Goal: Task Accomplishment & Management: Manage account settings

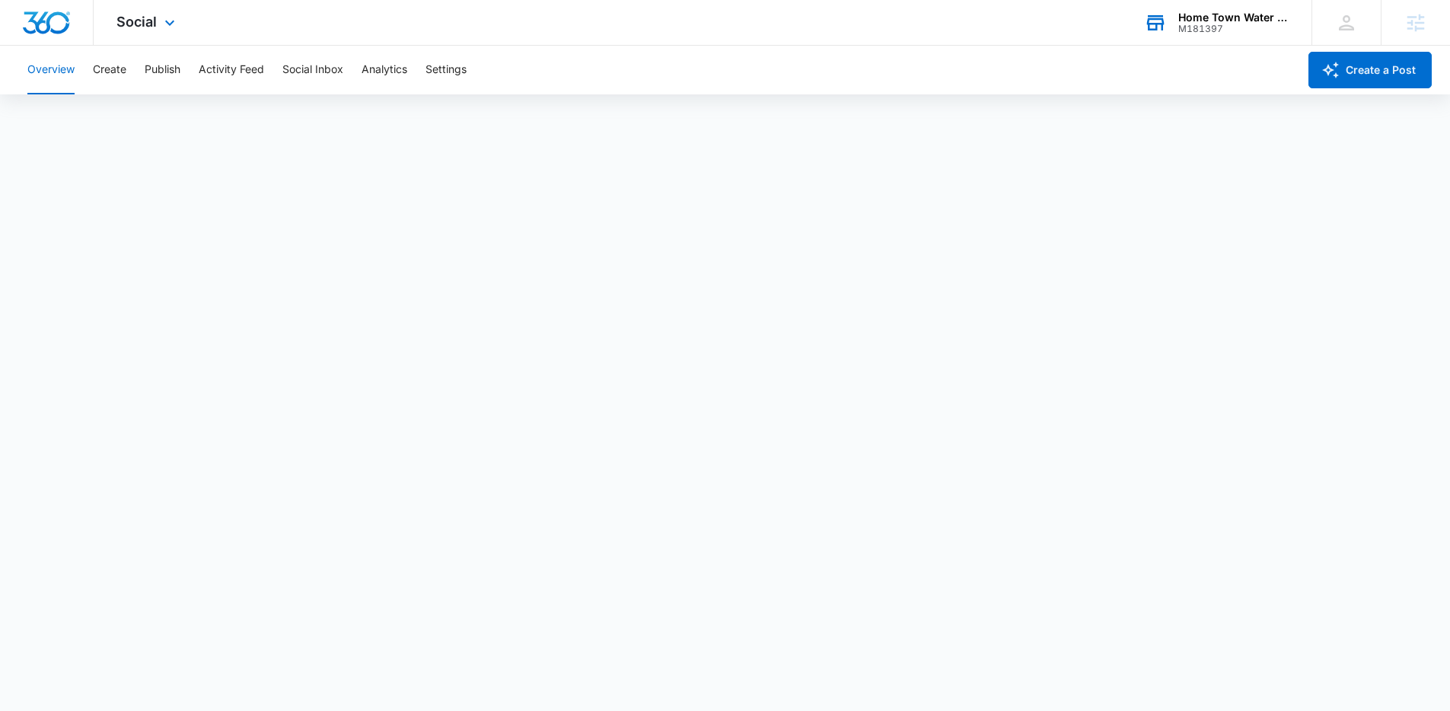
click at [1124, 43] on div "Home Town Water Filtration Inc. M181397 Your Accounts View All" at bounding box center [1216, 22] width 190 height 45
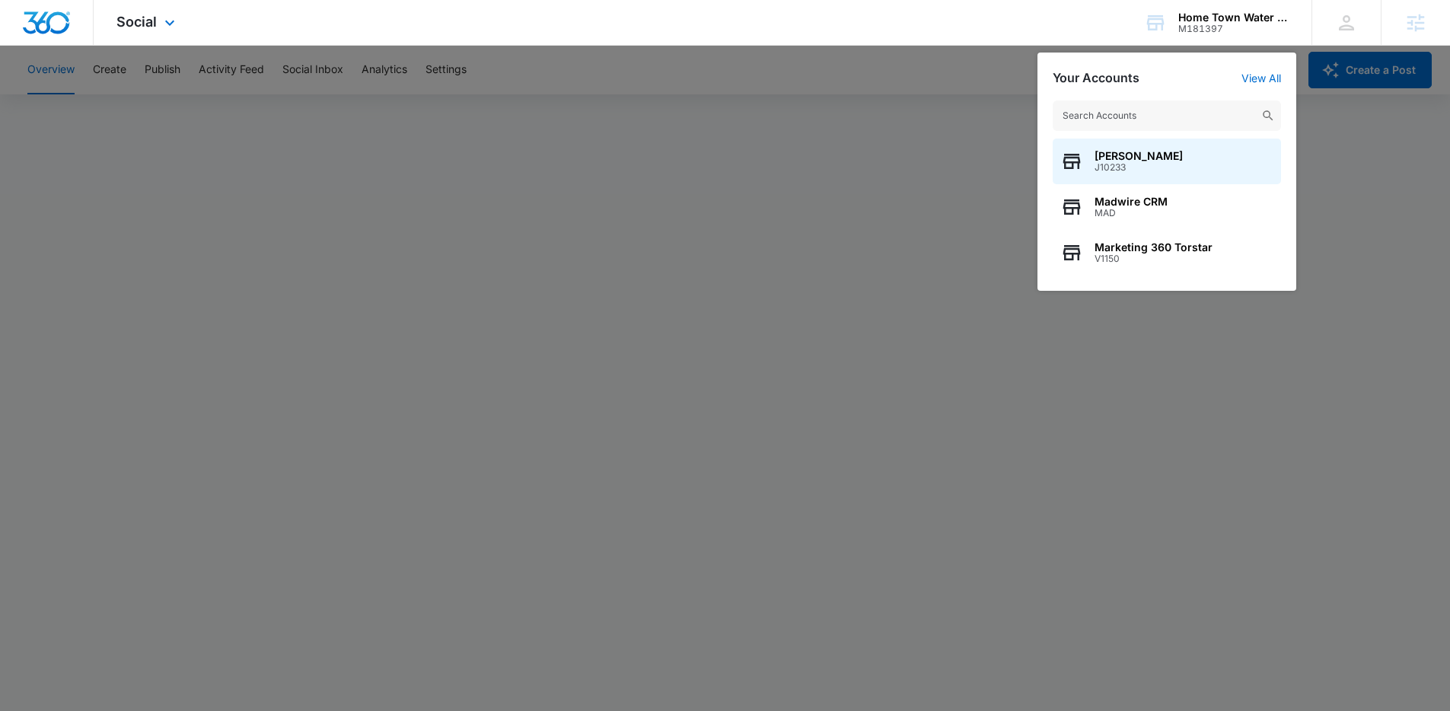
click at [1015, 43] on div "Social Apps Reputation Websites Forms CRM Email Social Payments POS Content Ads…" at bounding box center [725, 23] width 1450 height 46
click at [975, 120] on div at bounding box center [725, 355] width 1450 height 711
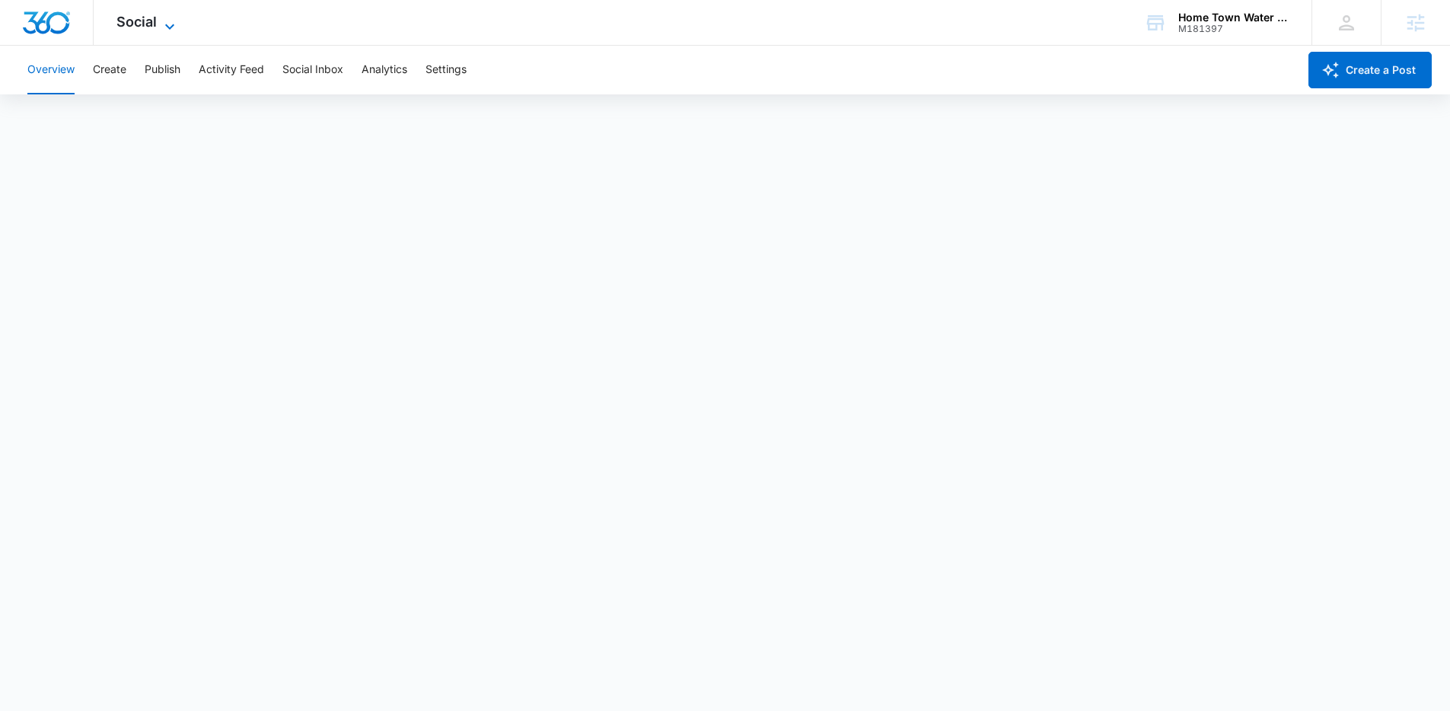
click at [145, 15] on span "Social" at bounding box center [136, 22] width 40 height 16
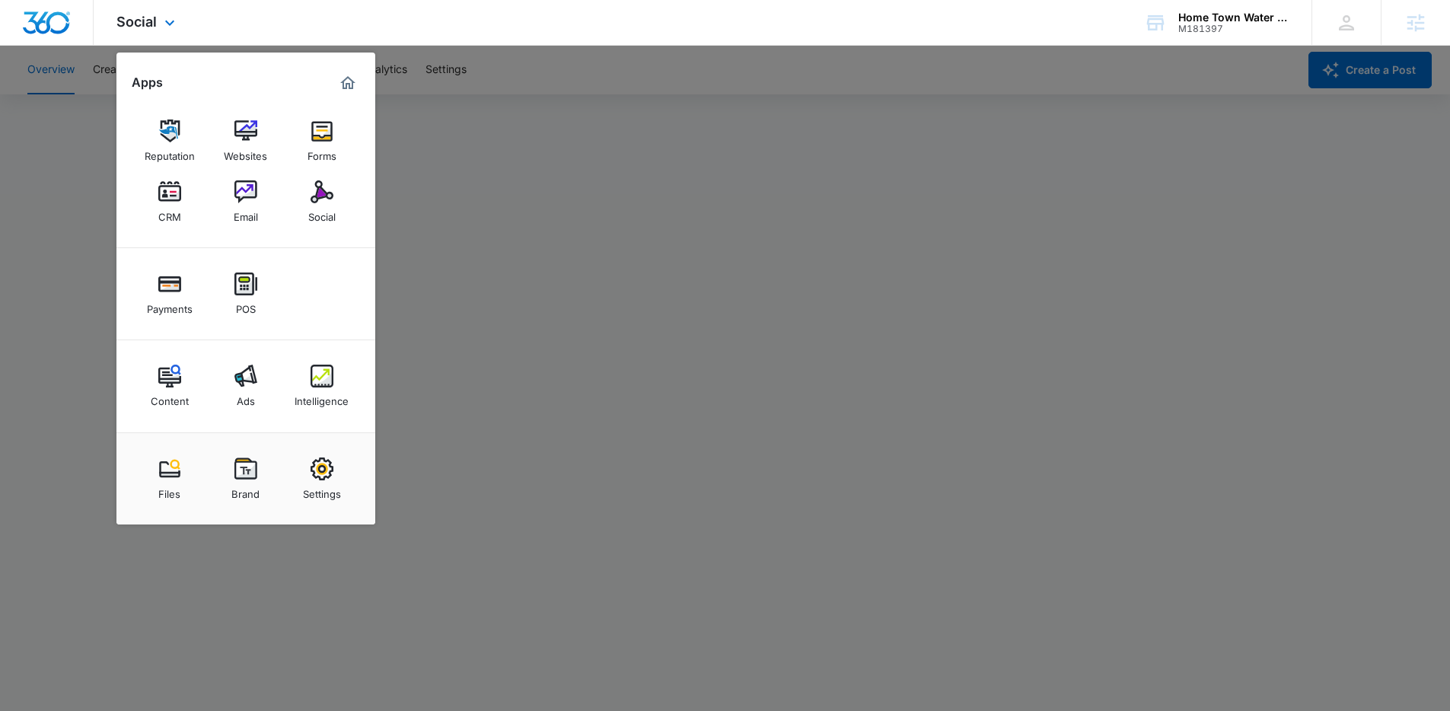
click at [295, 268] on div "Payments POS" at bounding box center [245, 294] width 259 height 92
click at [468, 126] on div at bounding box center [725, 355] width 1450 height 711
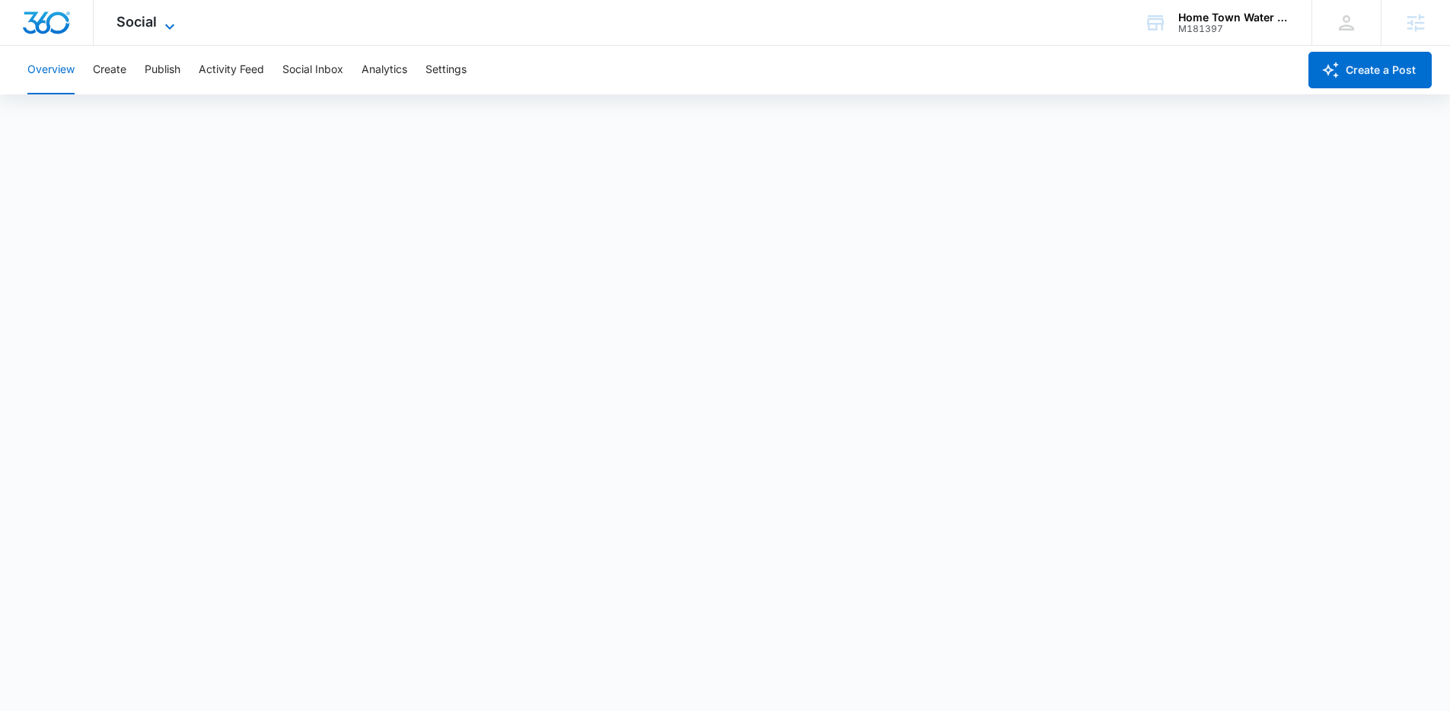
click at [147, 23] on span "Social" at bounding box center [136, 22] width 40 height 16
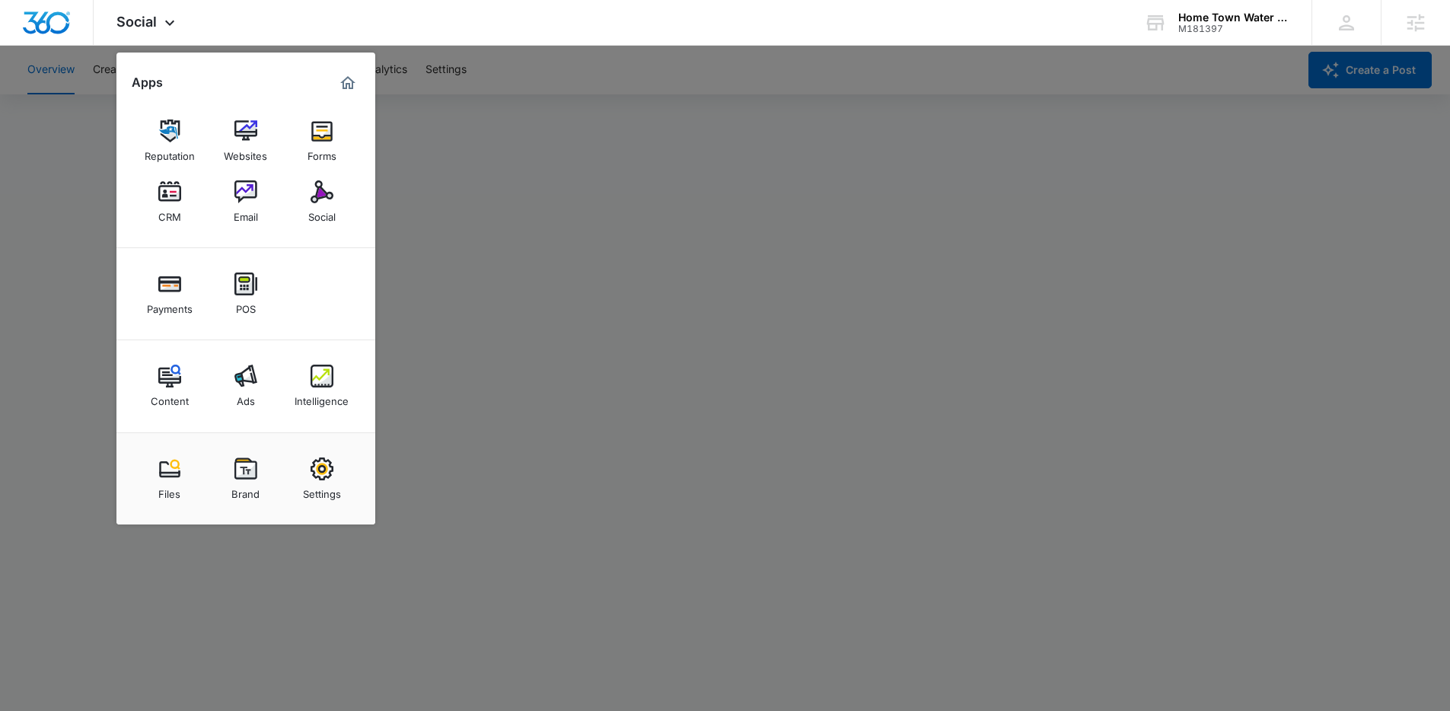
click at [86, 270] on div at bounding box center [725, 355] width 1450 height 711
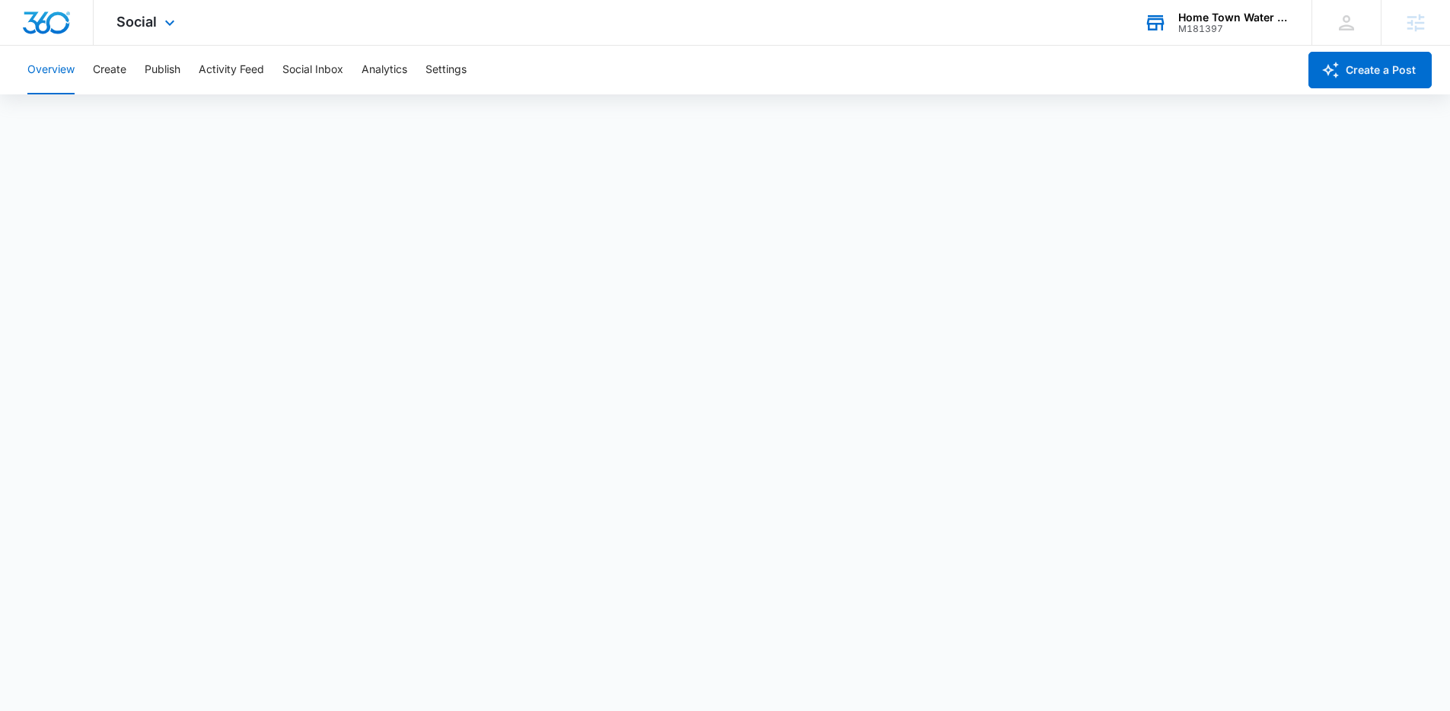
click at [1132, 24] on div "Home Town Water Filtration Inc. M181397 Your Accounts View All" at bounding box center [1216, 22] width 190 height 45
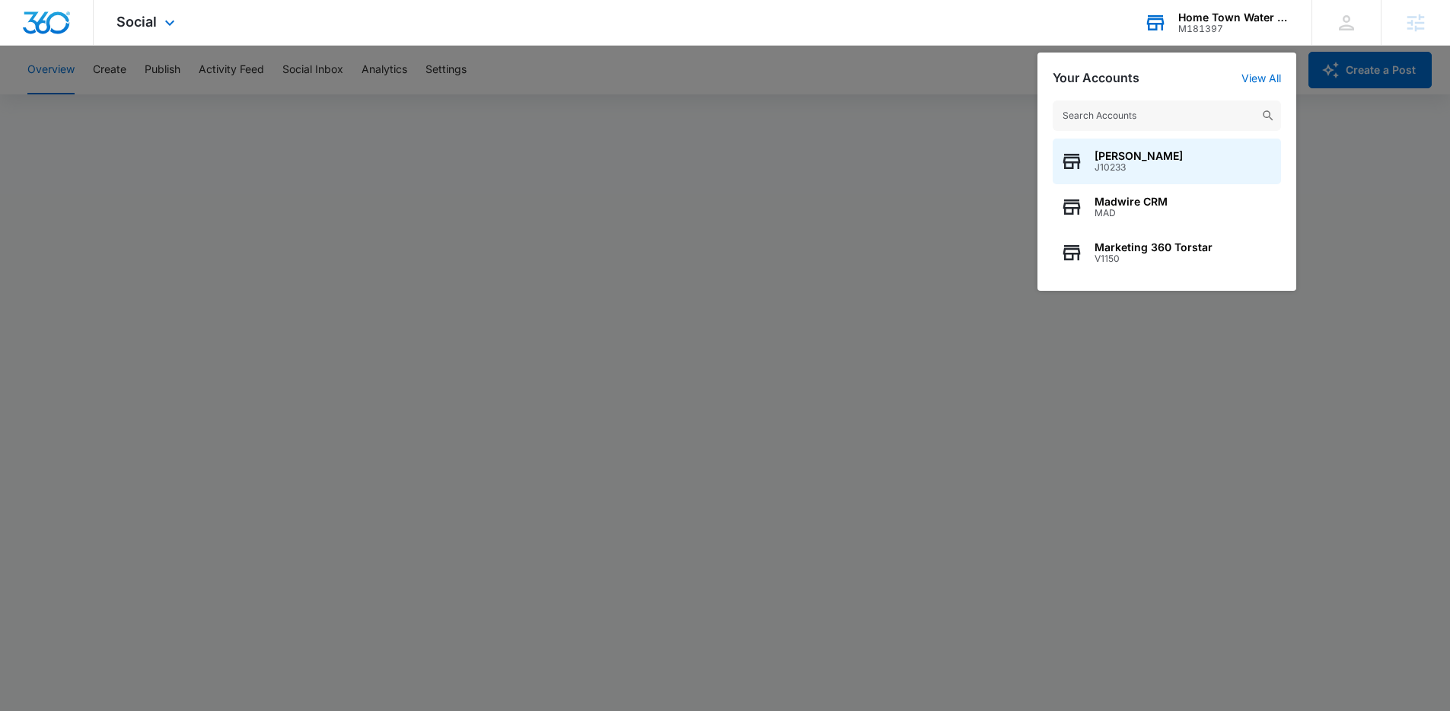
click at [1097, 124] on input "text" at bounding box center [1167, 115] width 228 height 30
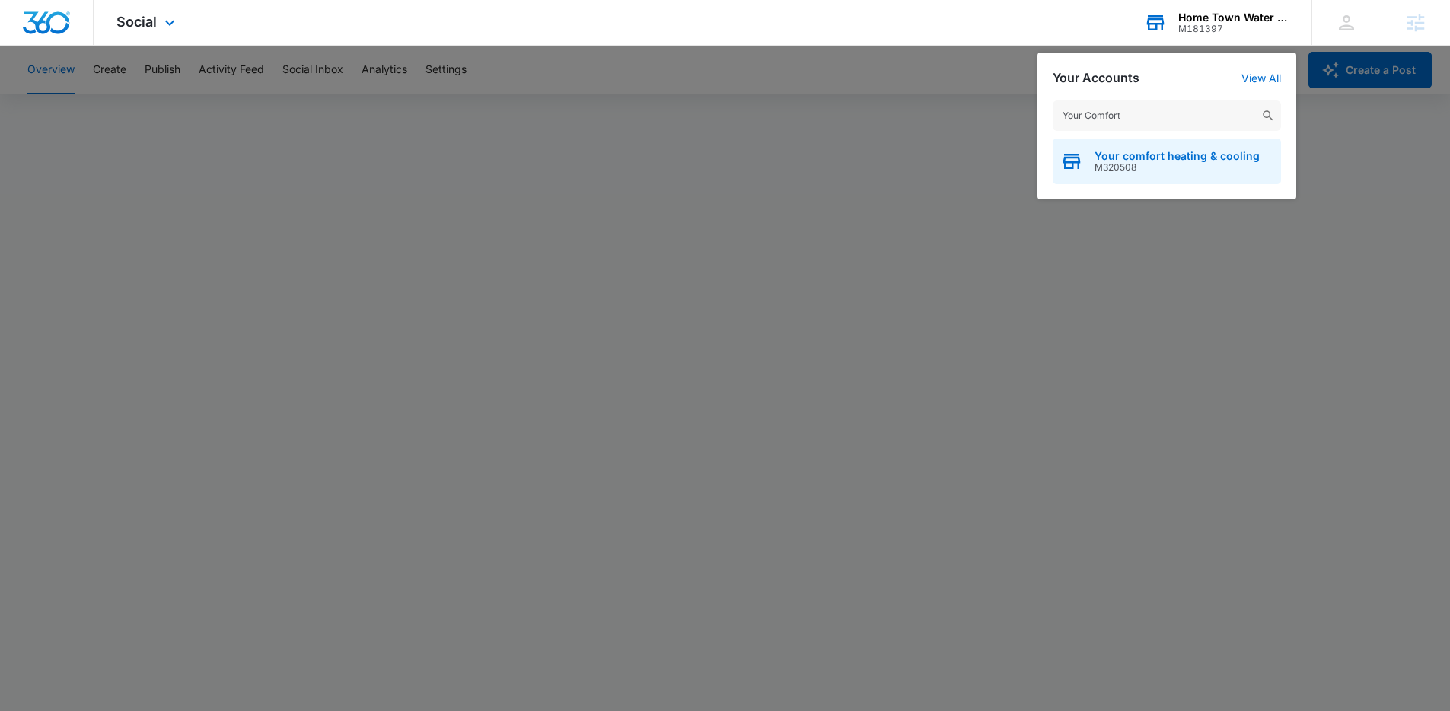
type input "Your Comfort"
click at [1146, 161] on span "Your comfort heating & cooling" at bounding box center [1176, 156] width 165 height 12
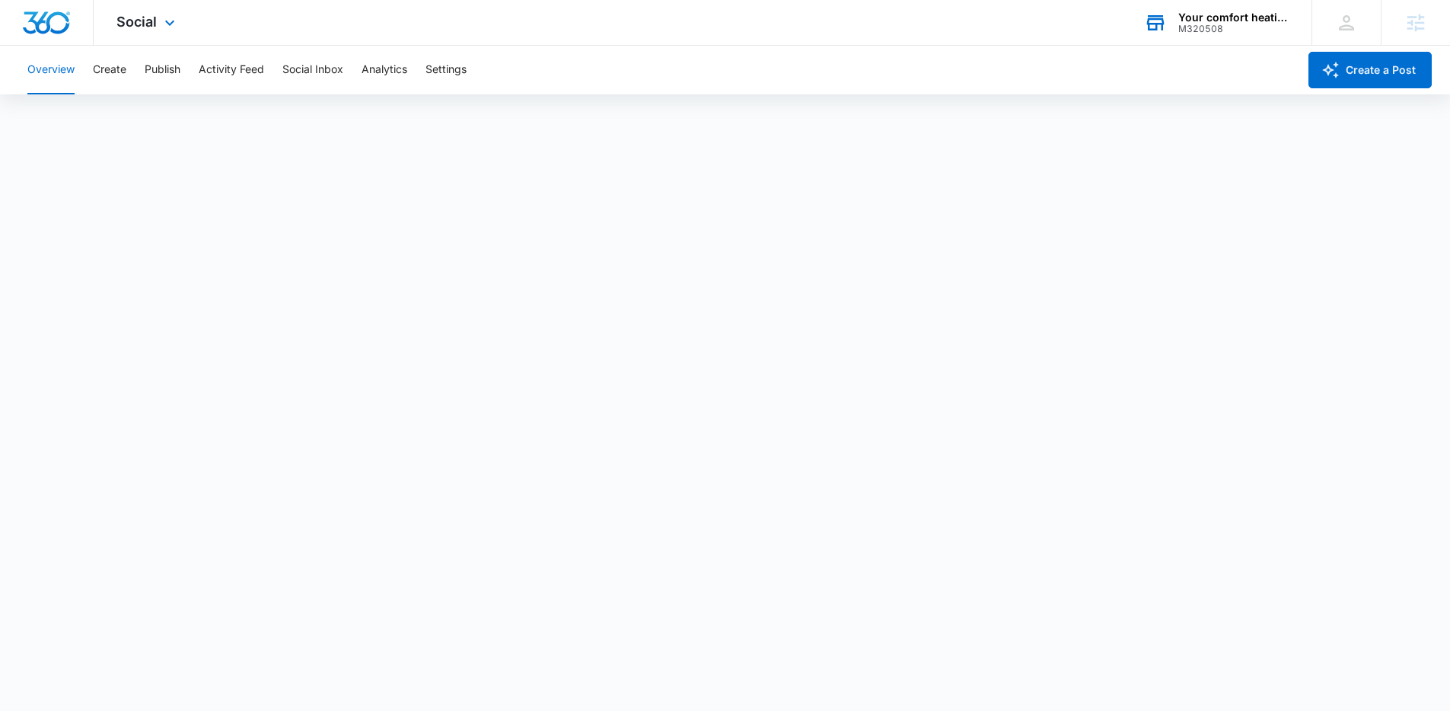
click at [167, 33] on div "Social Apps Reputation Websites Forms CRM Email Social Payments POS Content Ads…" at bounding box center [148, 22] width 108 height 45
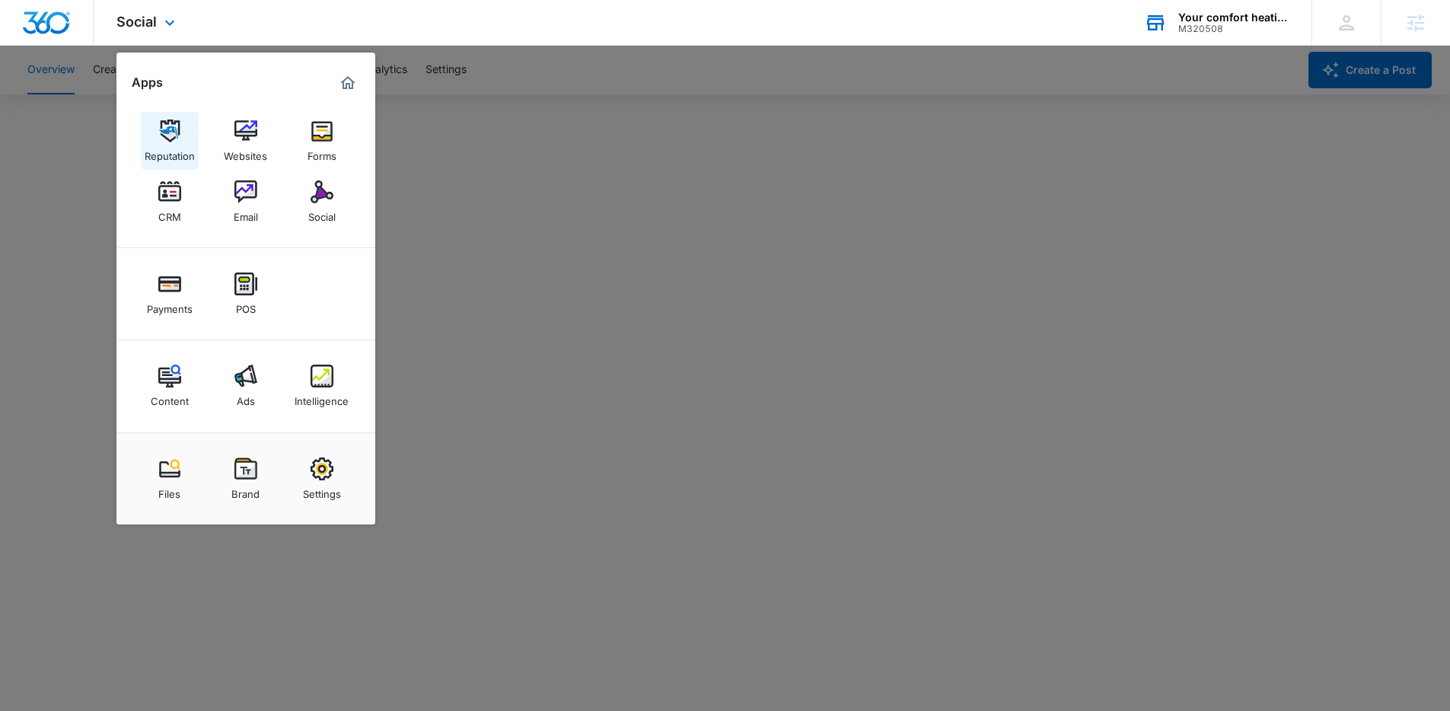
click at [170, 126] on img at bounding box center [169, 130] width 23 height 23
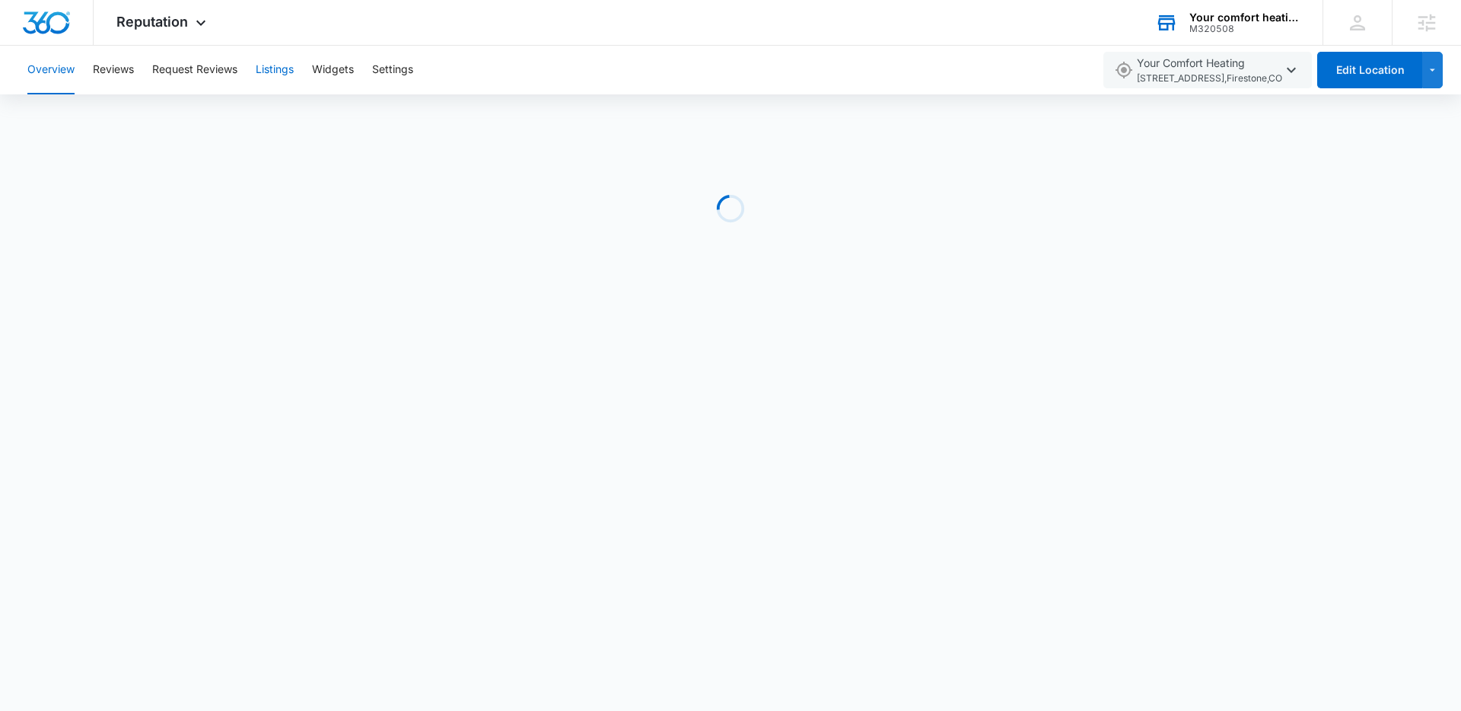
click at [280, 71] on button "Listings" at bounding box center [275, 70] width 38 height 49
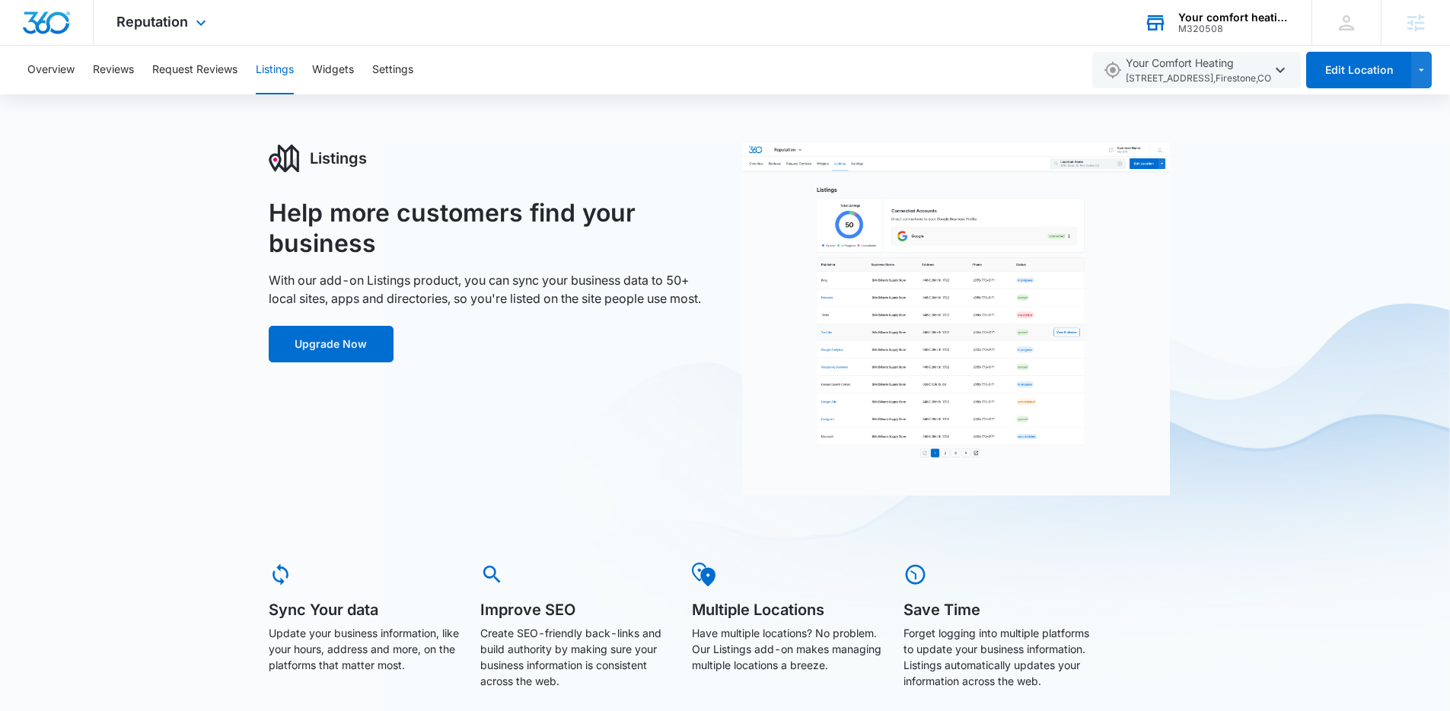
click at [160, 10] on div "Reputation Apps Reputation Websites Forms CRM Email Social Payments POS Content…" at bounding box center [163, 22] width 139 height 45
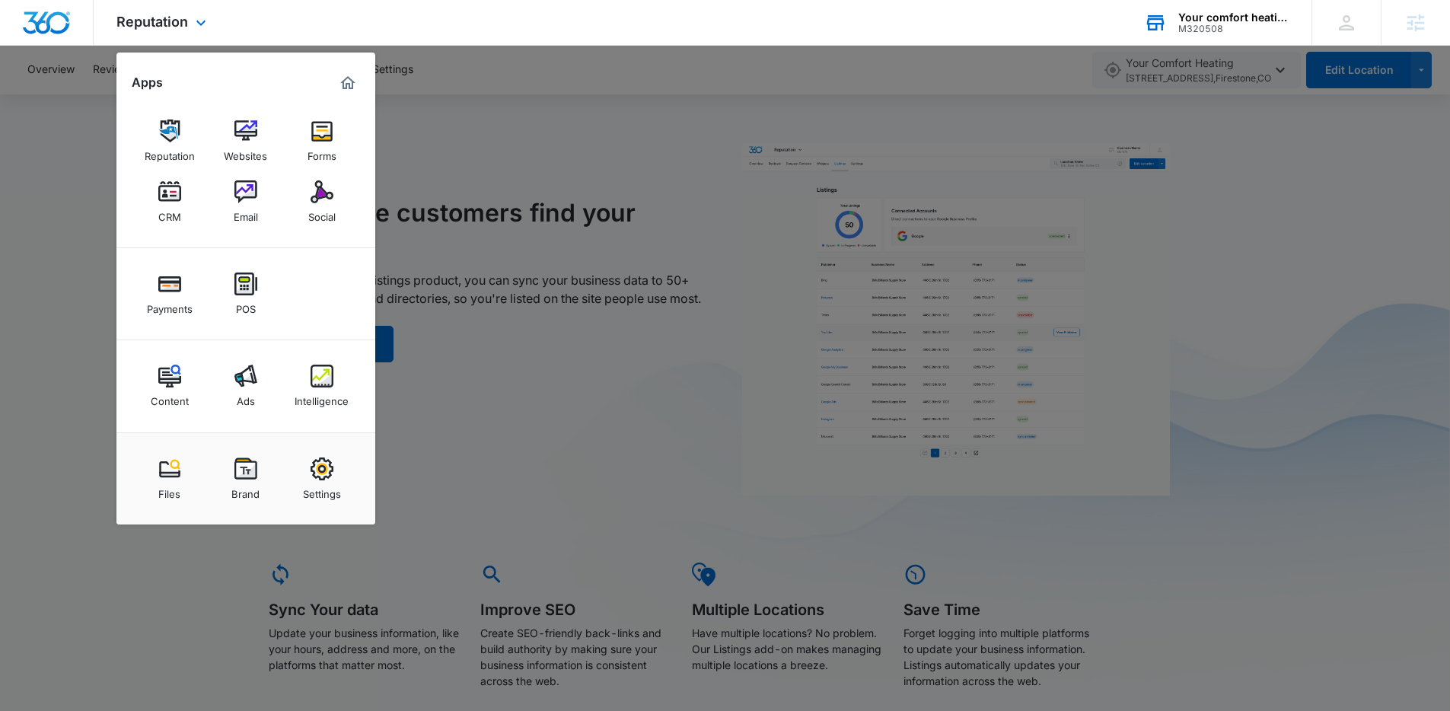
drag, startPoint x: 160, startPoint y: 10, endPoint x: 576, endPoint y: 40, distance: 417.4
click at [164, 11] on div "Reputation Apps Reputation Websites Forms CRM Email Social Payments POS Content…" at bounding box center [163, 22] width 139 height 45
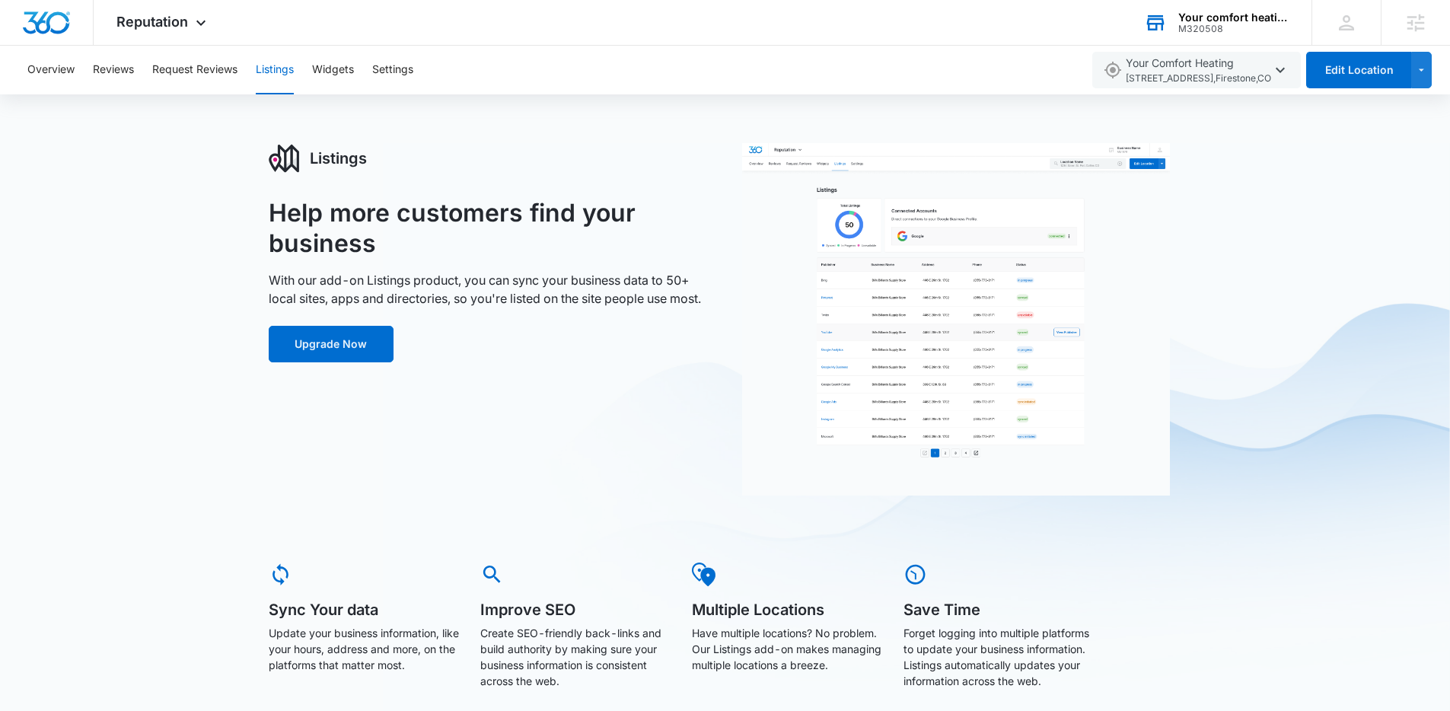
click at [1200, 9] on div "Your comfort heating & cooling M320508 Your Accounts View All" at bounding box center [1216, 22] width 190 height 45
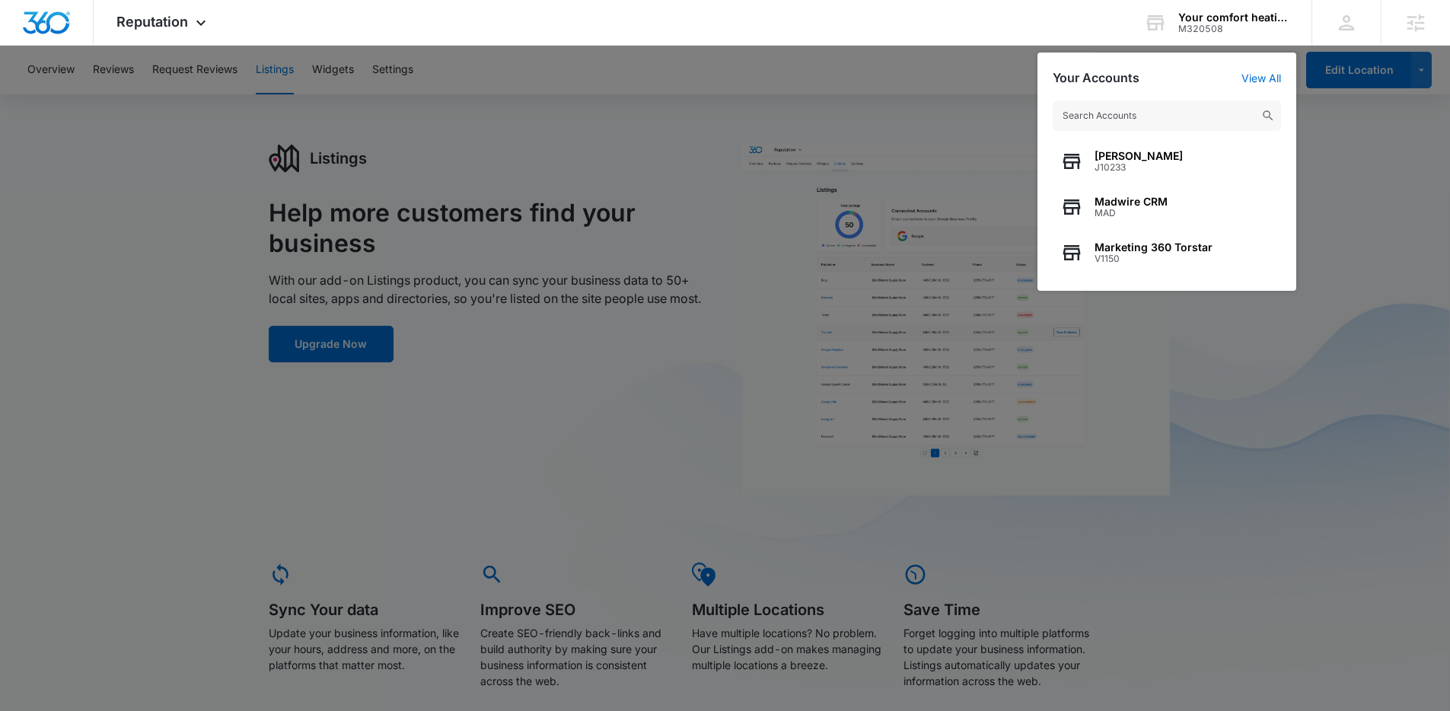
click at [1113, 112] on input "text" at bounding box center [1167, 115] width 228 height 30
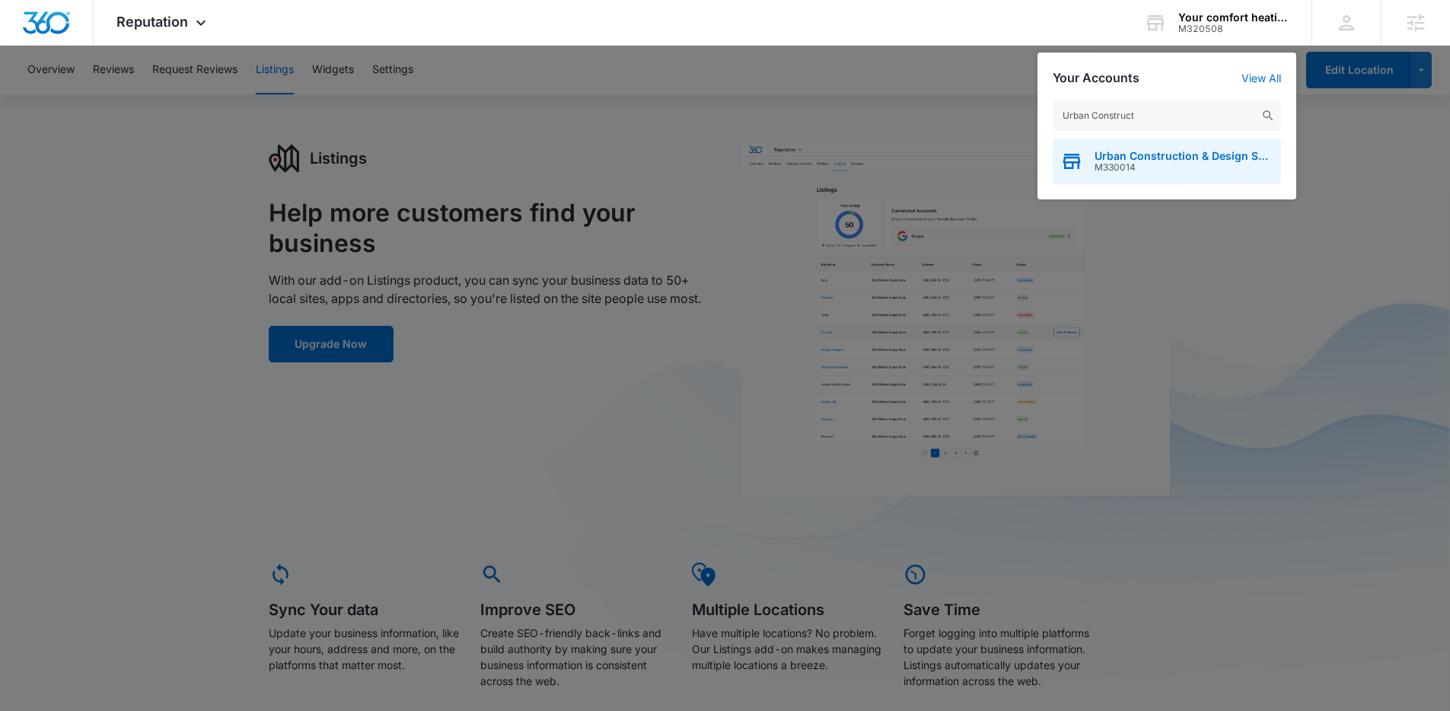
type input "Urban Construct"
click at [1162, 162] on span "M330014" at bounding box center [1183, 167] width 179 height 11
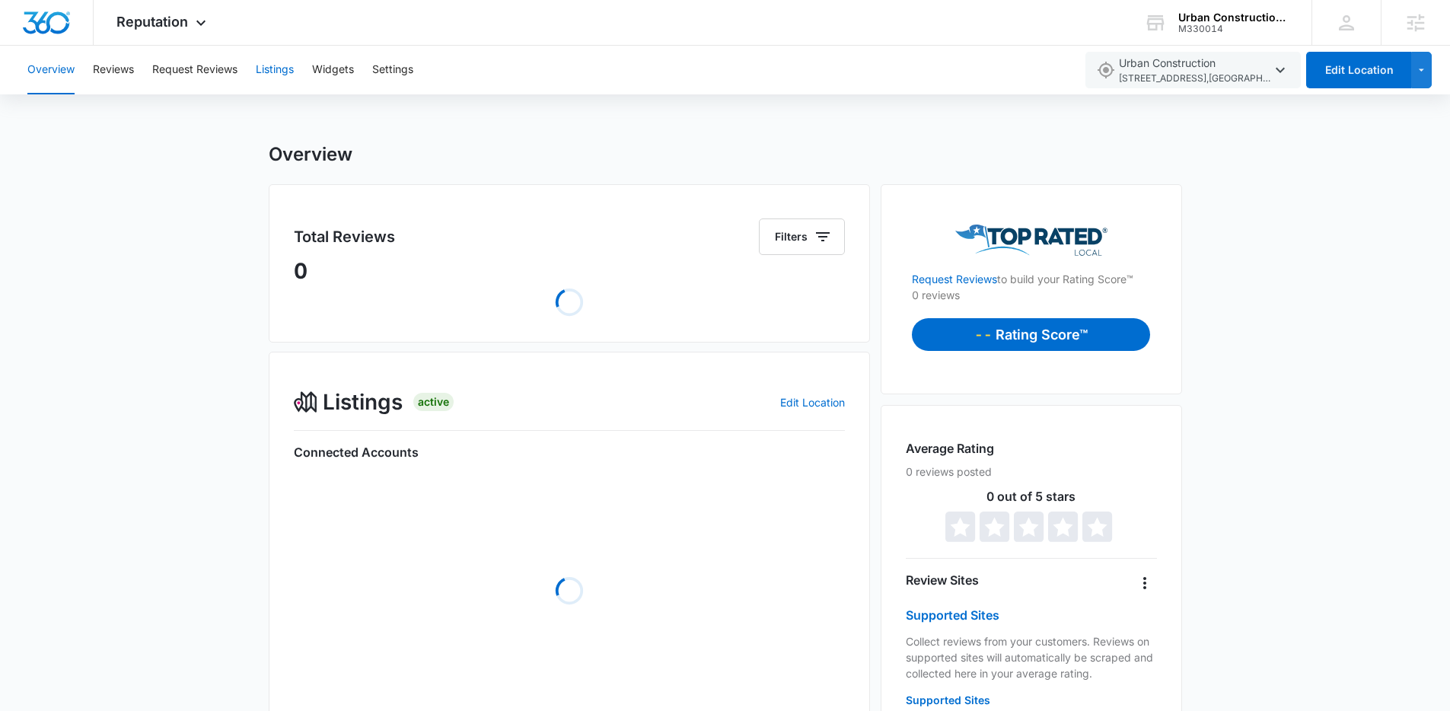
click at [291, 69] on button "Listings" at bounding box center [275, 70] width 38 height 49
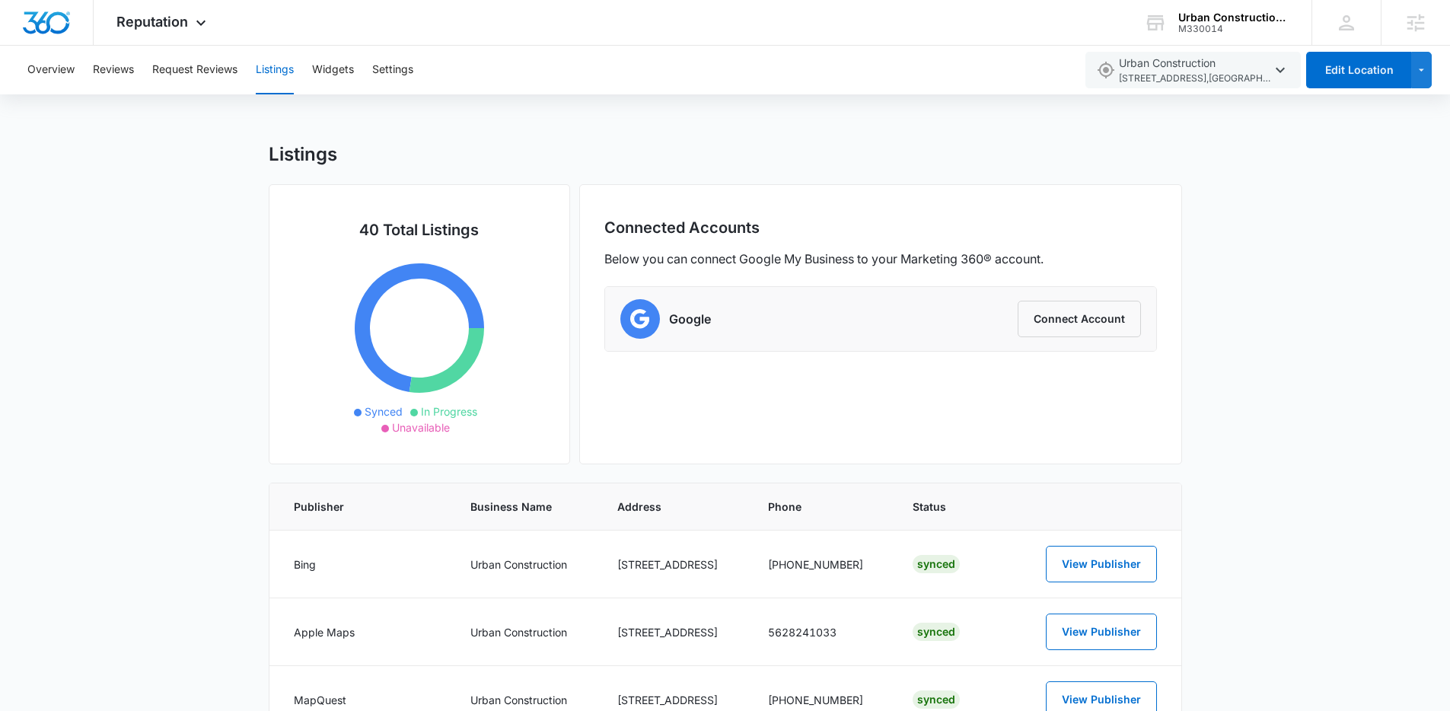
click at [1201, 27] on div "M330014" at bounding box center [1233, 29] width 111 height 11
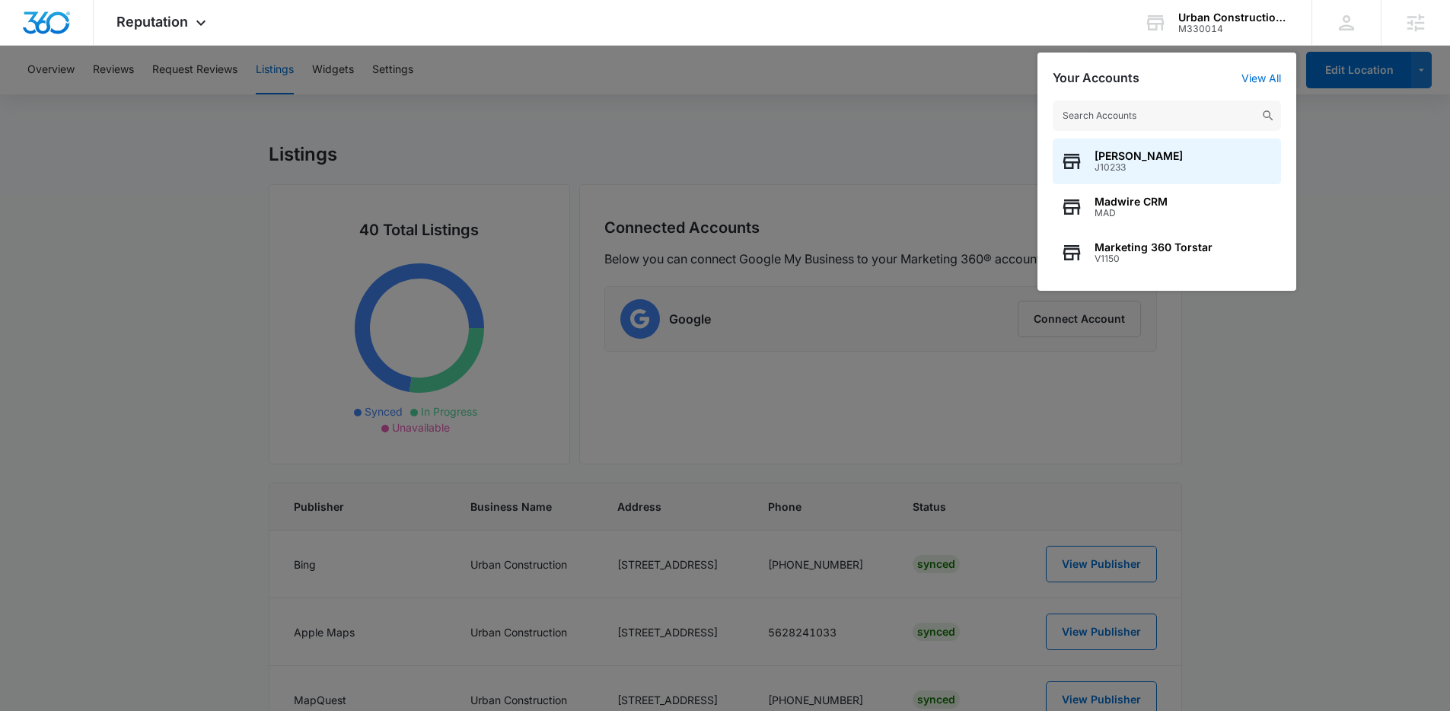
click at [1149, 122] on input "text" at bounding box center [1167, 115] width 228 height 30
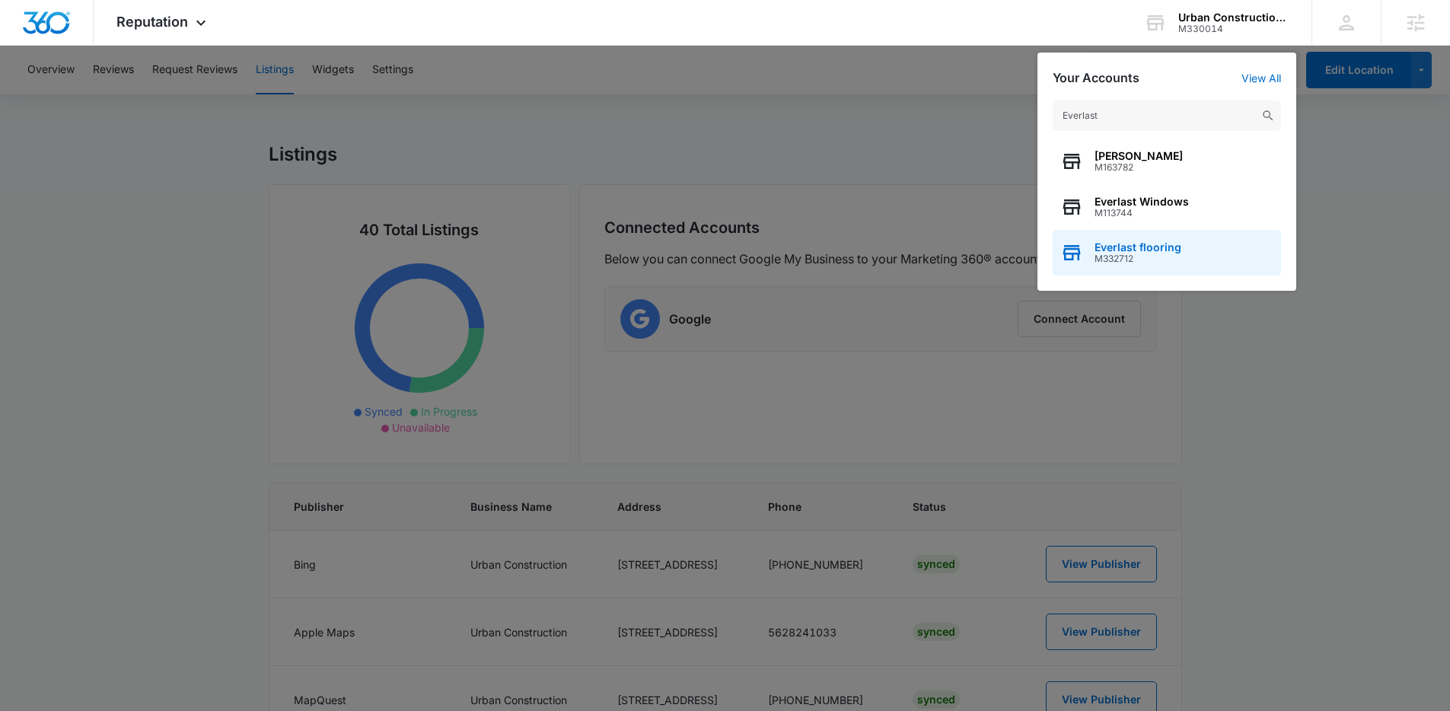
type input "Everlast"
click at [1150, 264] on div "Everlast flooring M332712" at bounding box center [1167, 253] width 228 height 46
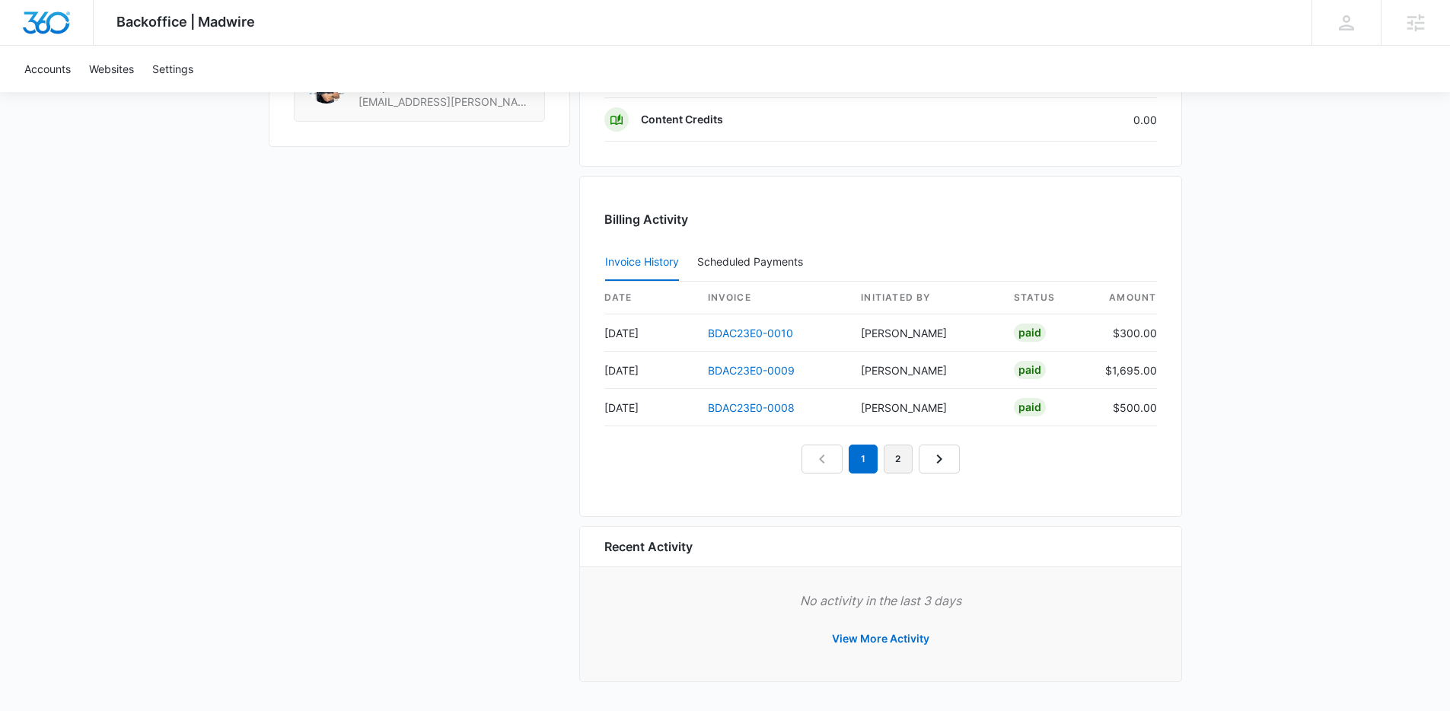
click at [891, 450] on link "2" at bounding box center [898, 458] width 29 height 29
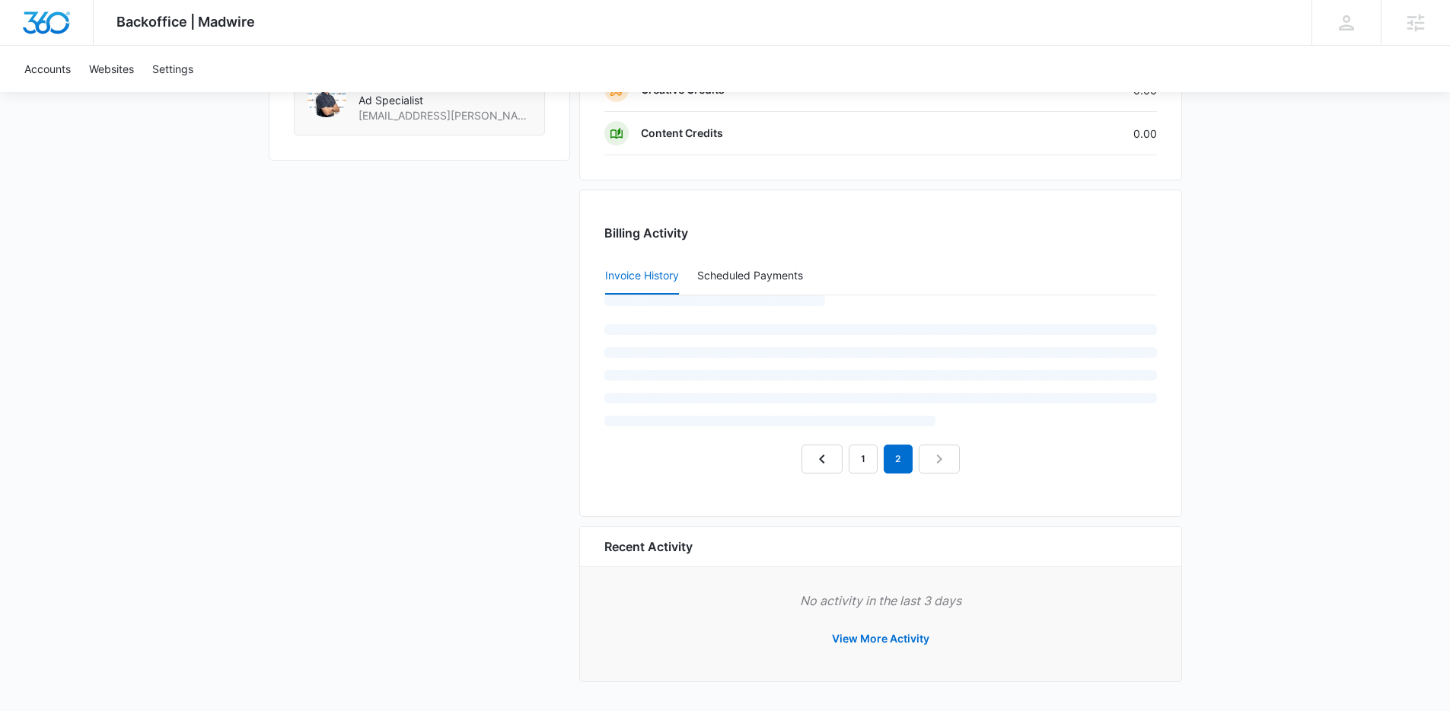
scroll to position [1427, 0]
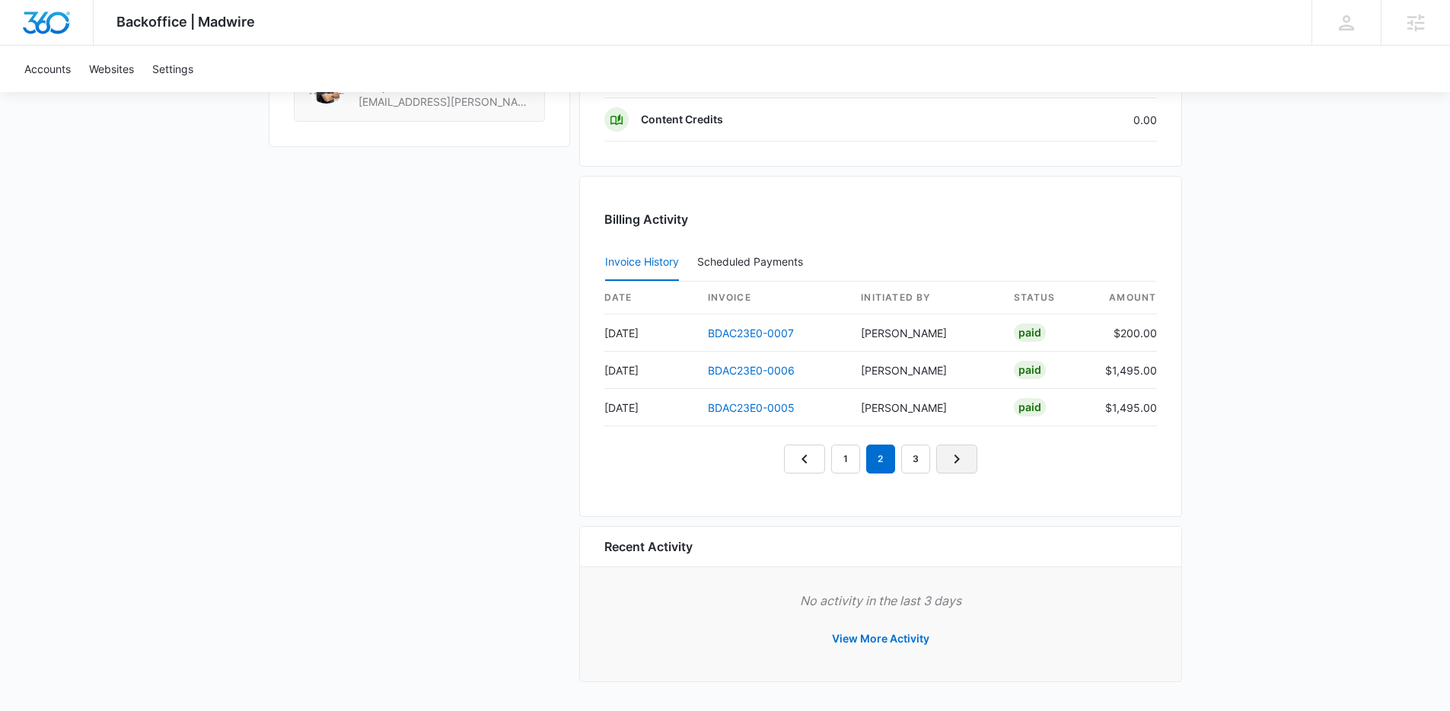
click at [955, 466] on icon "Next Page" at bounding box center [956, 459] width 18 height 18
click at [962, 467] on link "Next Page" at bounding box center [974, 458] width 41 height 29
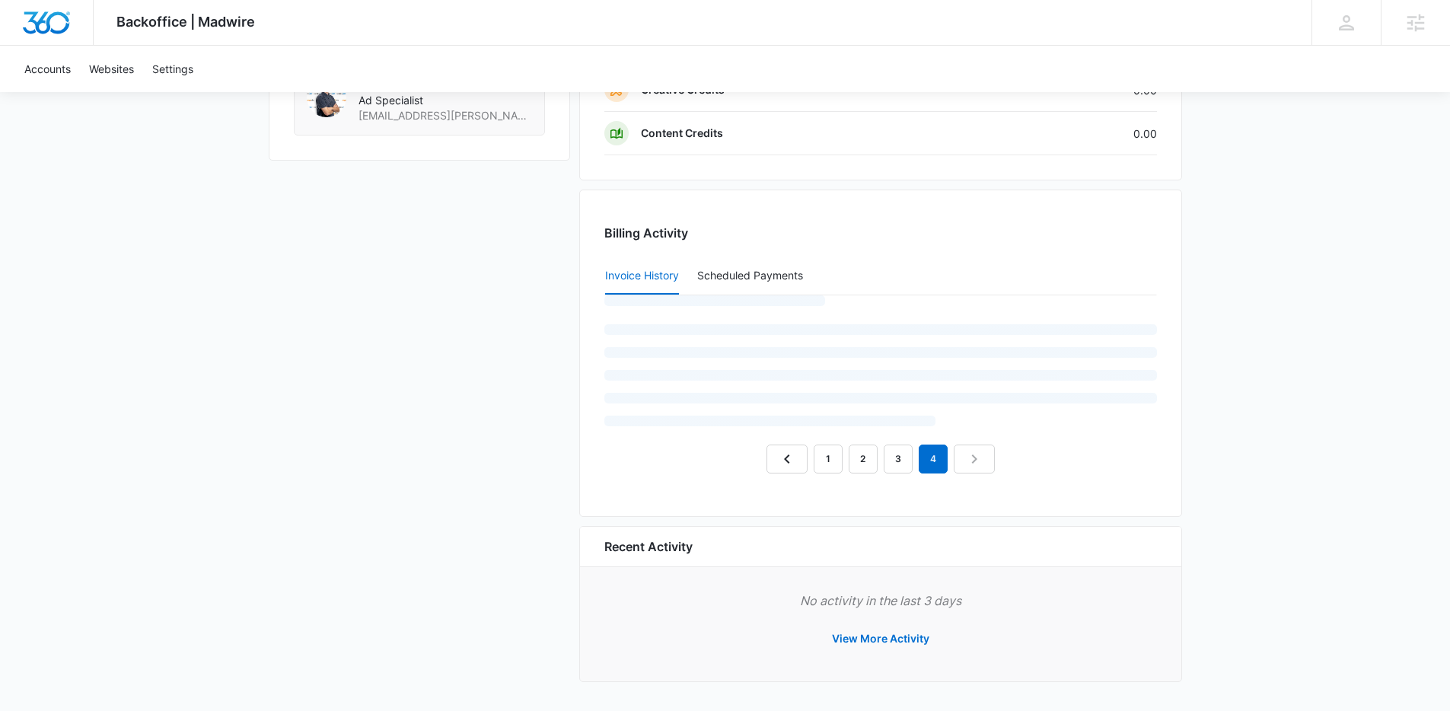
scroll to position [1352, 0]
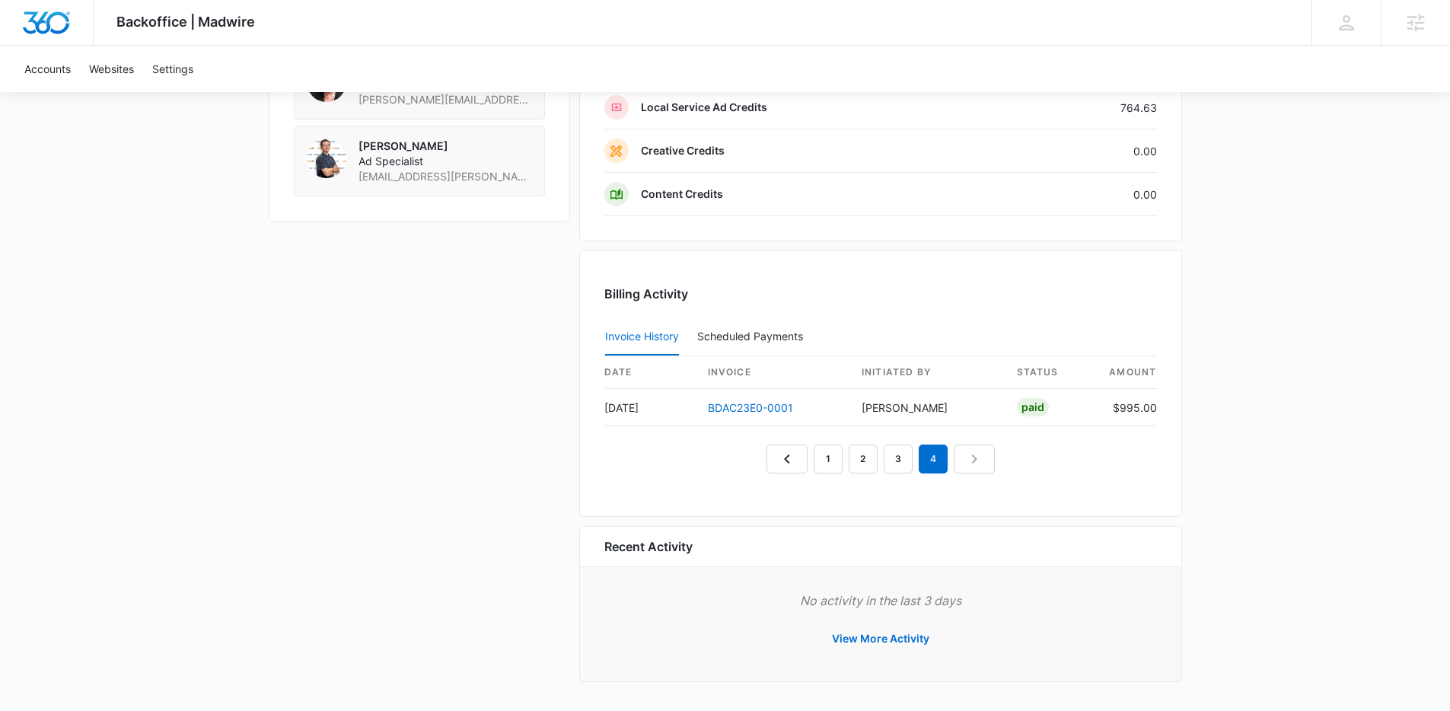
click at [972, 467] on nav "1 2 3 4" at bounding box center [880, 458] width 228 height 29
click at [835, 460] on link "1" at bounding box center [828, 458] width 29 height 29
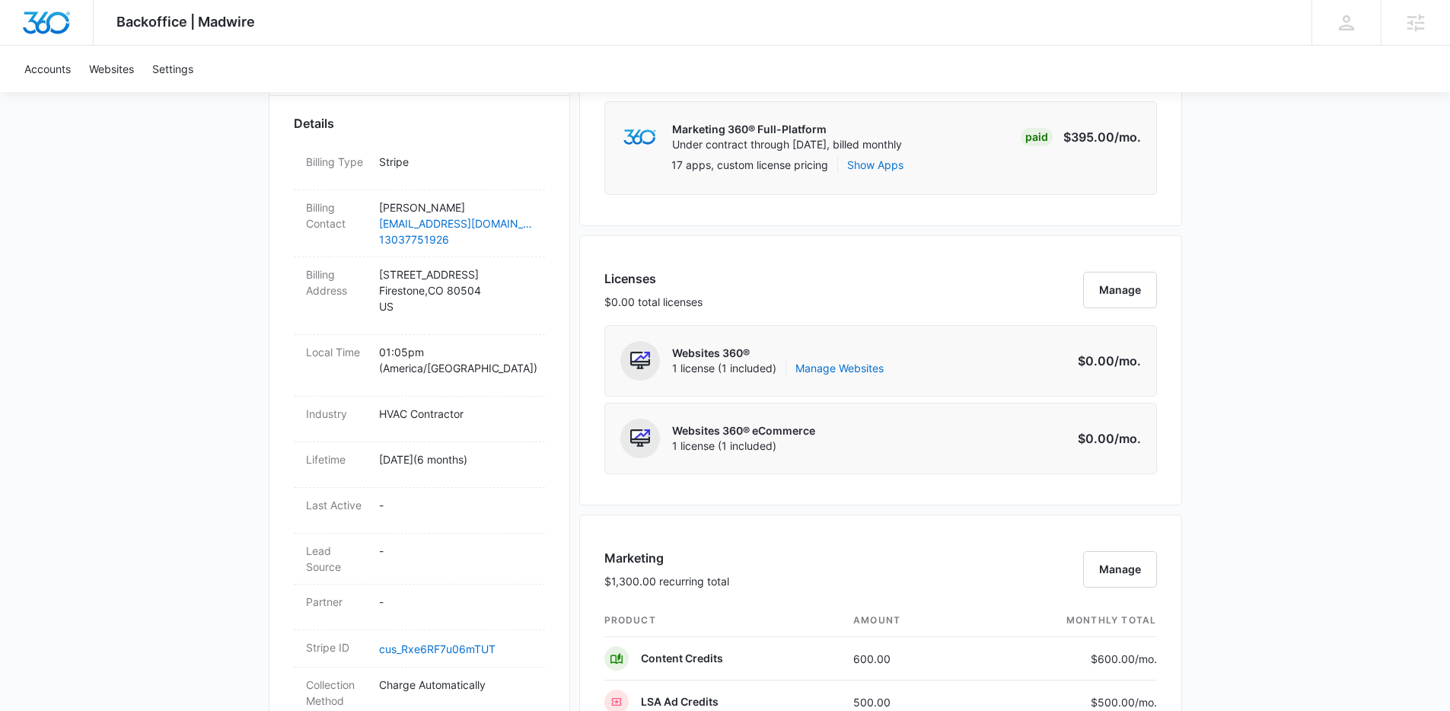
scroll to position [0, 0]
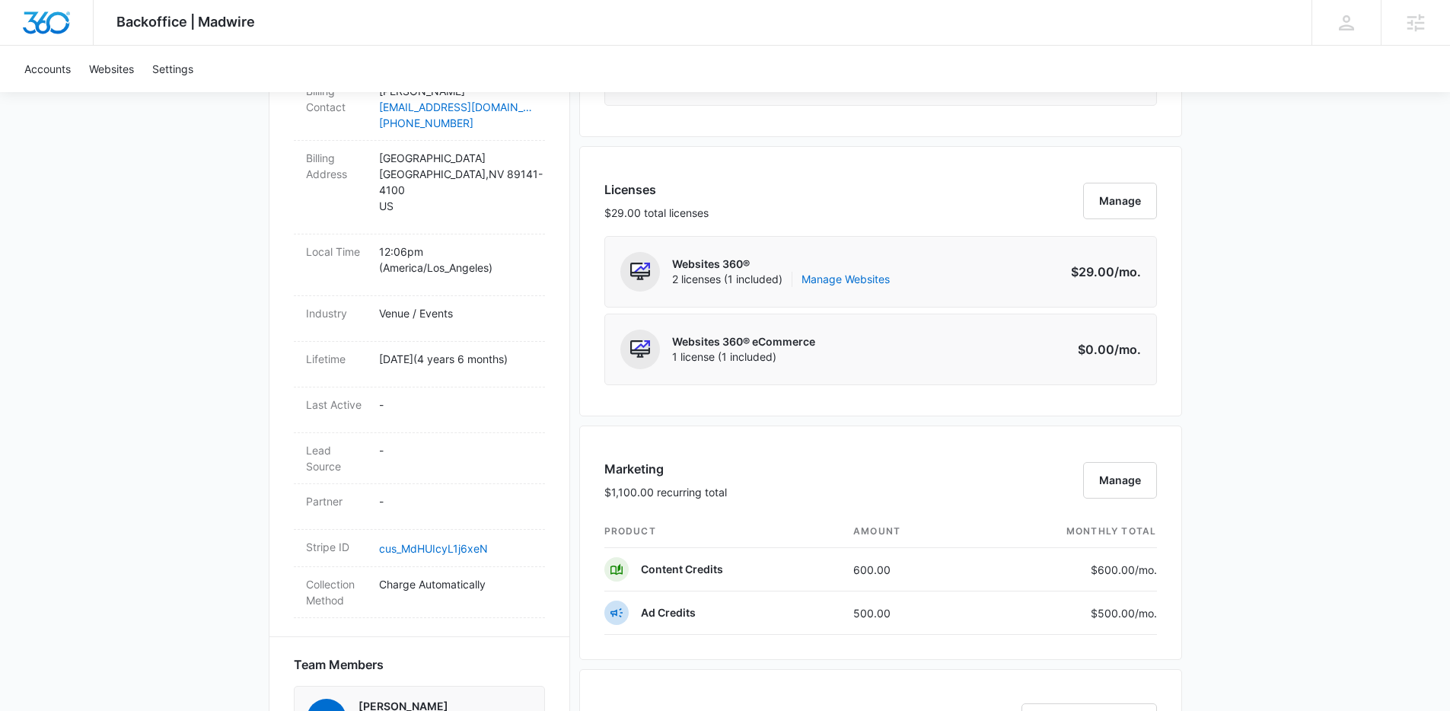
scroll to position [552, 0]
click at [941, 209] on div "Licenses $29.00 total licenses Manage" at bounding box center [880, 208] width 553 height 56
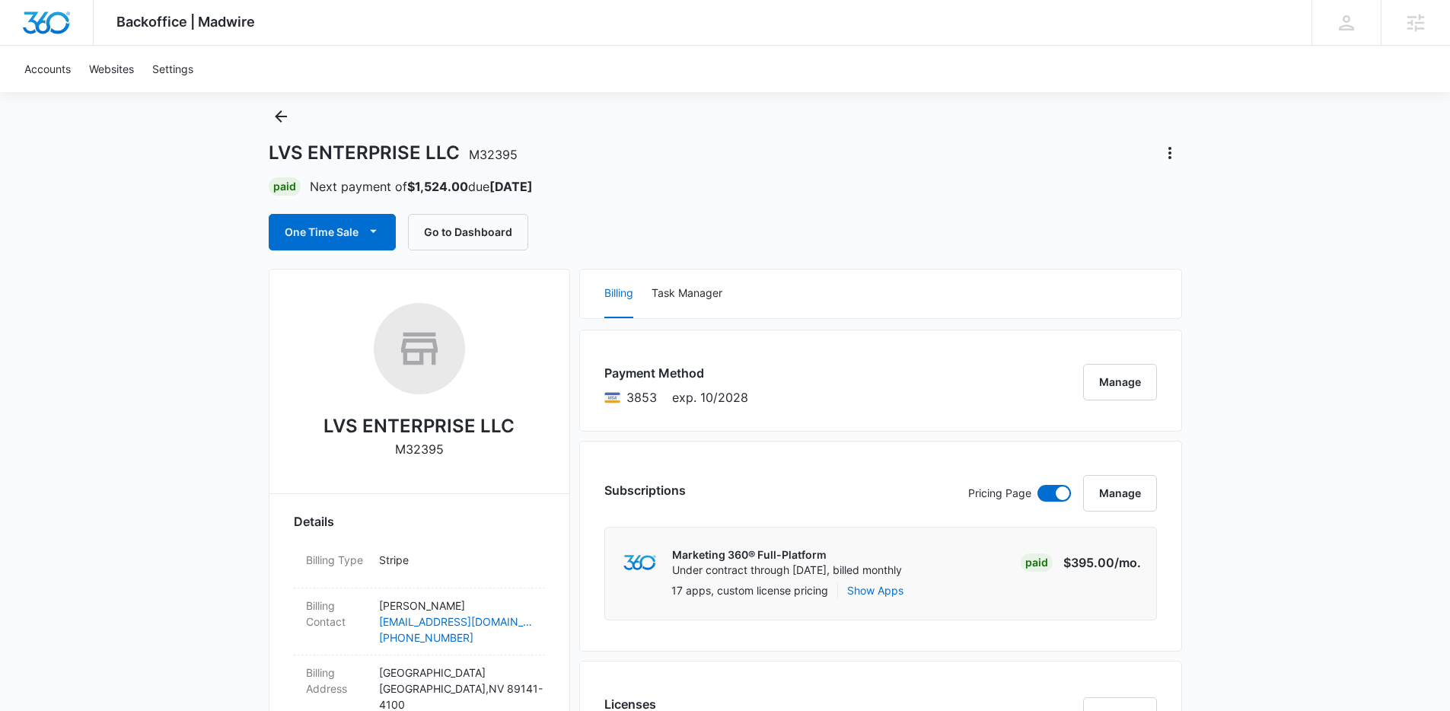
scroll to position [0, 0]
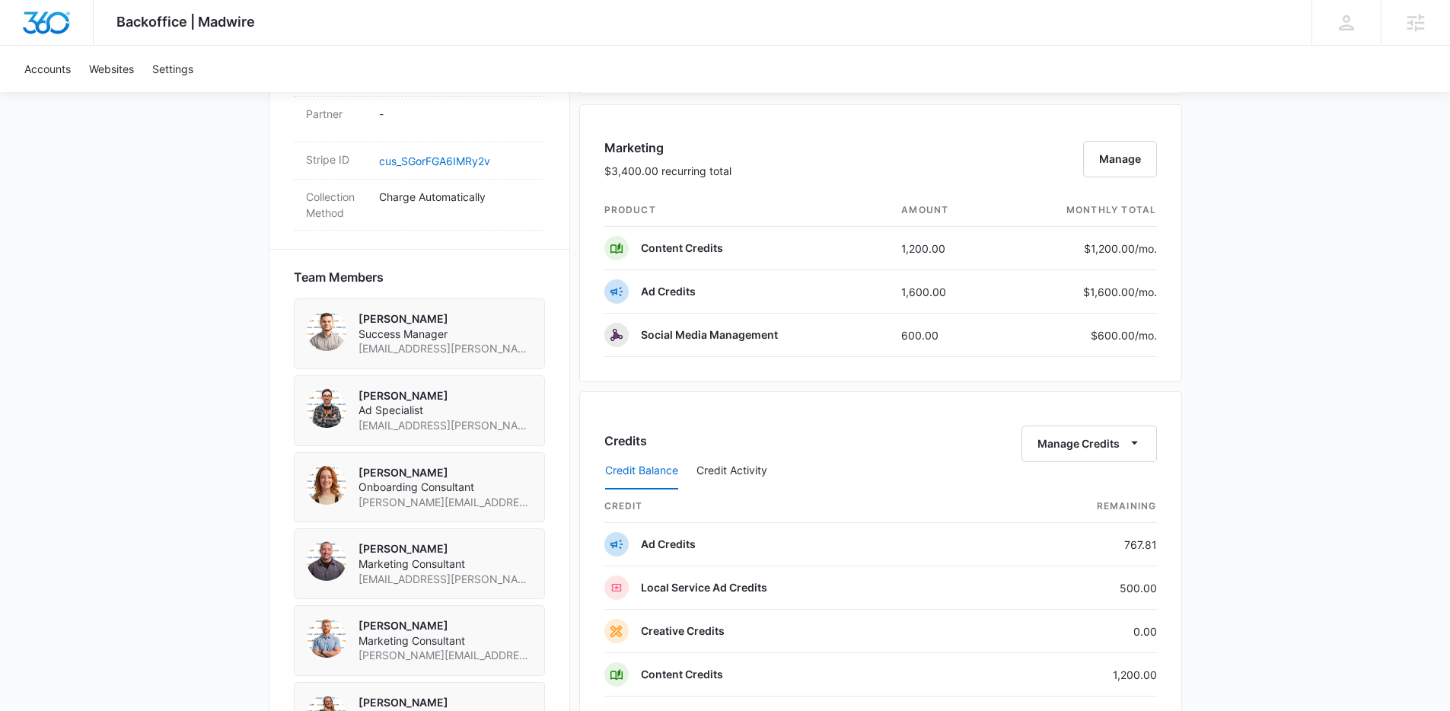
scroll to position [512, 0]
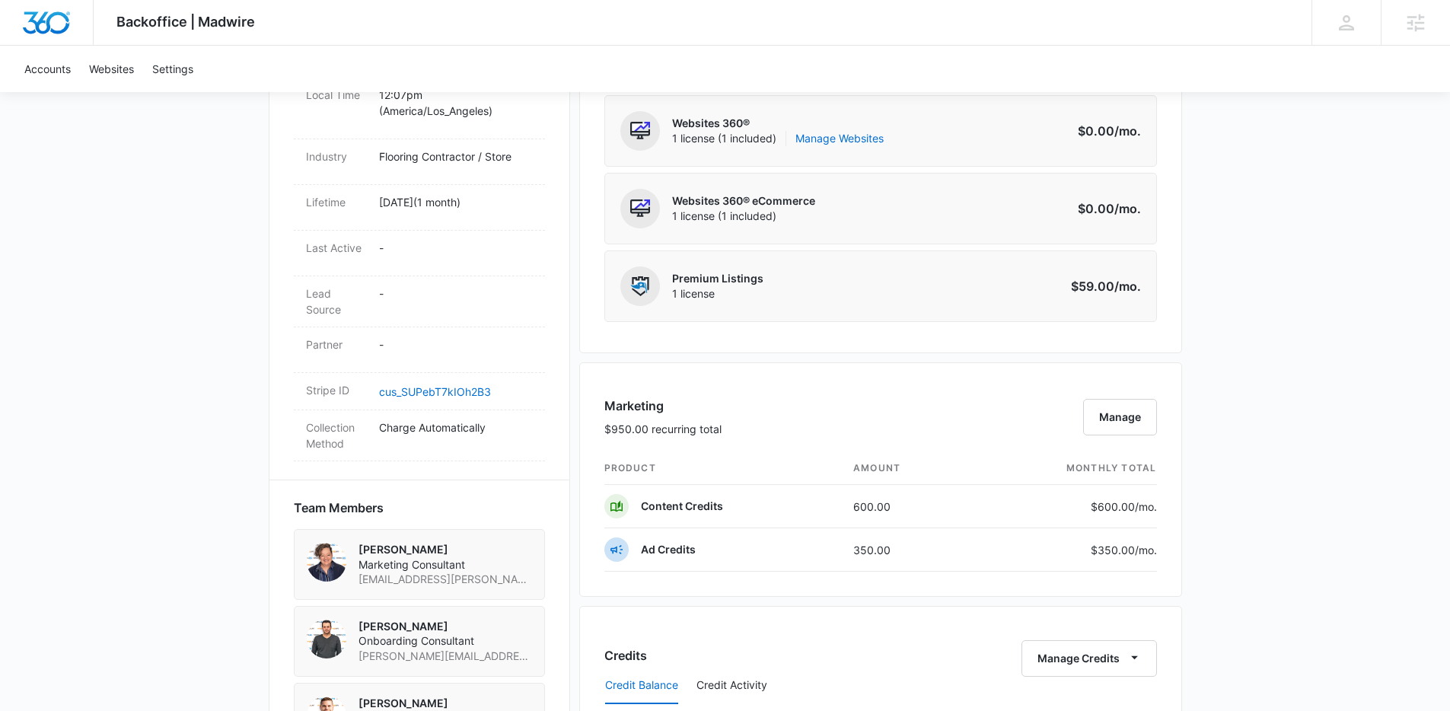
scroll to position [674, 0]
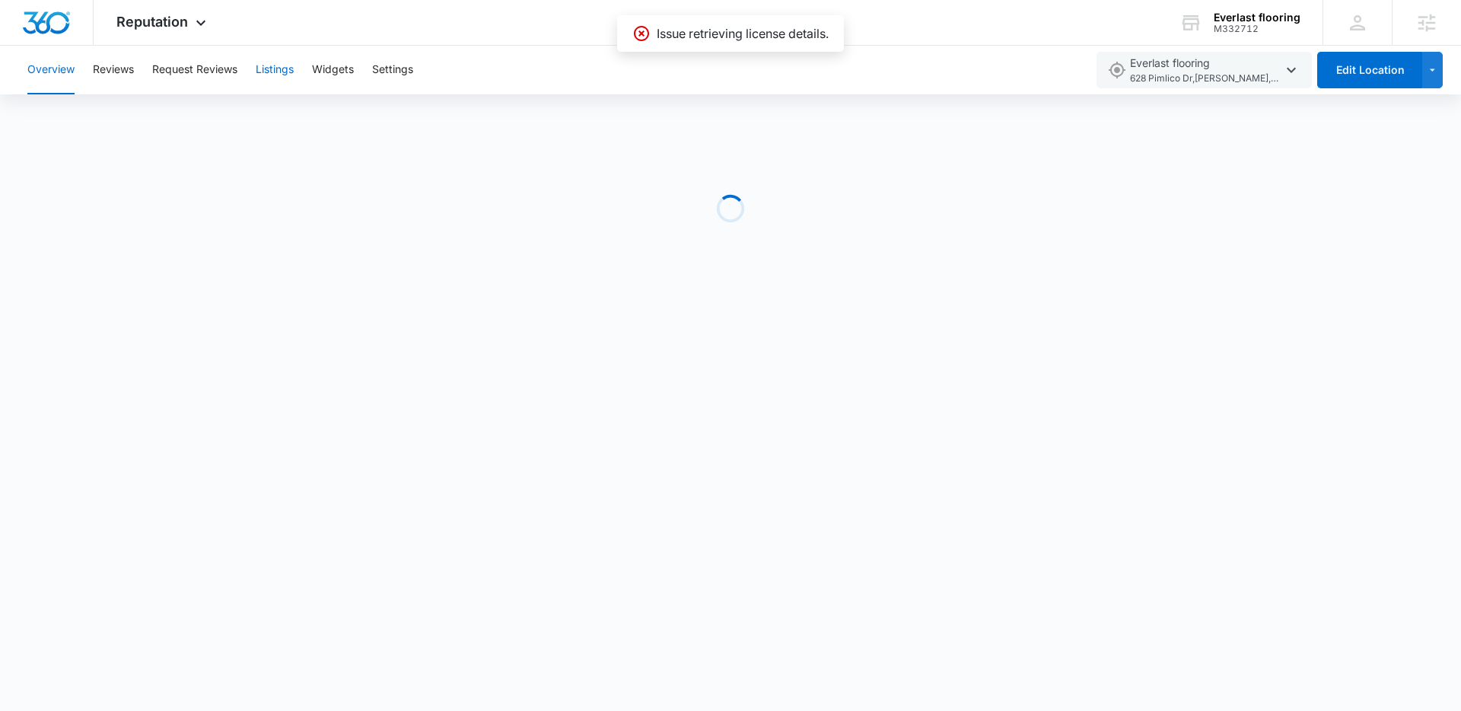
click at [286, 73] on button "Listings" at bounding box center [275, 70] width 38 height 49
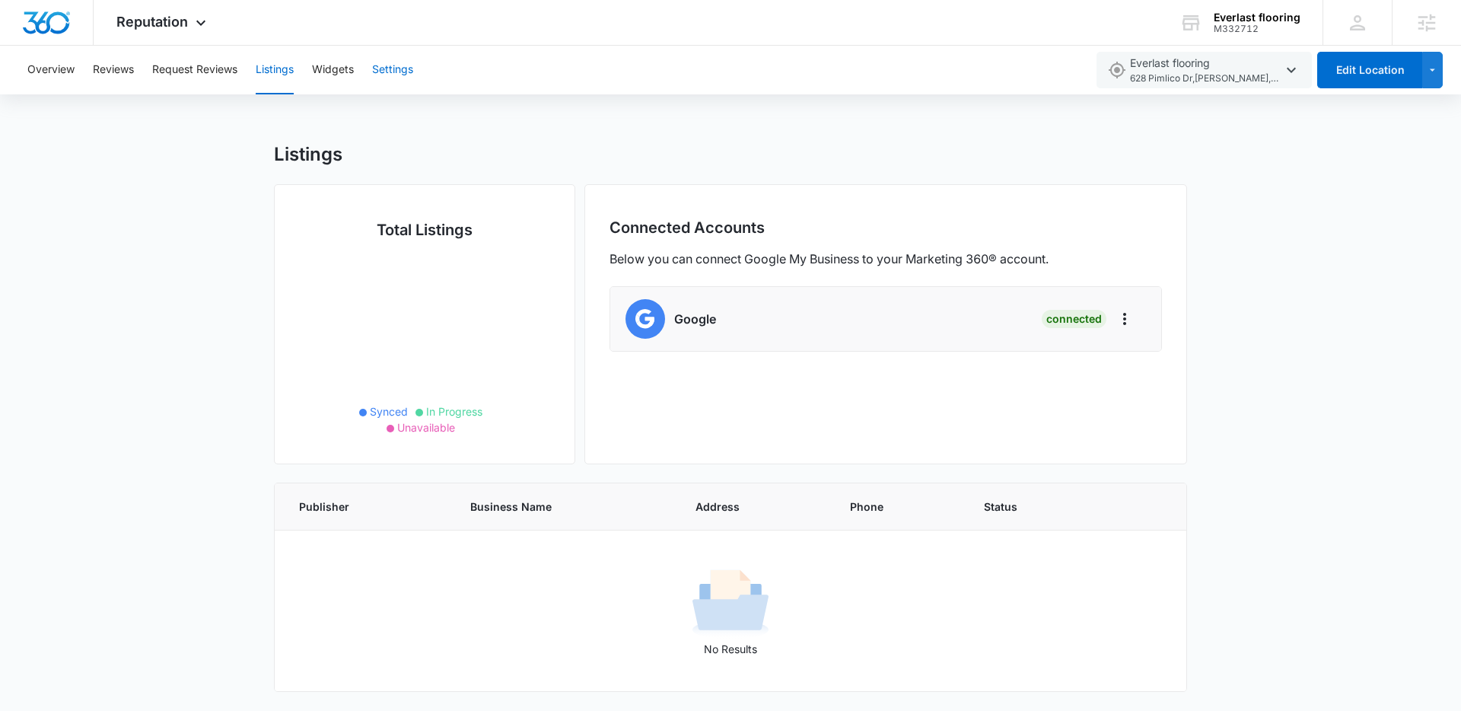
click at [400, 75] on button "Settings" at bounding box center [392, 70] width 41 height 49
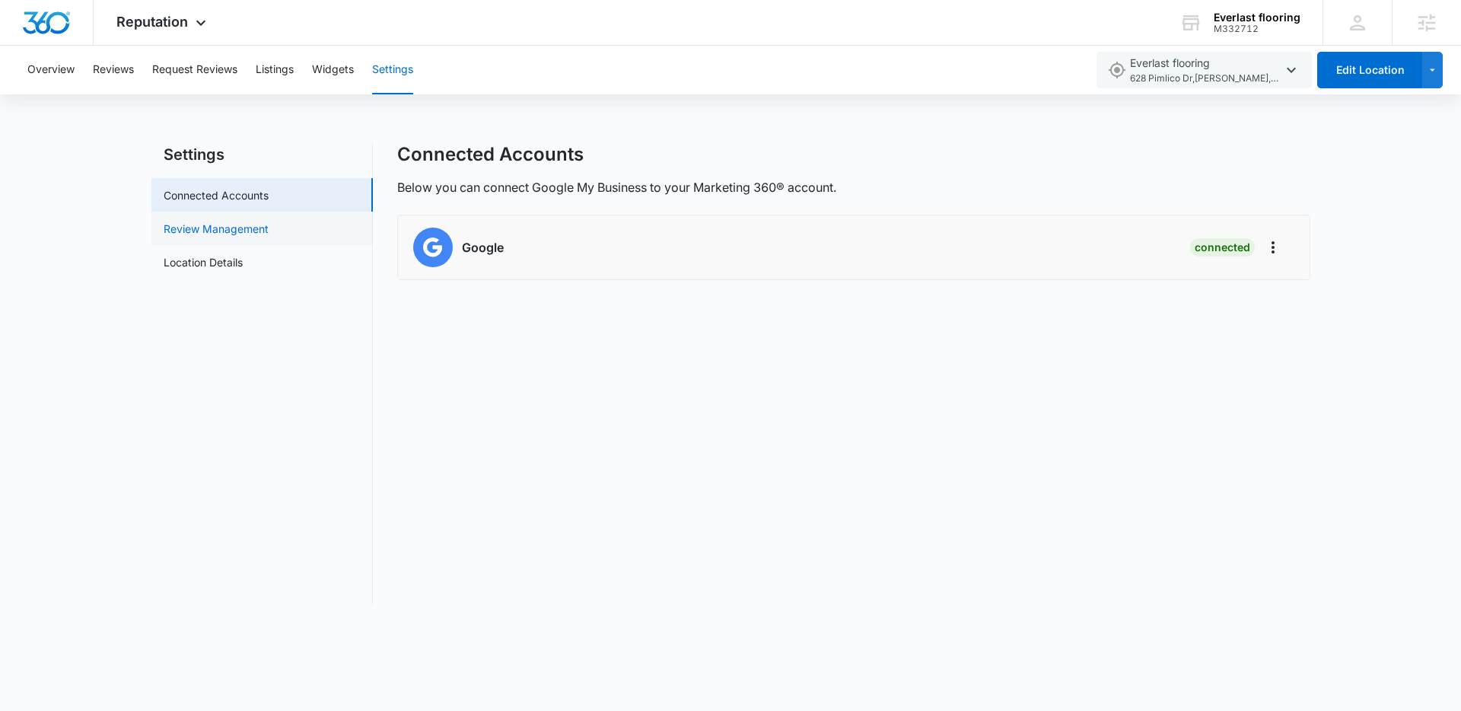
click at [269, 221] on link "Review Management" at bounding box center [216, 229] width 105 height 16
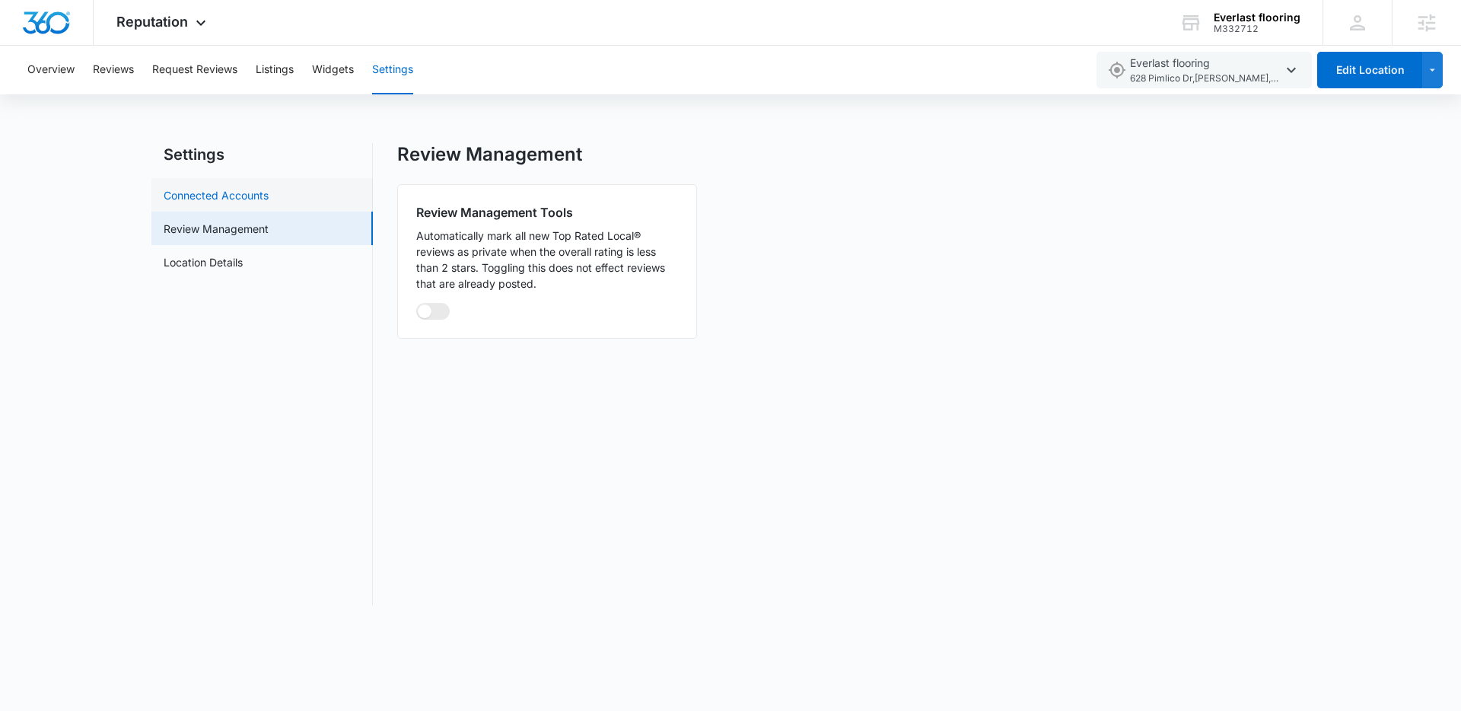
click at [263, 189] on link "Connected Accounts" at bounding box center [216, 195] width 105 height 16
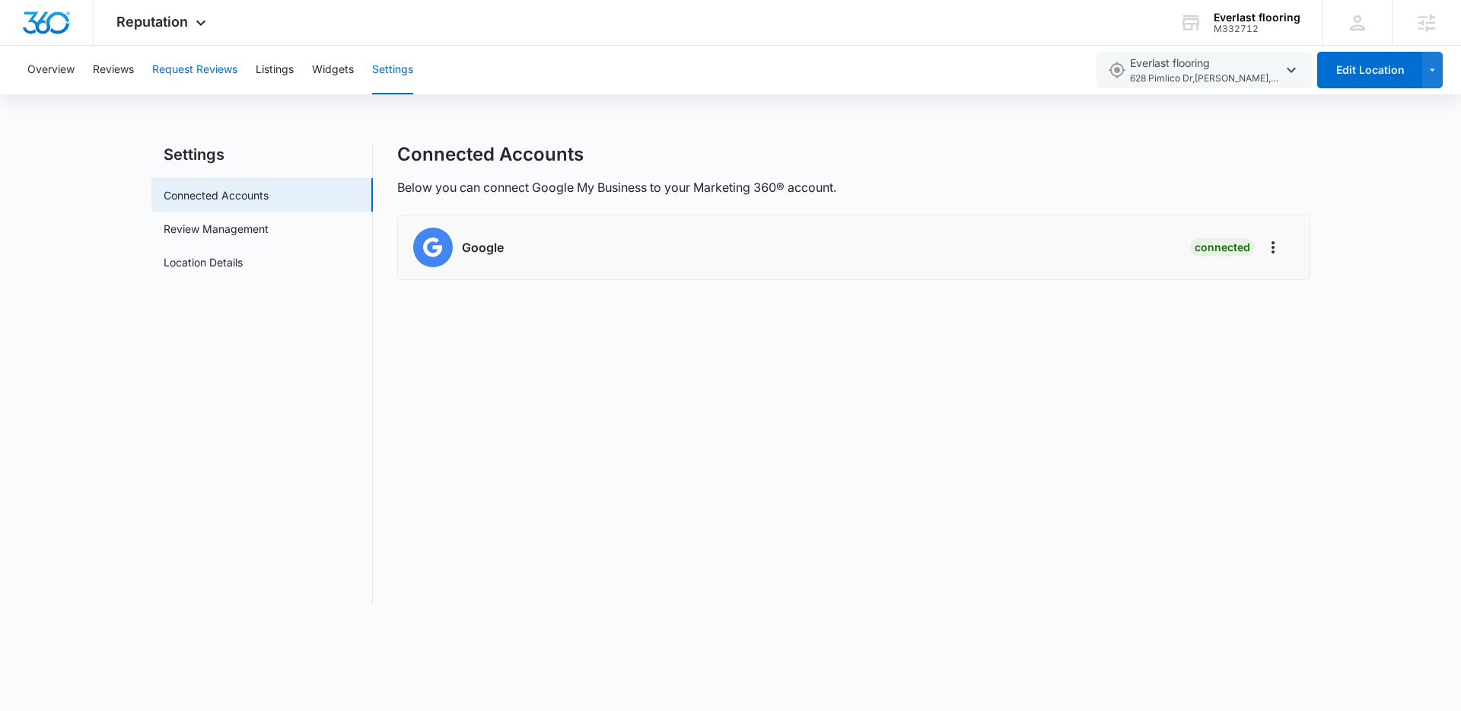
click at [198, 71] on button "Request Reviews" at bounding box center [194, 70] width 85 height 49
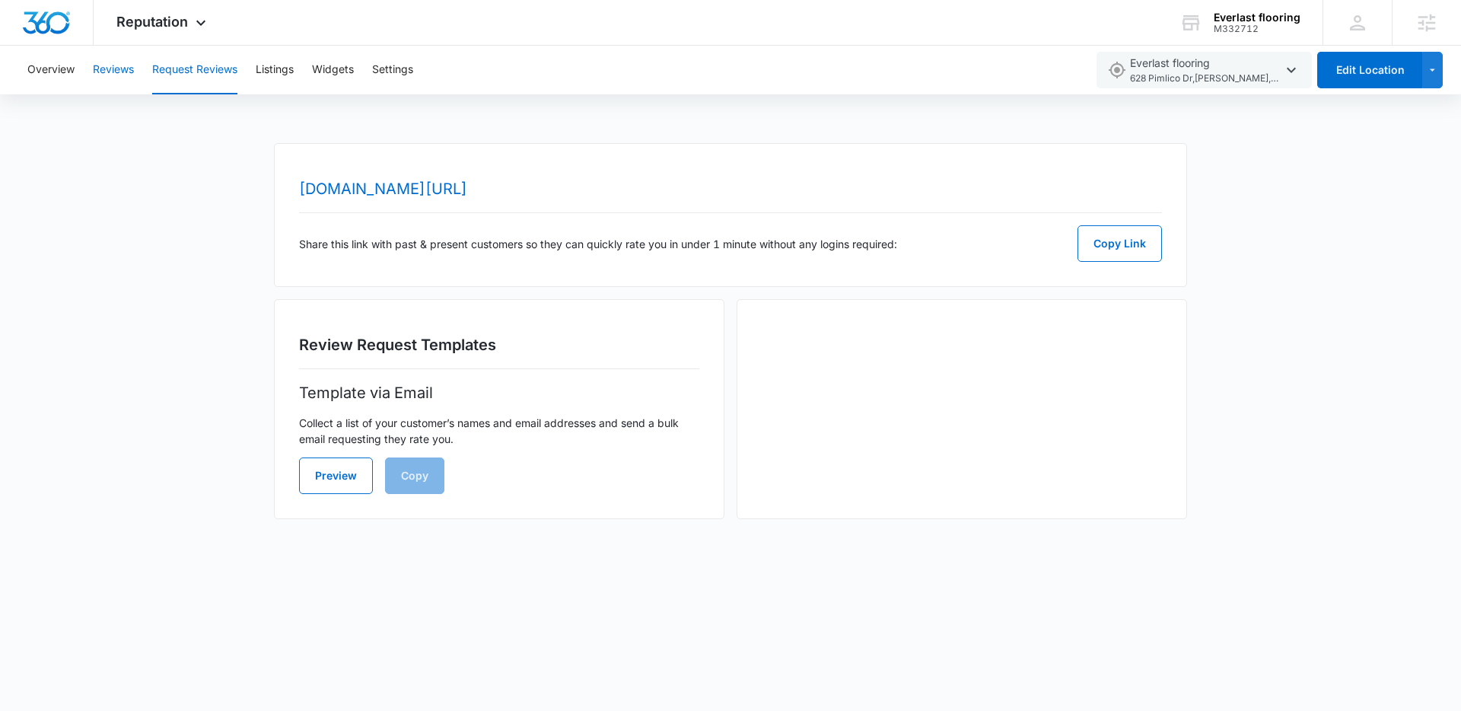
click at [122, 69] on button "Reviews" at bounding box center [113, 70] width 41 height 49
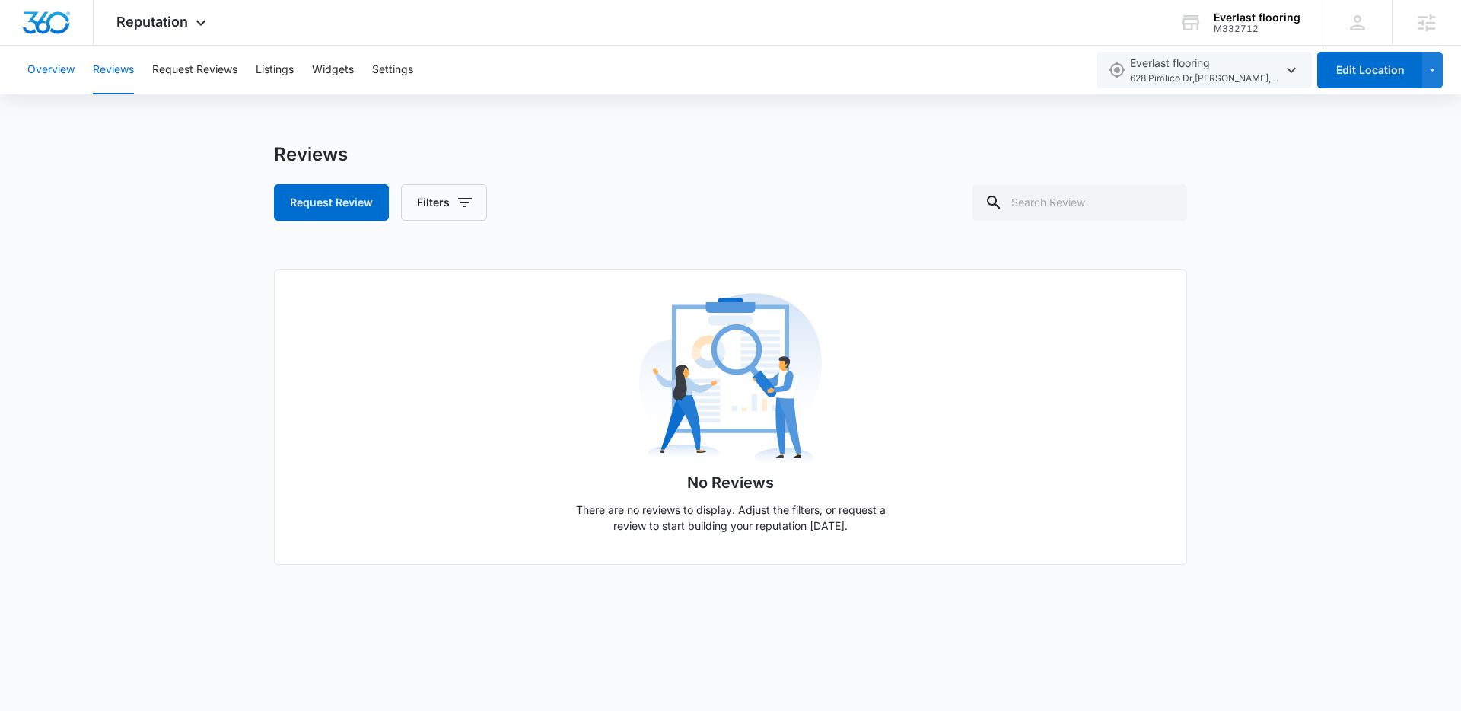
click at [64, 62] on button "Overview" at bounding box center [50, 70] width 47 height 49
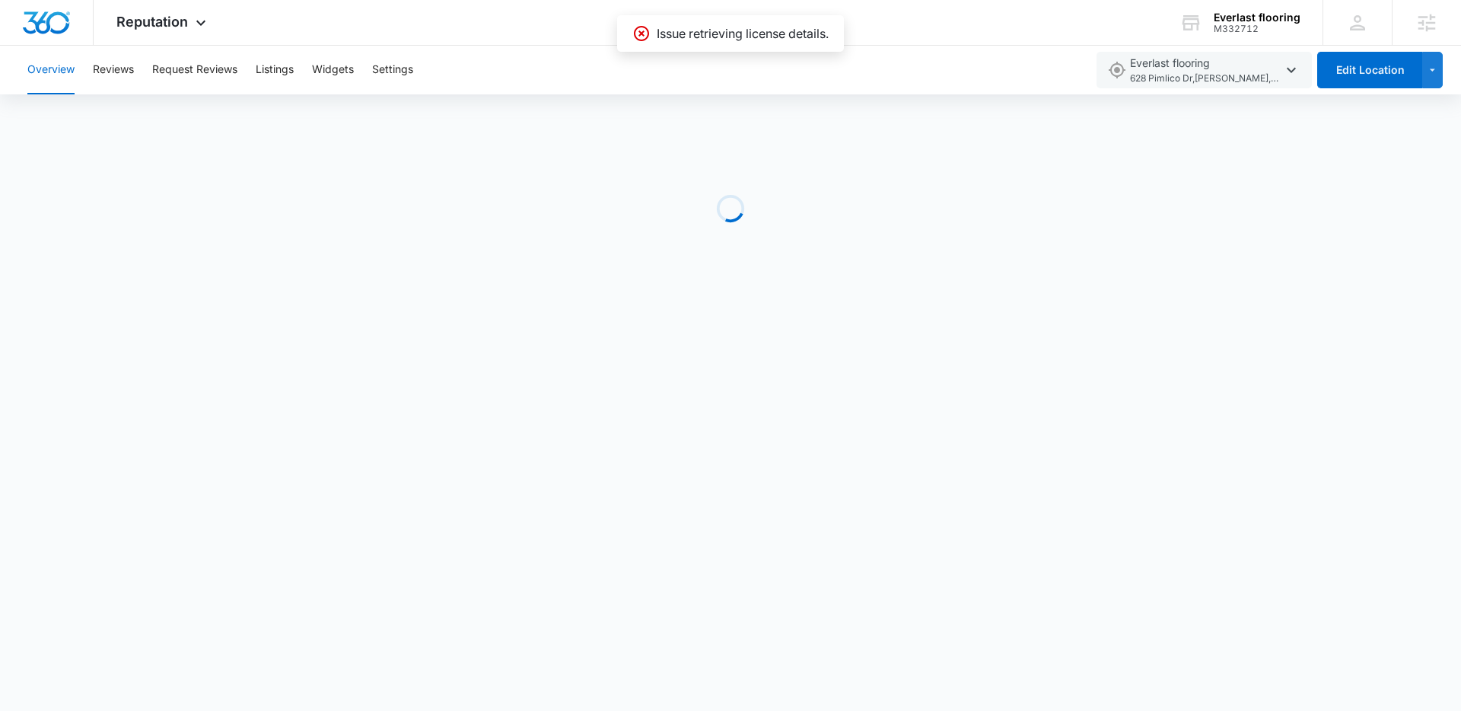
click at [740, 27] on p "Issue retrieving license details." at bounding box center [743, 33] width 172 height 18
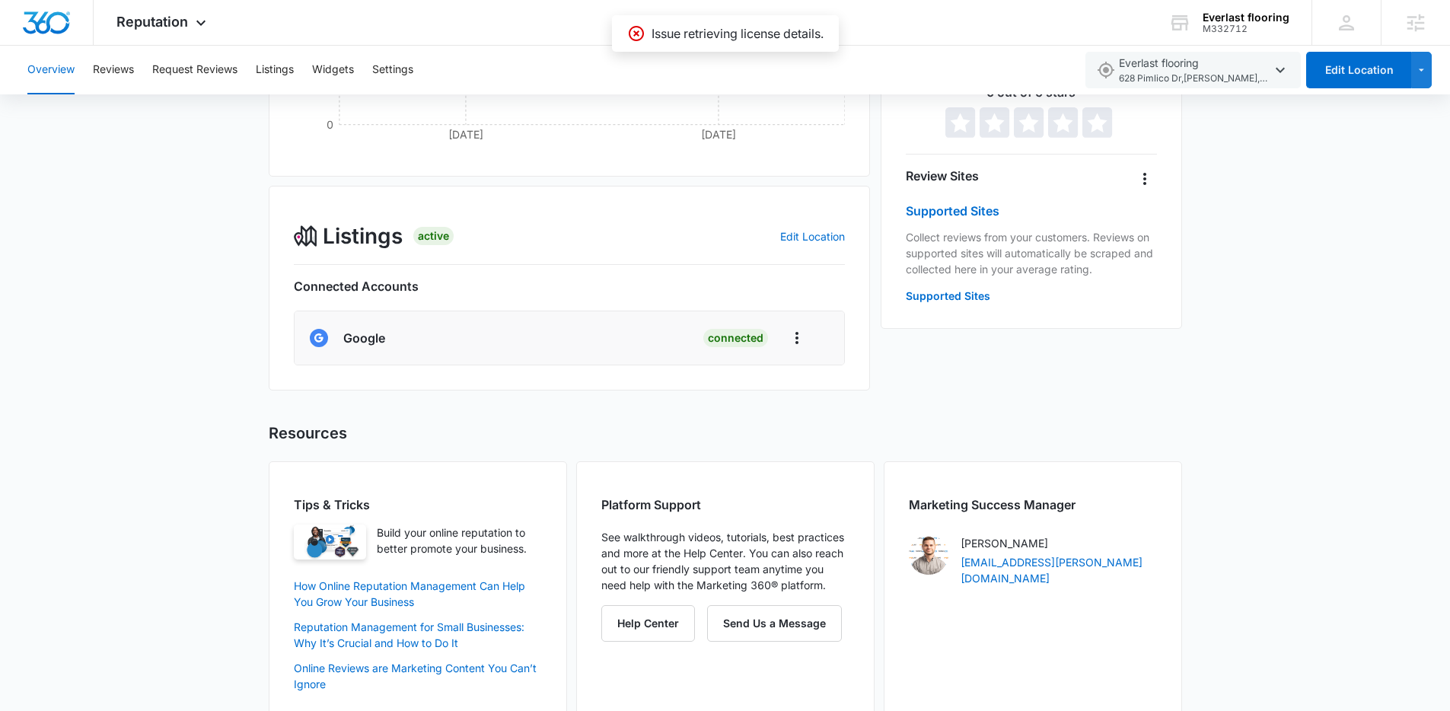
scroll to position [428, 0]
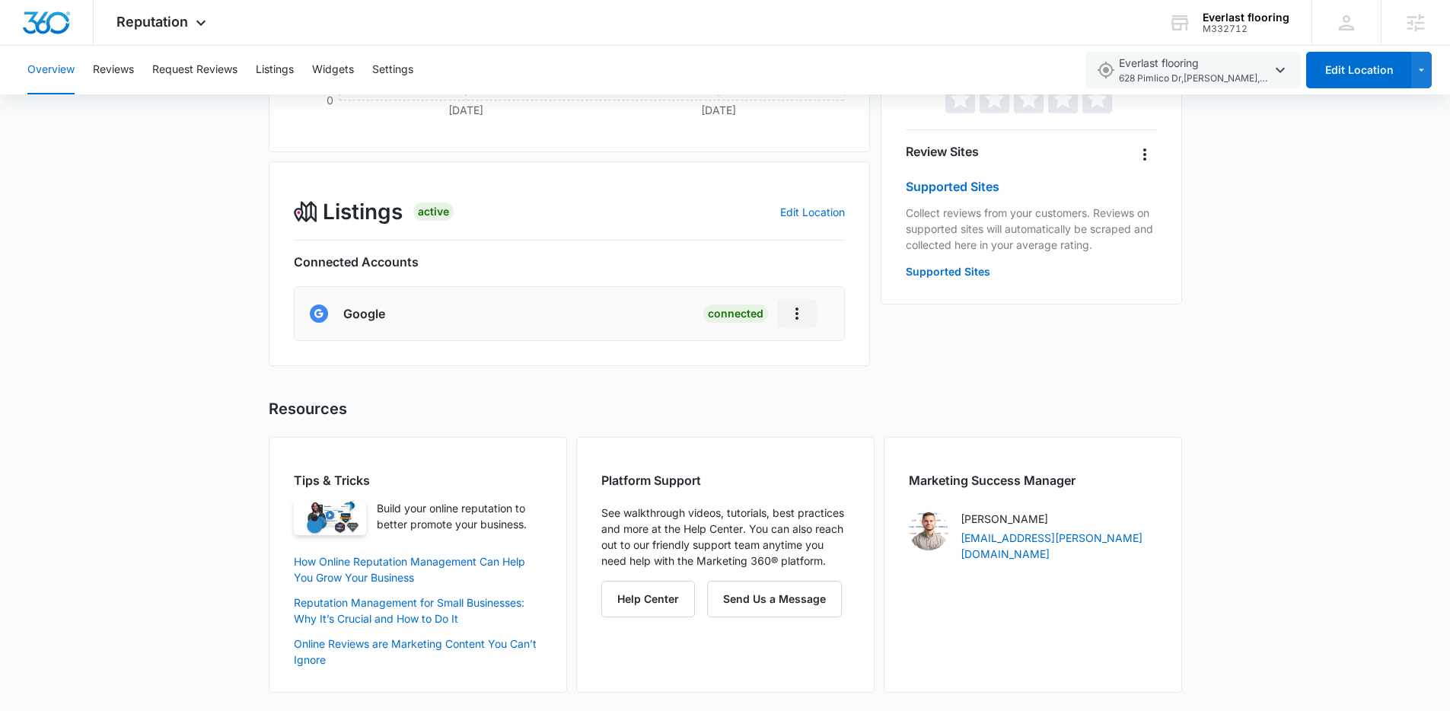
click at [788, 315] on icon "Actions" at bounding box center [797, 313] width 18 height 18
click at [803, 314] on icon "Actions" at bounding box center [797, 313] width 18 height 18
click at [817, 225] on div "Listings Active Edit Location" at bounding box center [570, 212] width 552 height 32
click at [802, 214] on link "Edit Location" at bounding box center [812, 211] width 65 height 13
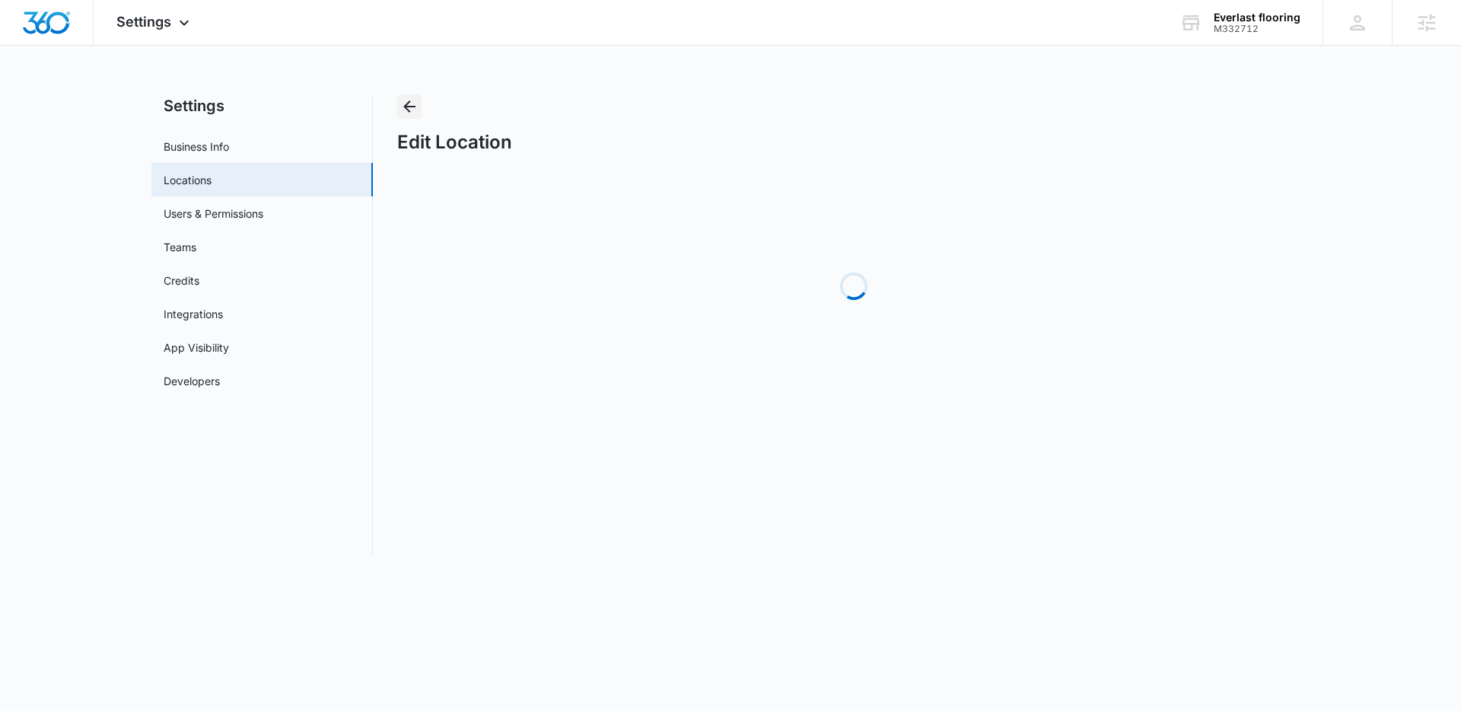
select select "Nevada"
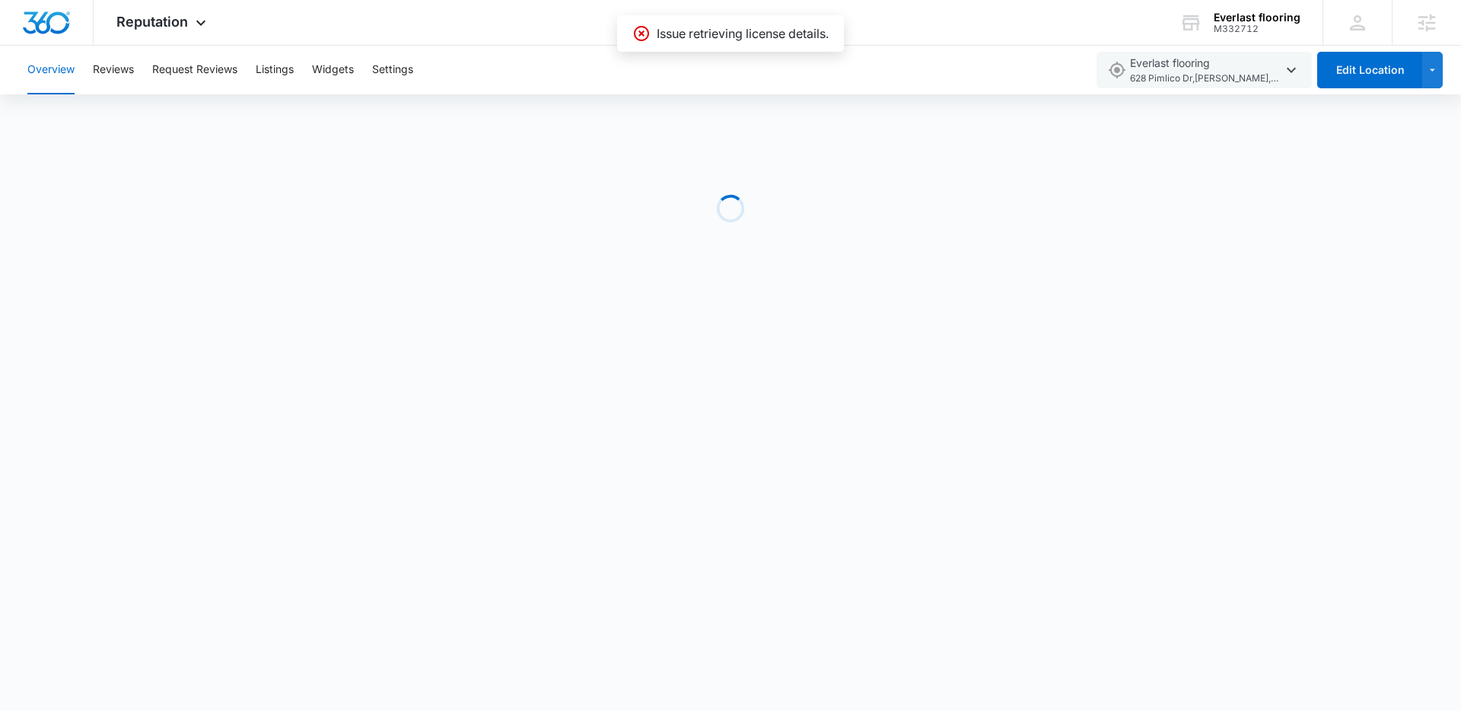
drag, startPoint x: 758, startPoint y: 43, endPoint x: 838, endPoint y: 39, distance: 80.0
click at [838, 39] on div "Issue retrieving license details." at bounding box center [730, 33] width 227 height 37
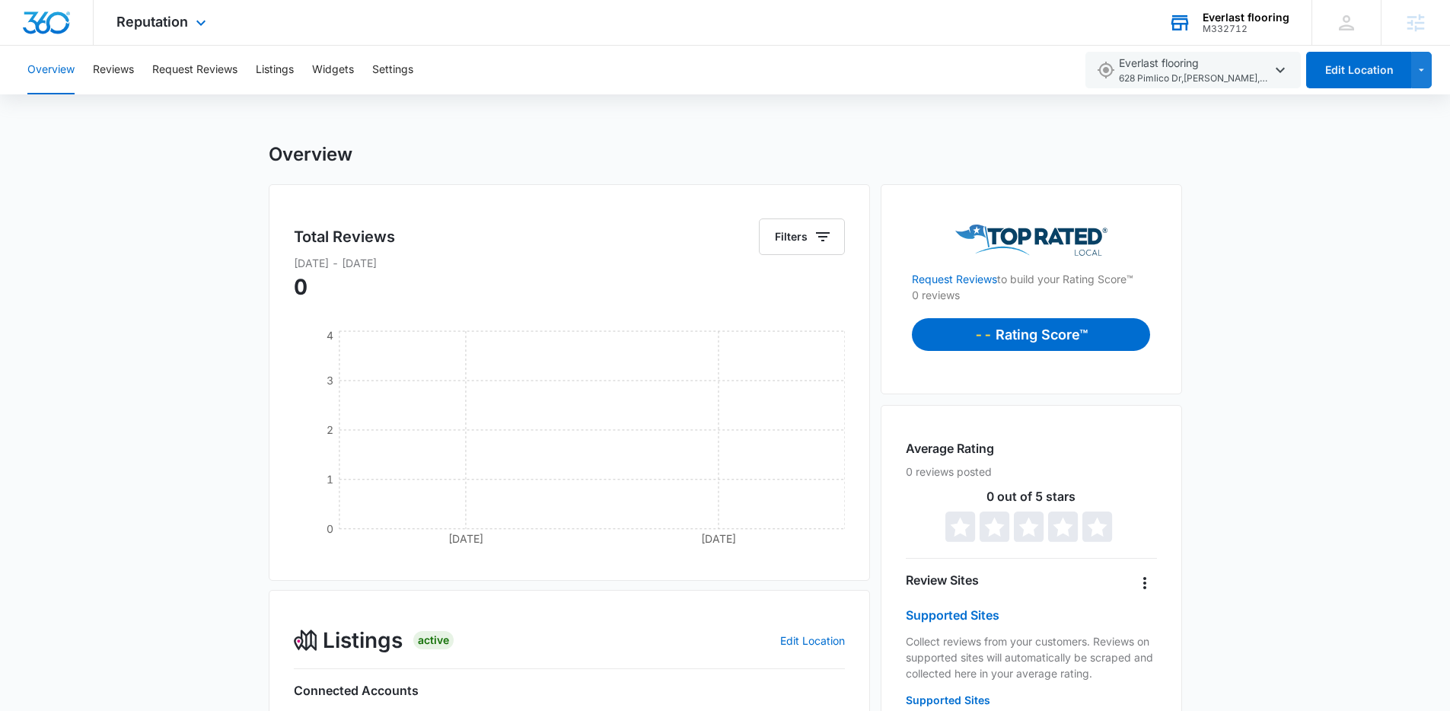
click at [1250, 11] on div "Everlast flooring" at bounding box center [1245, 17] width 87 height 12
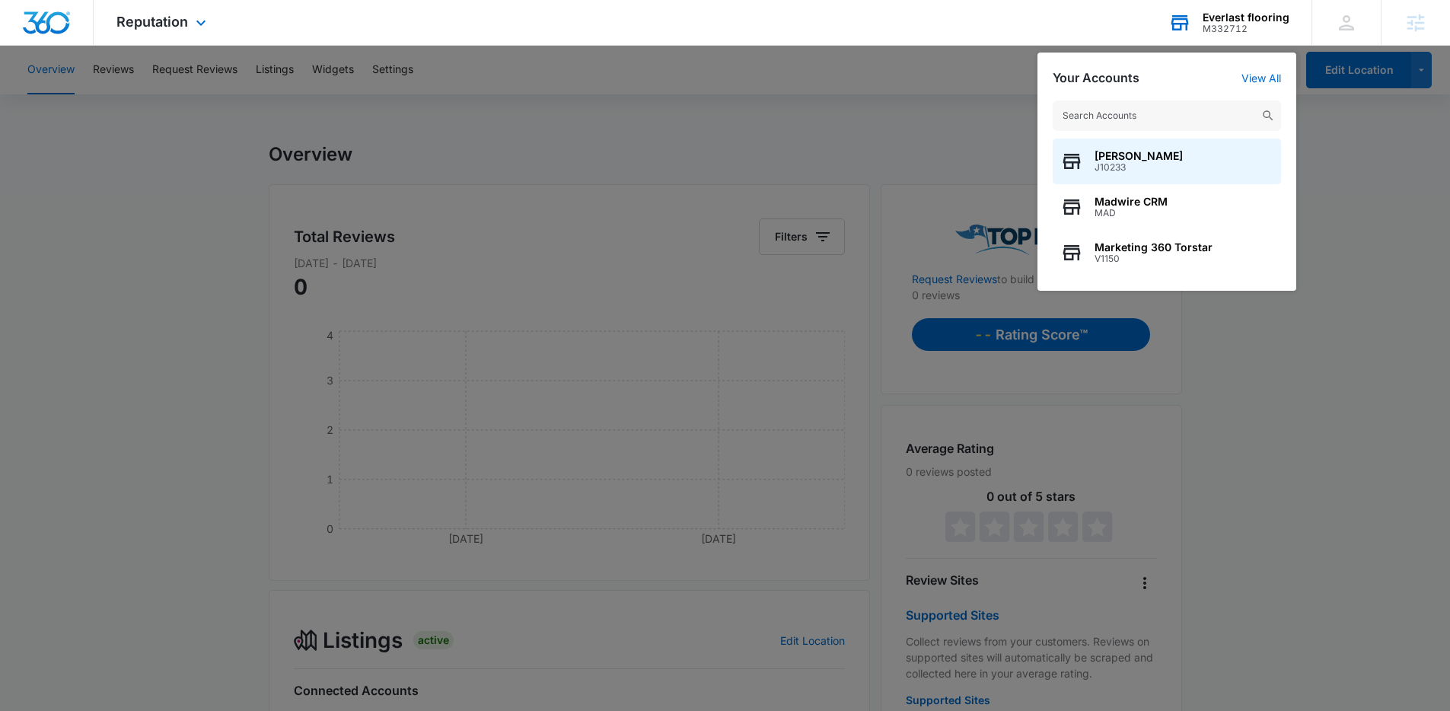
click at [1168, 126] on input "text" at bounding box center [1167, 115] width 228 height 30
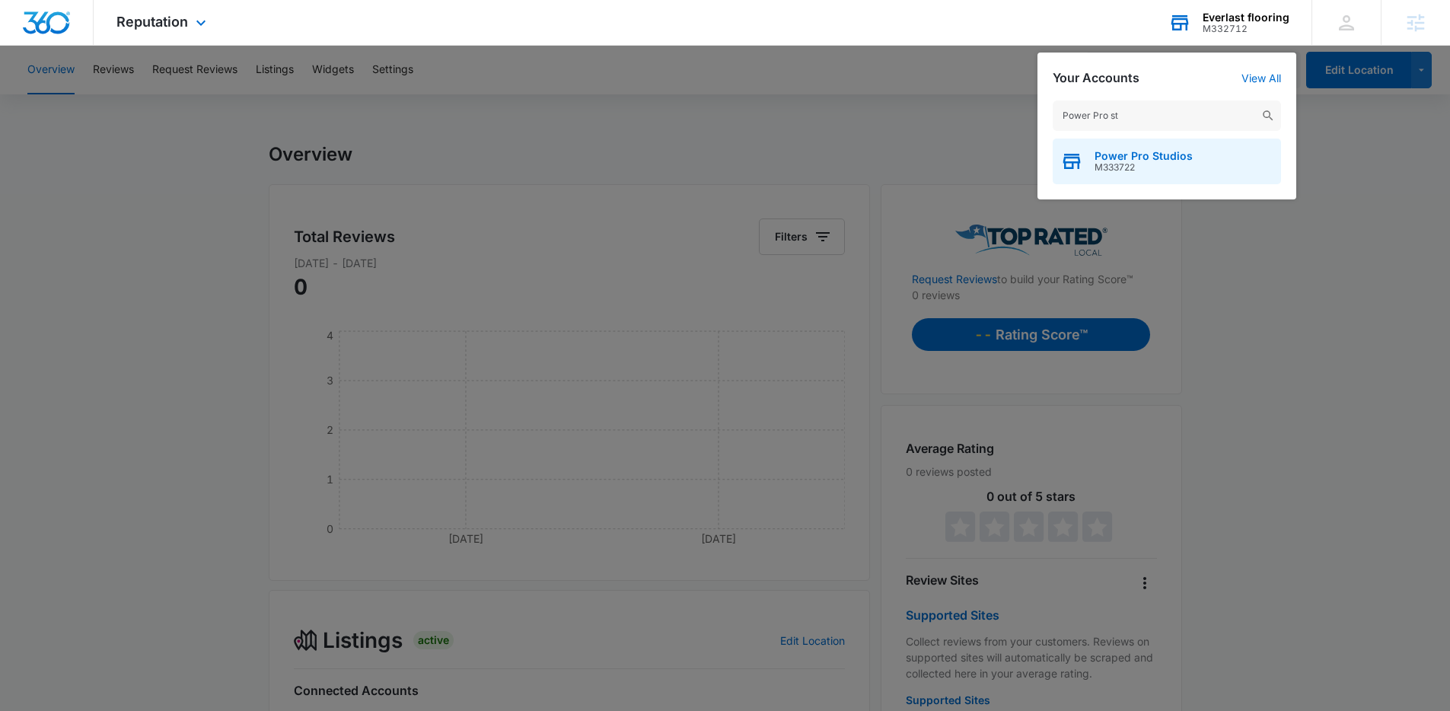
type input "Power Pro st"
click at [1167, 164] on span "M333722" at bounding box center [1143, 167] width 98 height 11
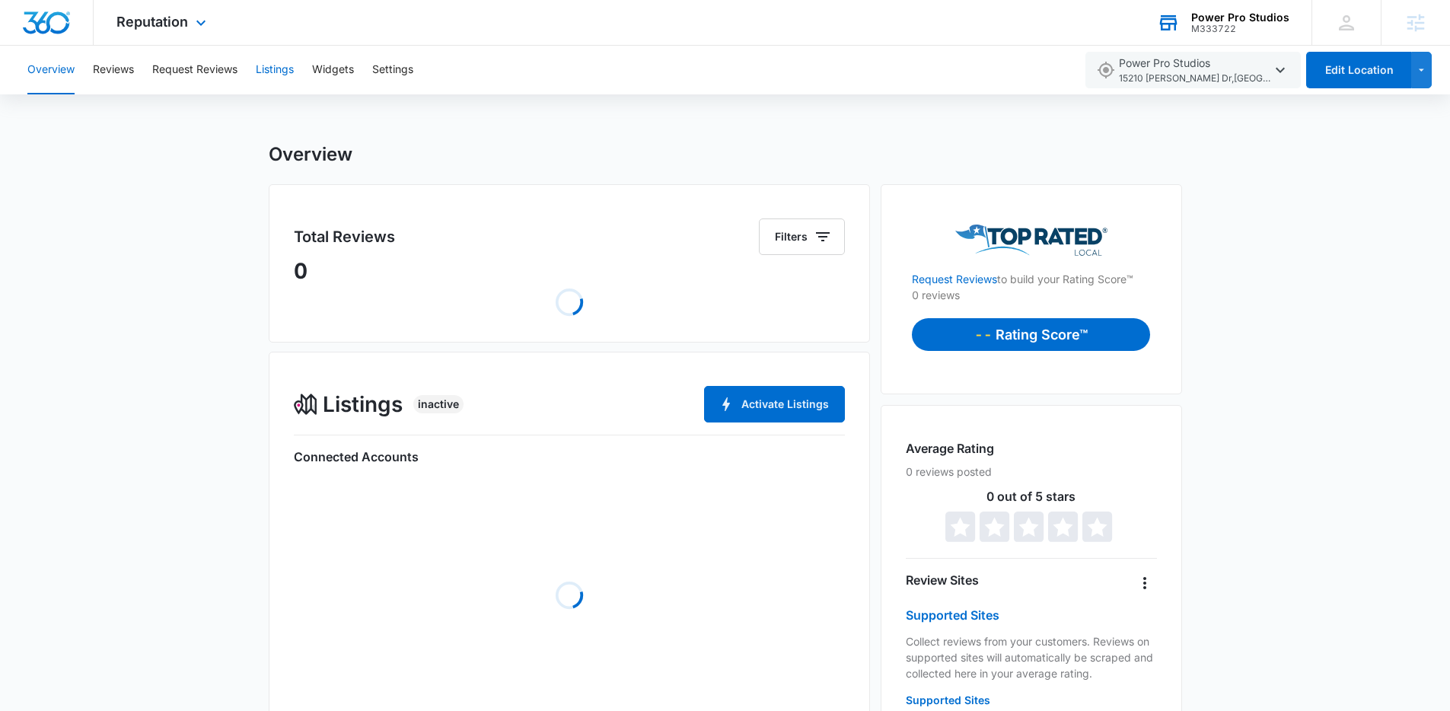
click at [276, 75] on button "Listings" at bounding box center [275, 70] width 38 height 49
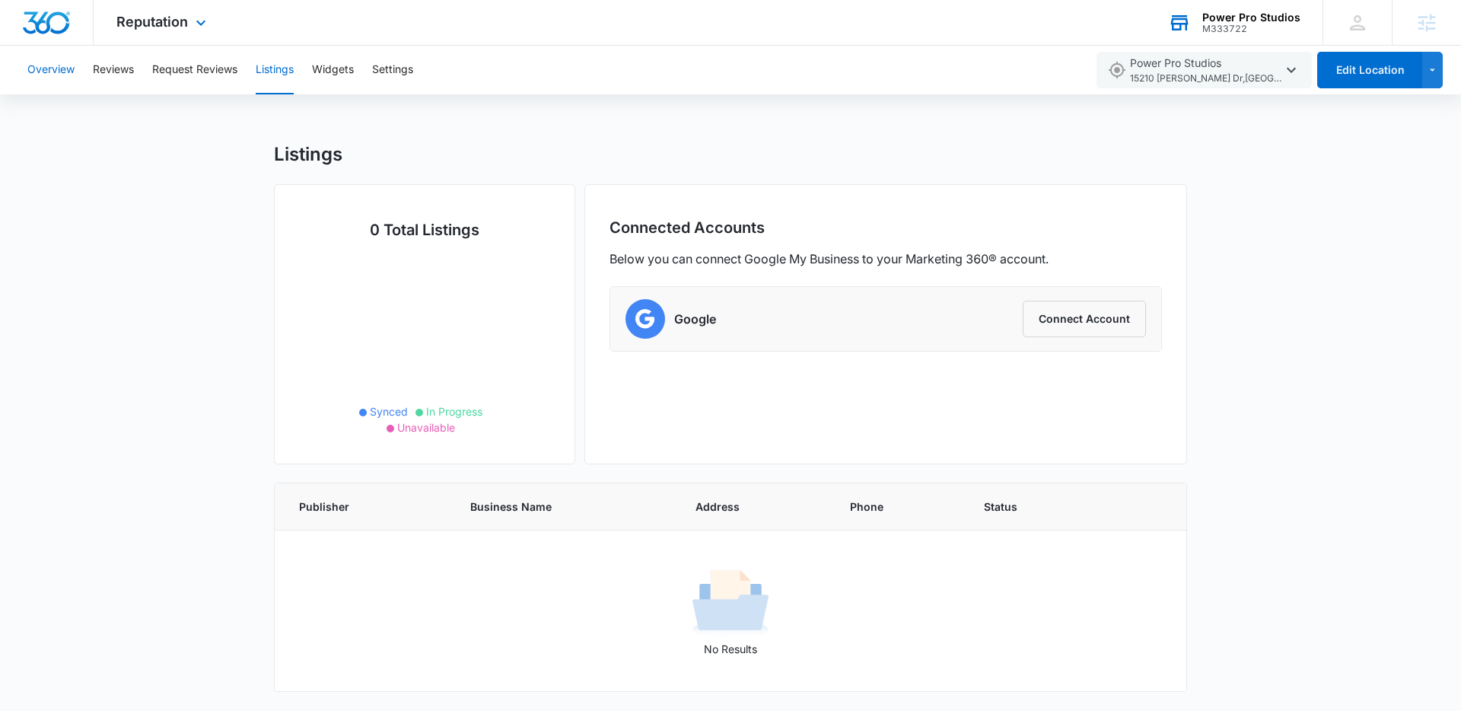
click at [65, 74] on button "Overview" at bounding box center [50, 70] width 47 height 49
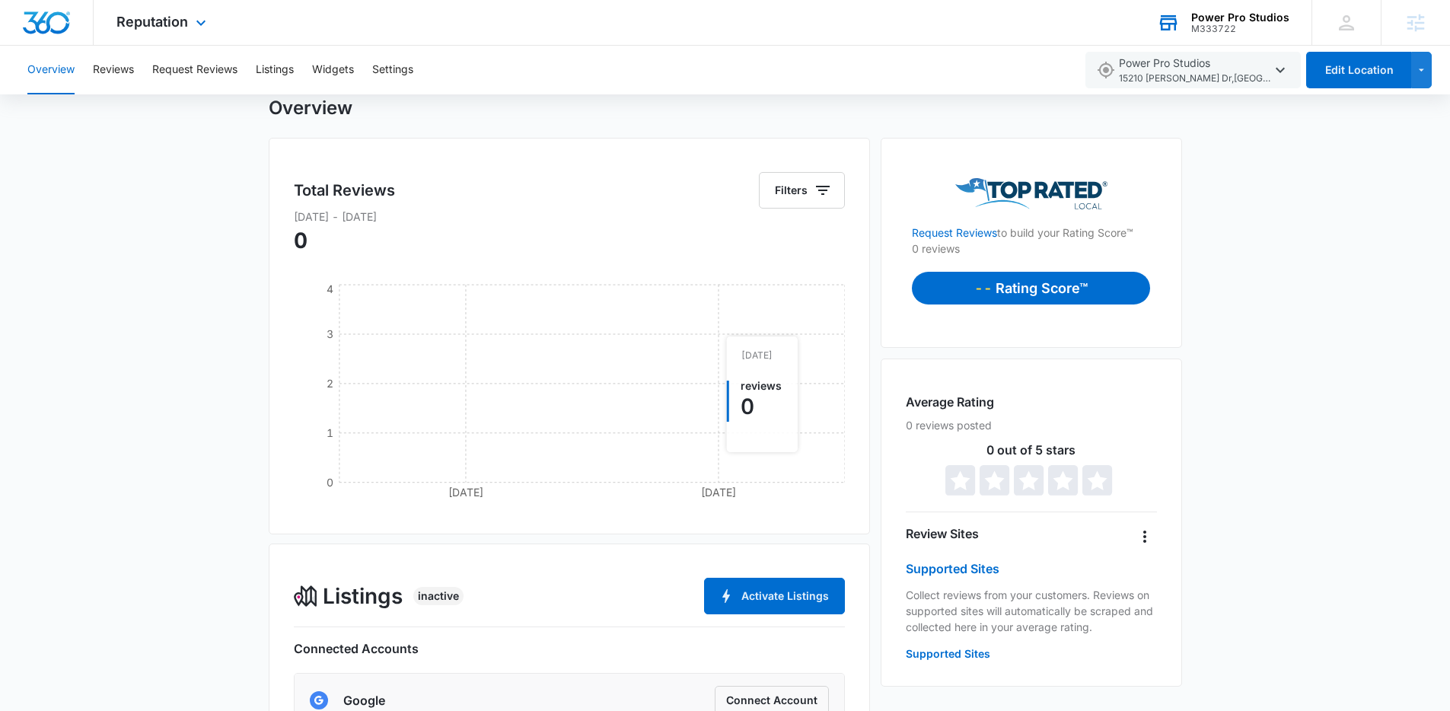
scroll to position [194, 0]
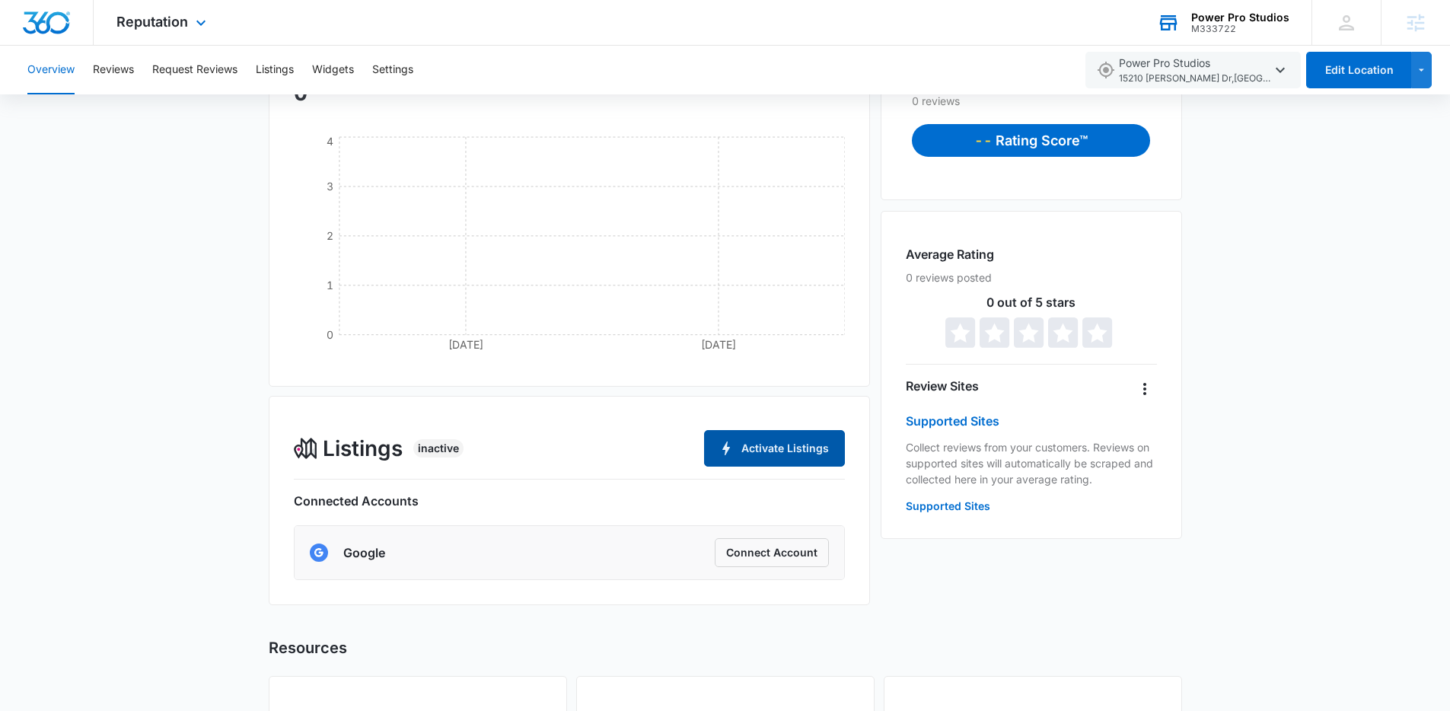
click at [750, 451] on button "Activate Listings" at bounding box center [774, 448] width 141 height 37
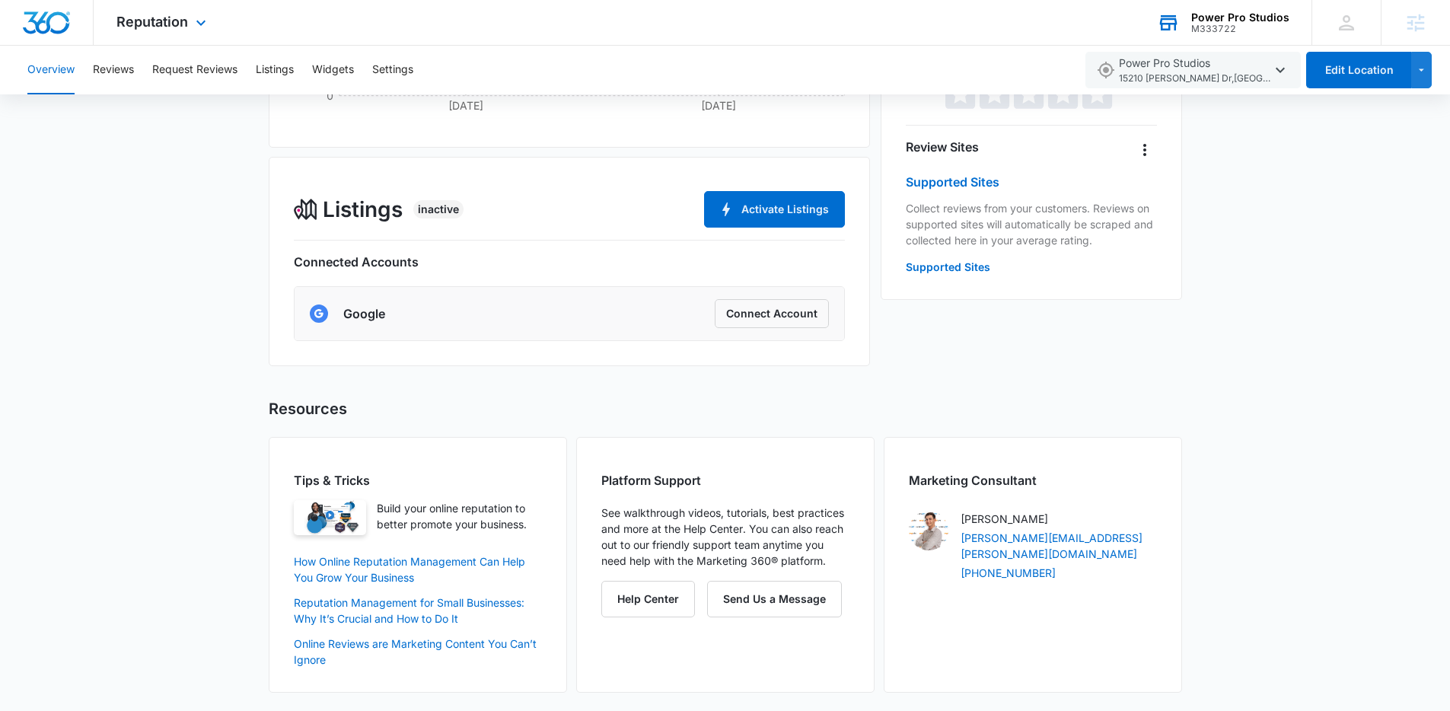
scroll to position [267, 0]
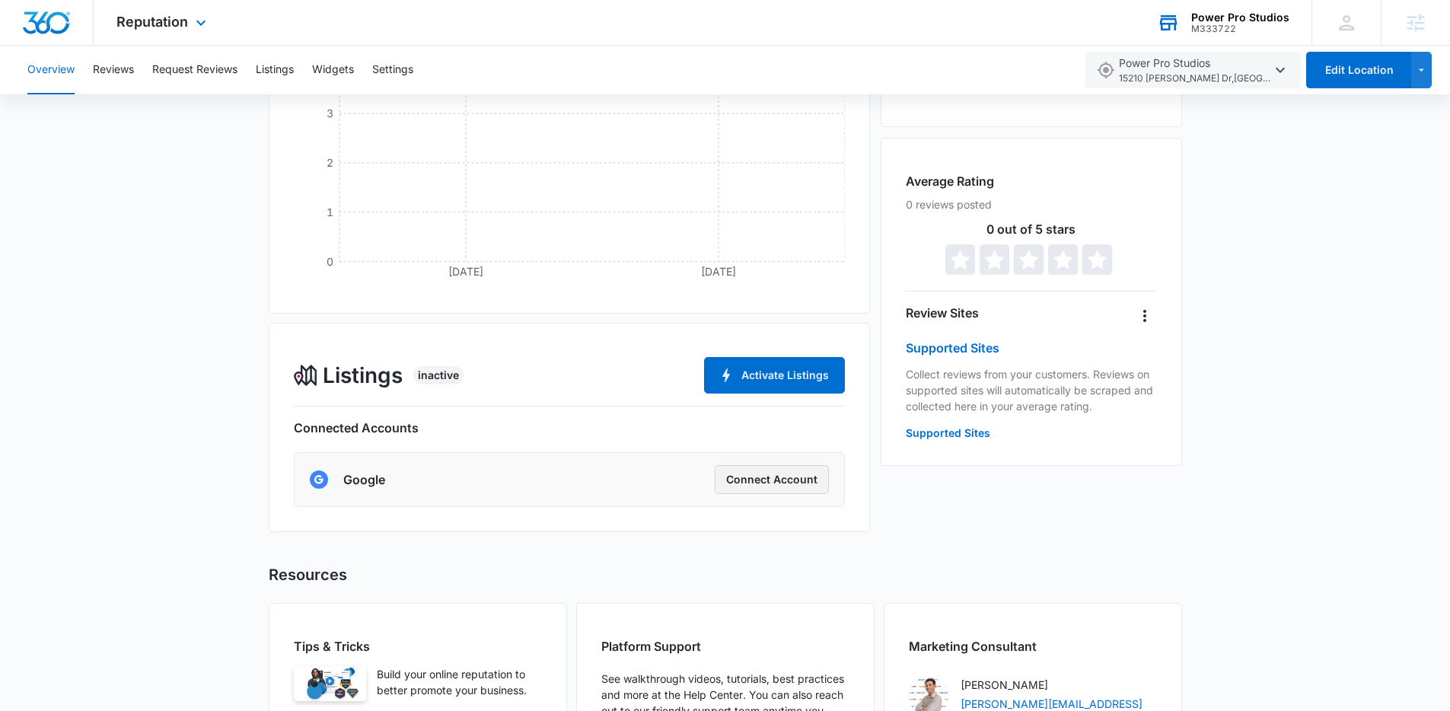
click at [780, 471] on button "Connect Account" at bounding box center [772, 479] width 114 height 29
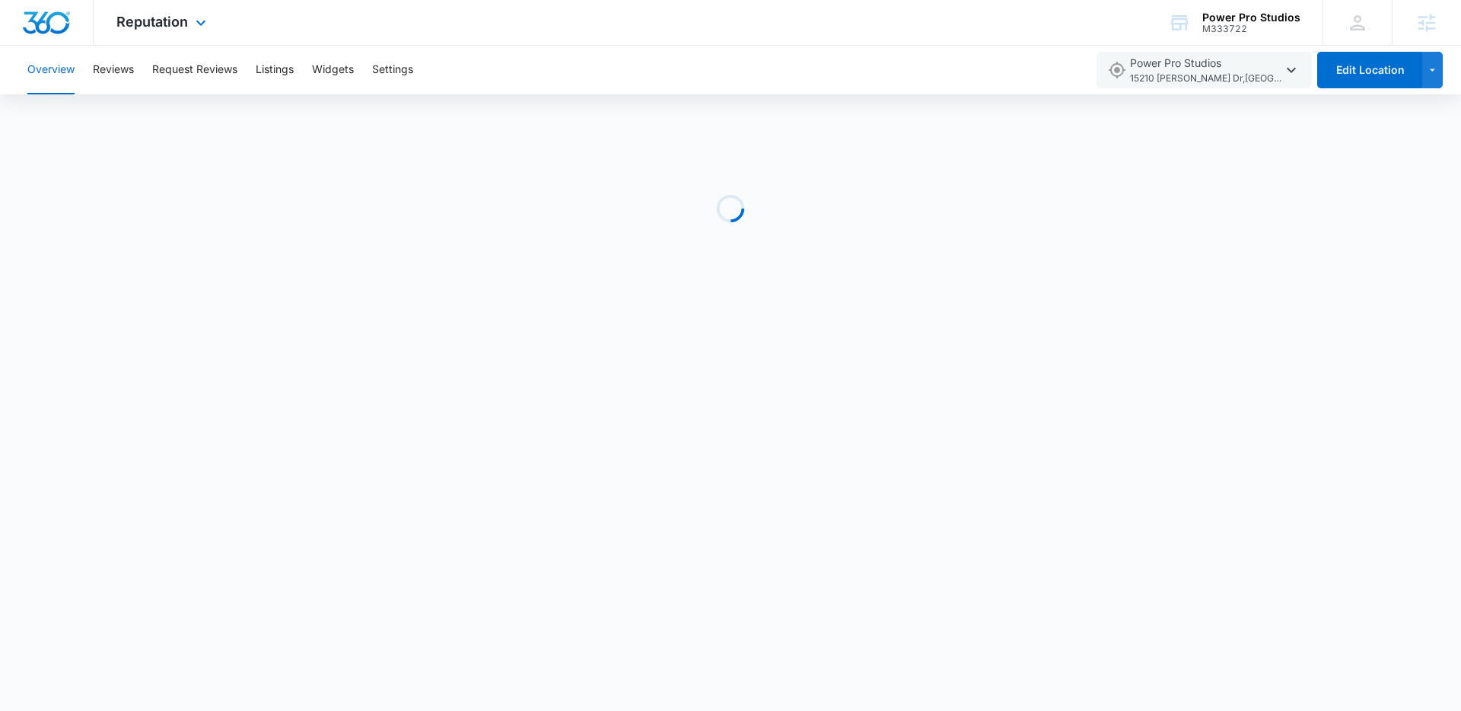
click at [153, 36] on div "Reputation Apps Reputation Forms CRM Email Social POS Content Ads Intelligence …" at bounding box center [163, 22] width 139 height 45
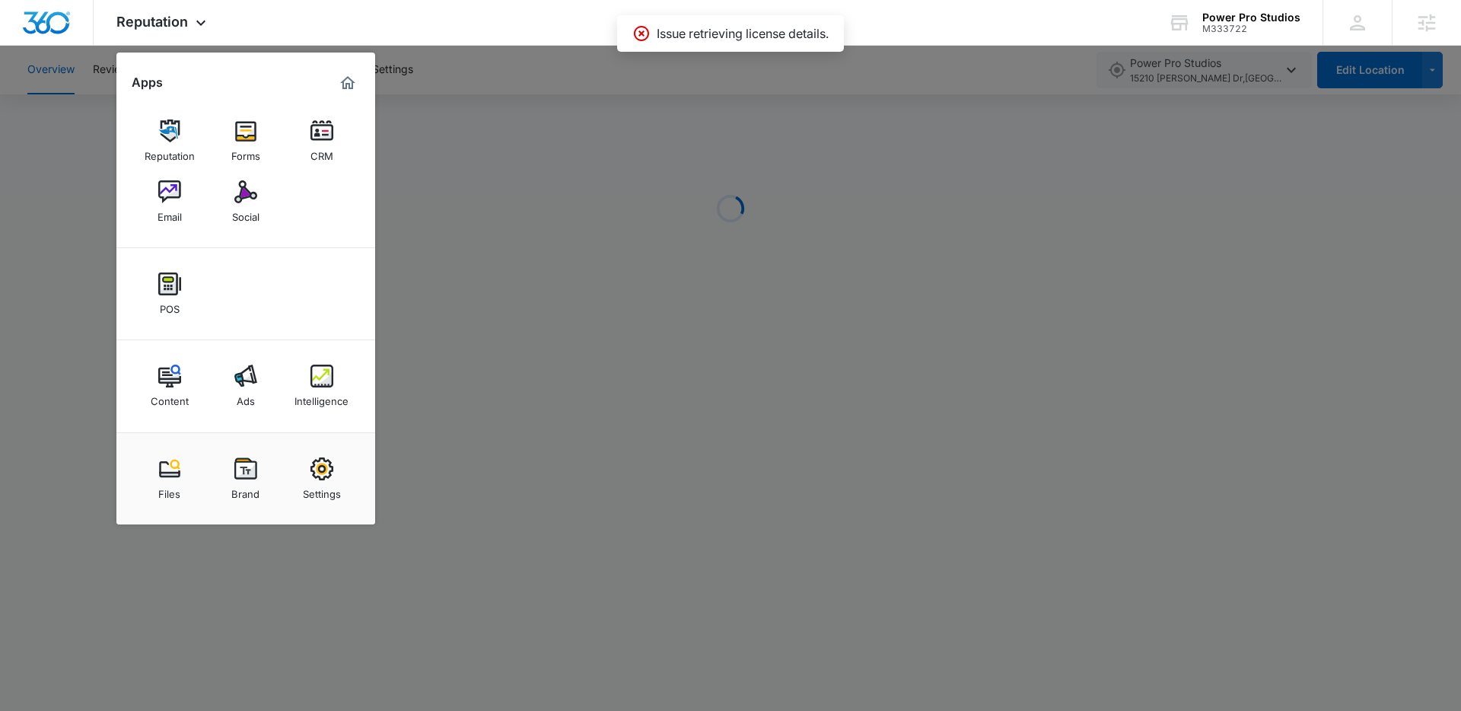
drag, startPoint x: 941, startPoint y: 116, endPoint x: 958, endPoint y: 112, distance: 17.2
click at [943, 116] on div at bounding box center [730, 355] width 1461 height 711
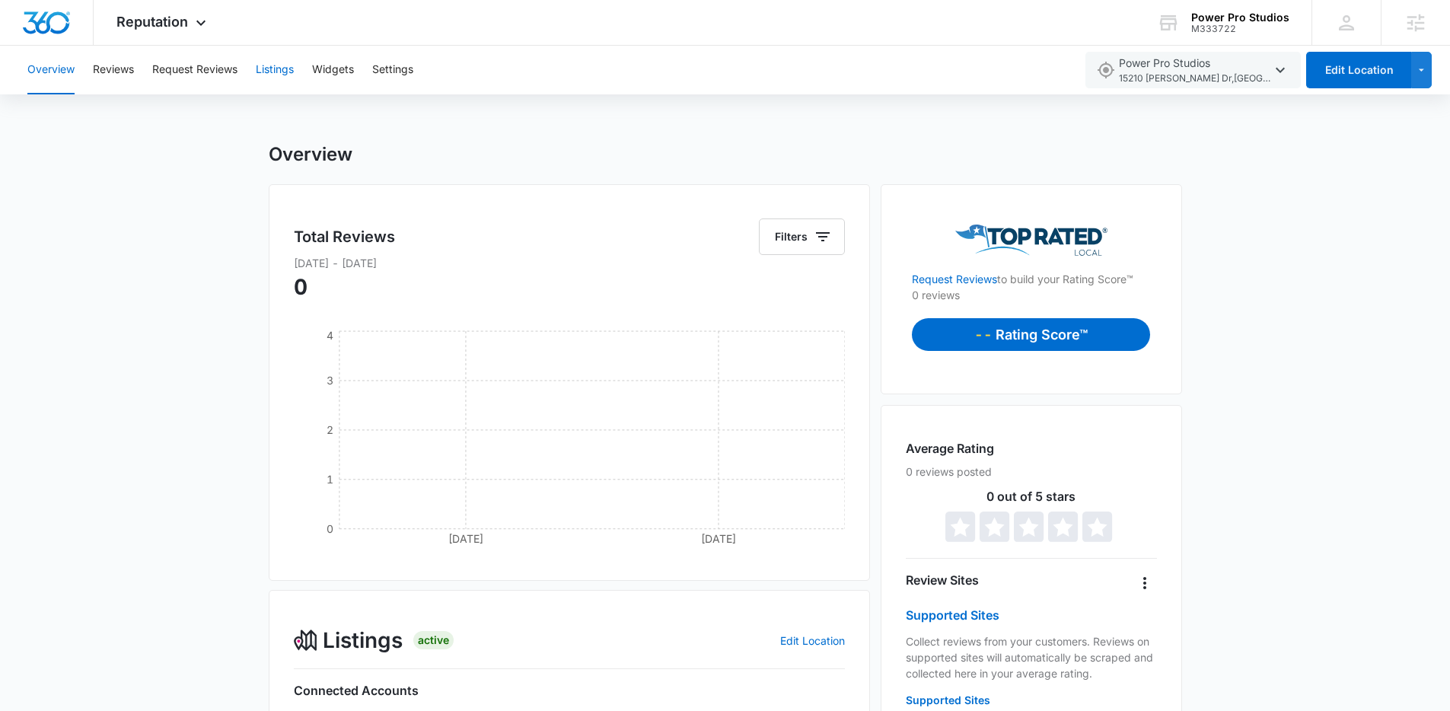
click at [283, 72] on button "Listings" at bounding box center [275, 70] width 38 height 49
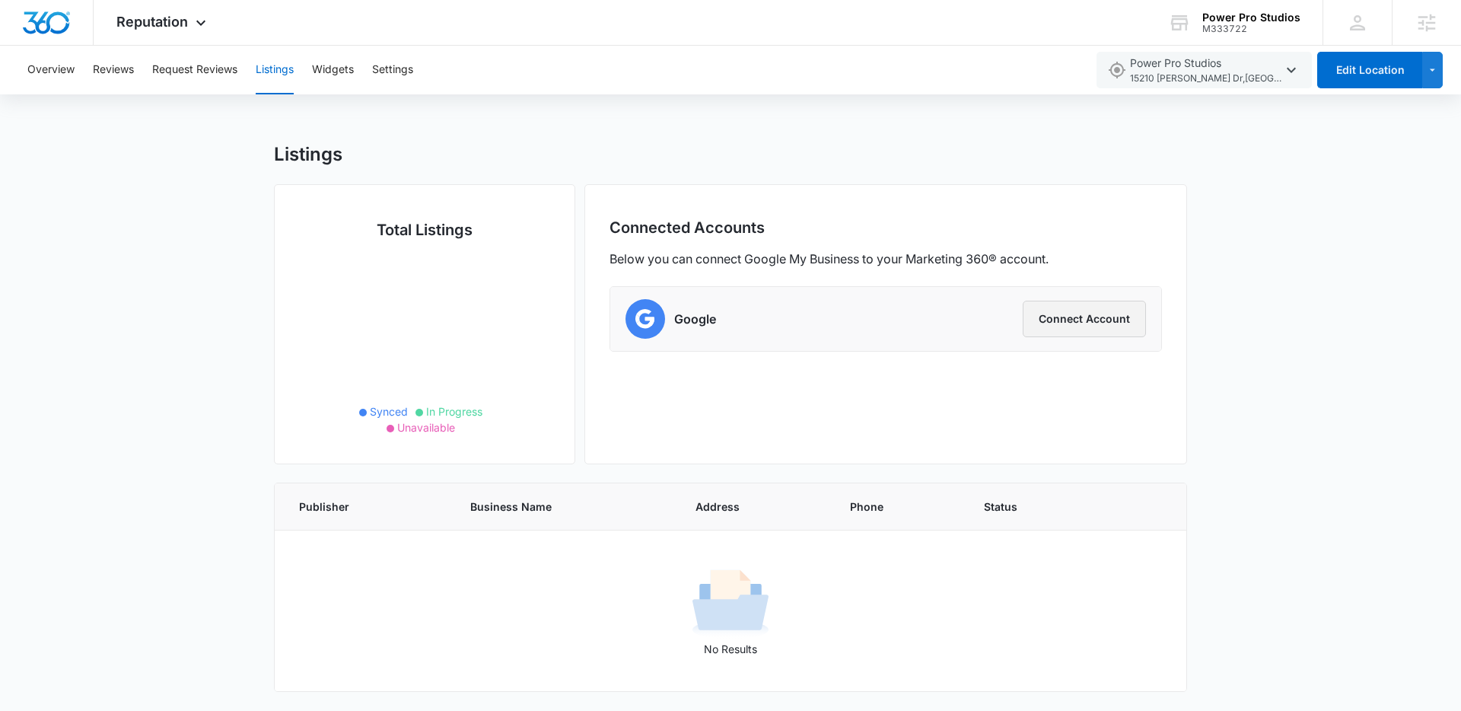
click at [1060, 326] on button "Connect Account" at bounding box center [1084, 319] width 123 height 37
click at [1257, 31] on div "M333722" at bounding box center [1251, 29] width 98 height 11
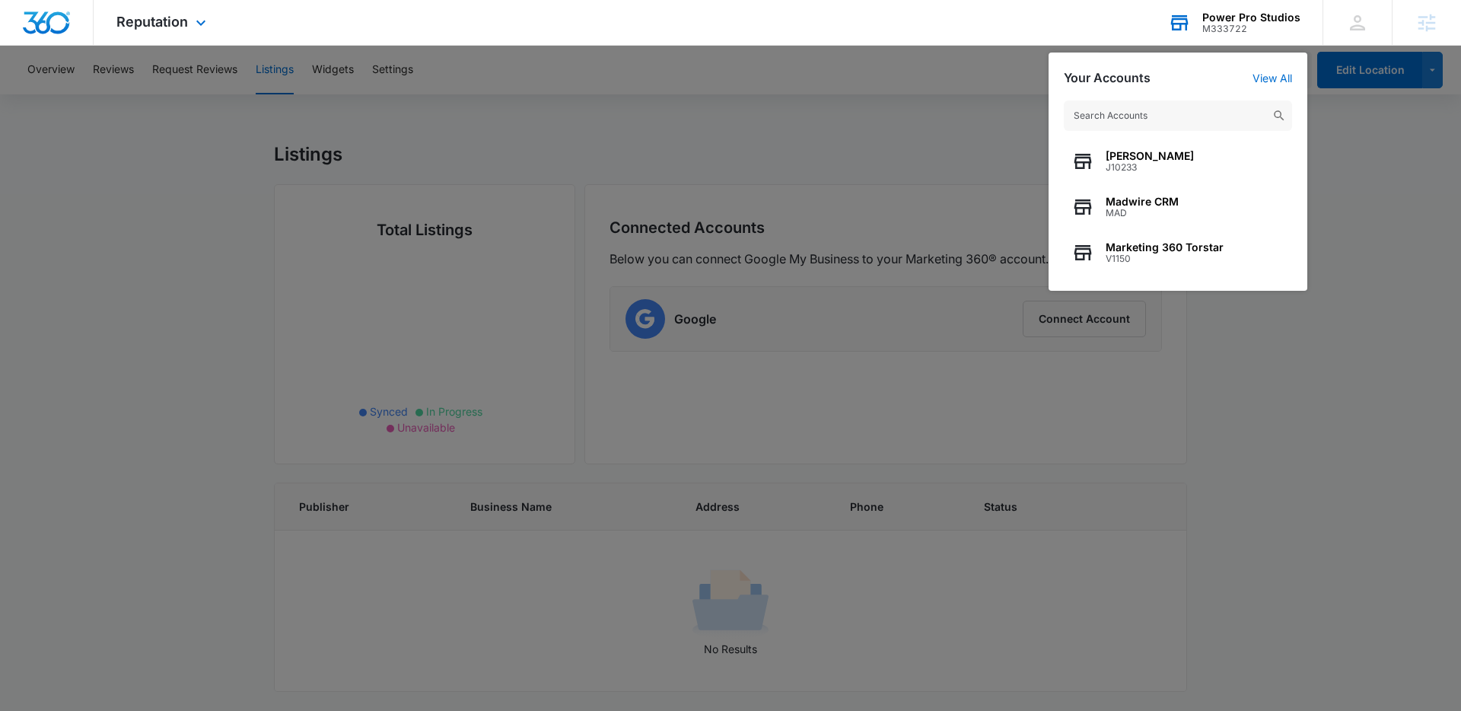
click at [1126, 115] on input "text" at bounding box center [1178, 115] width 228 height 30
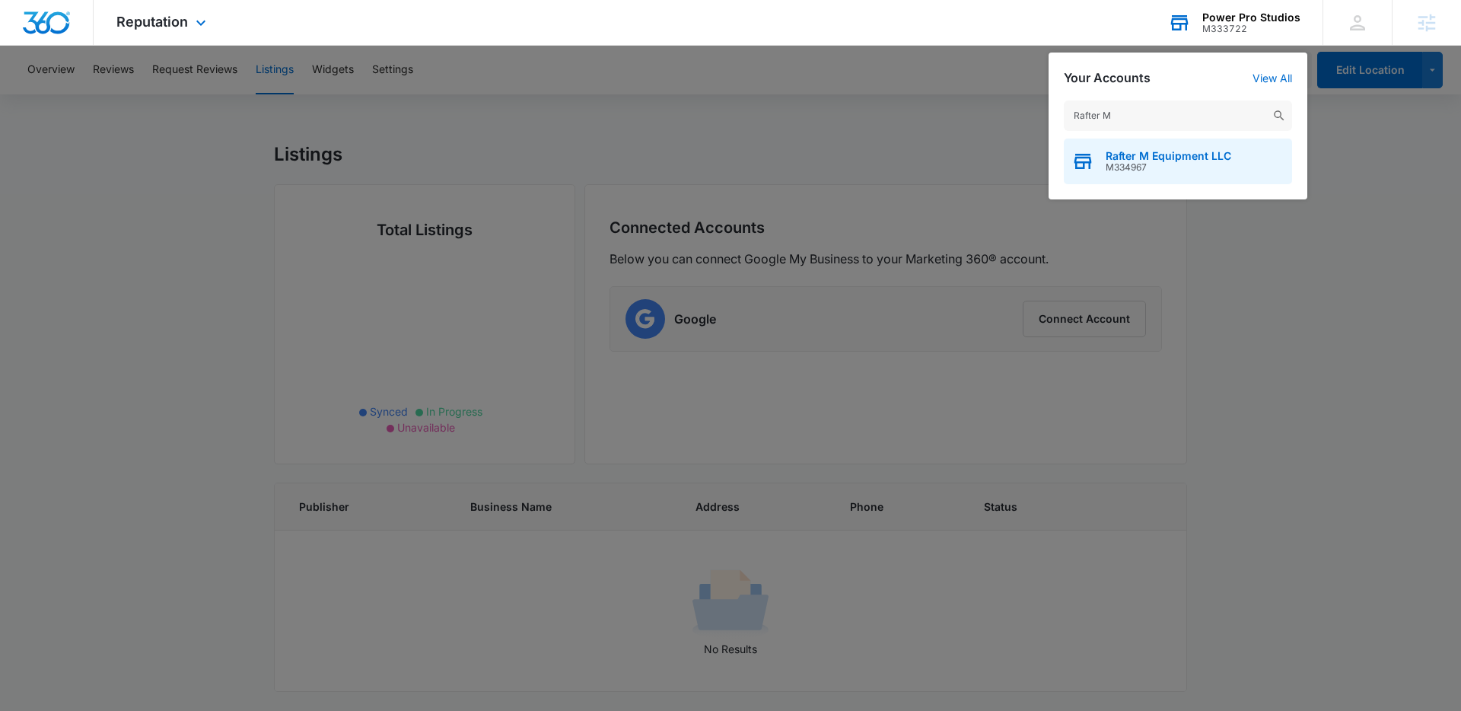
type input "Rafter M"
click at [1207, 145] on div "Rafter M Equipment LLC M334967" at bounding box center [1178, 162] width 228 height 46
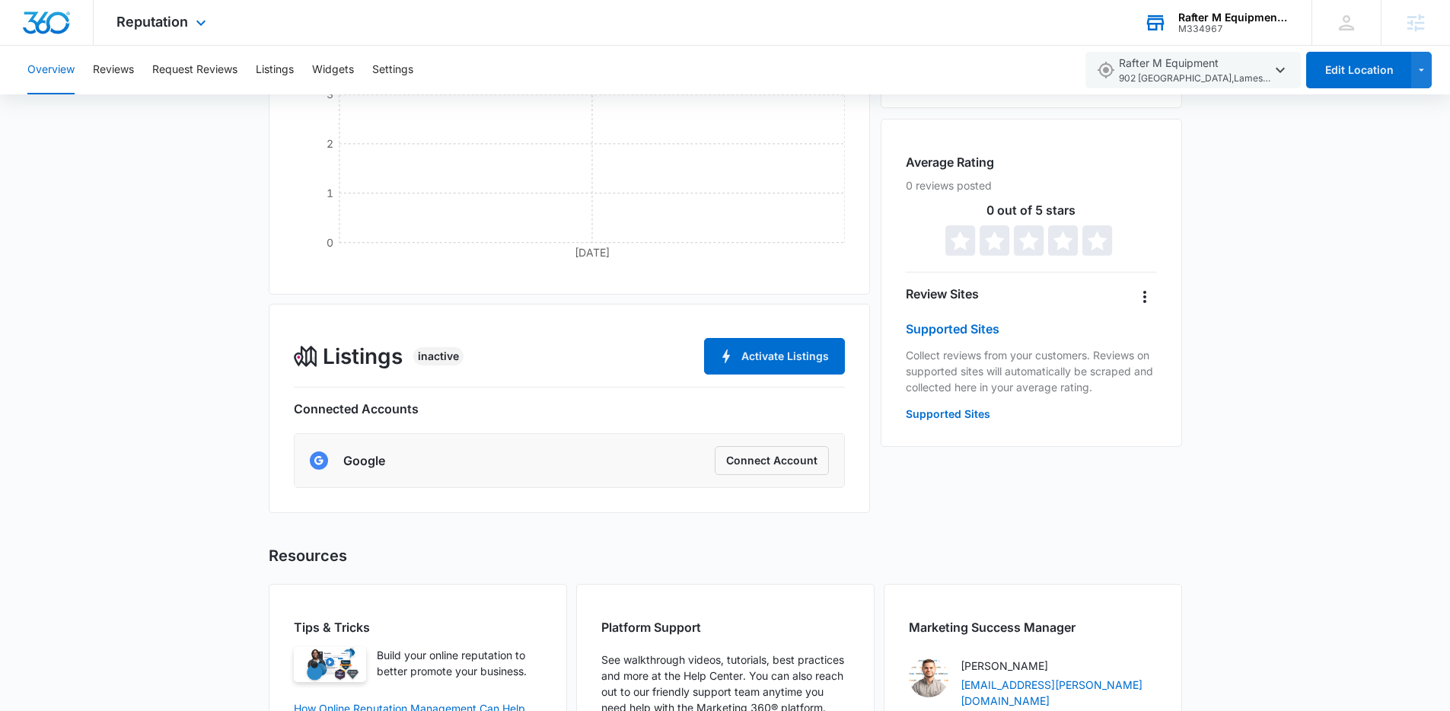
scroll to position [433, 0]
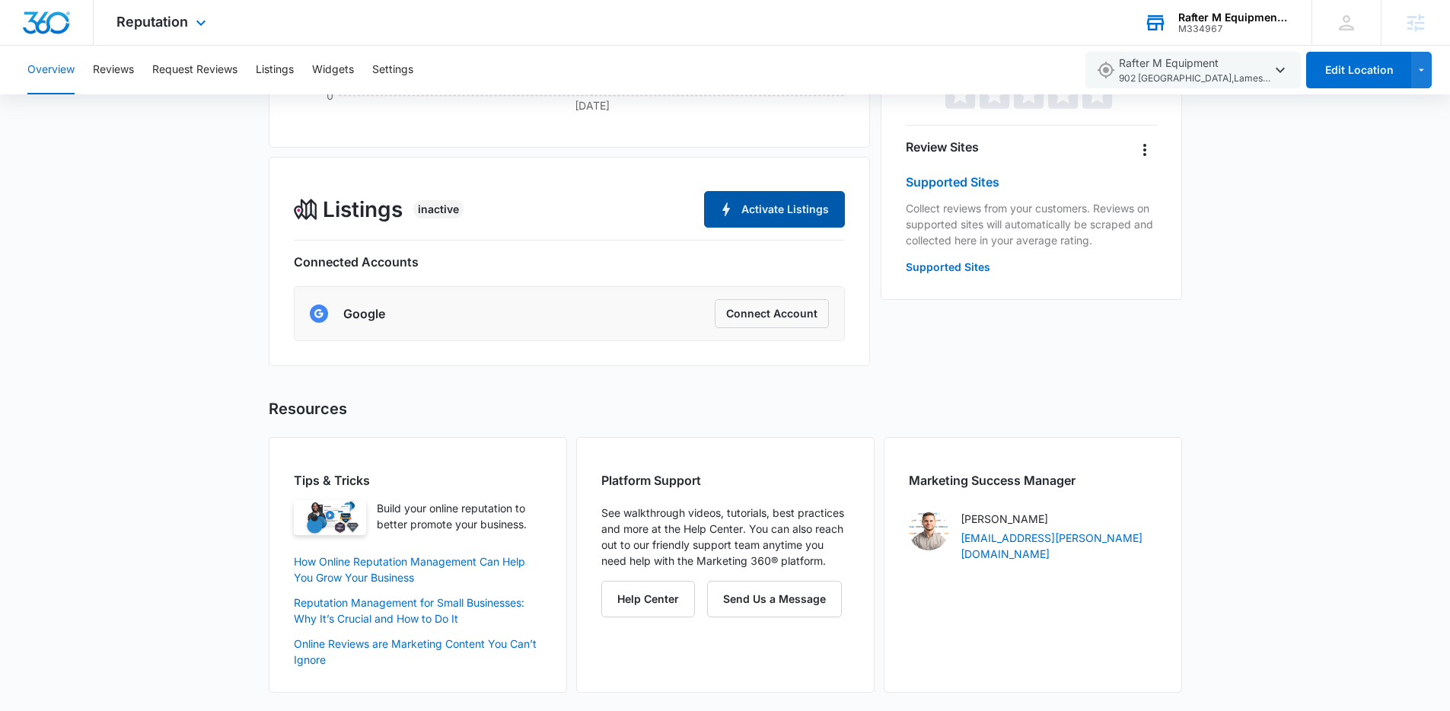
click at [779, 215] on button "Activate Listings" at bounding box center [774, 209] width 141 height 37
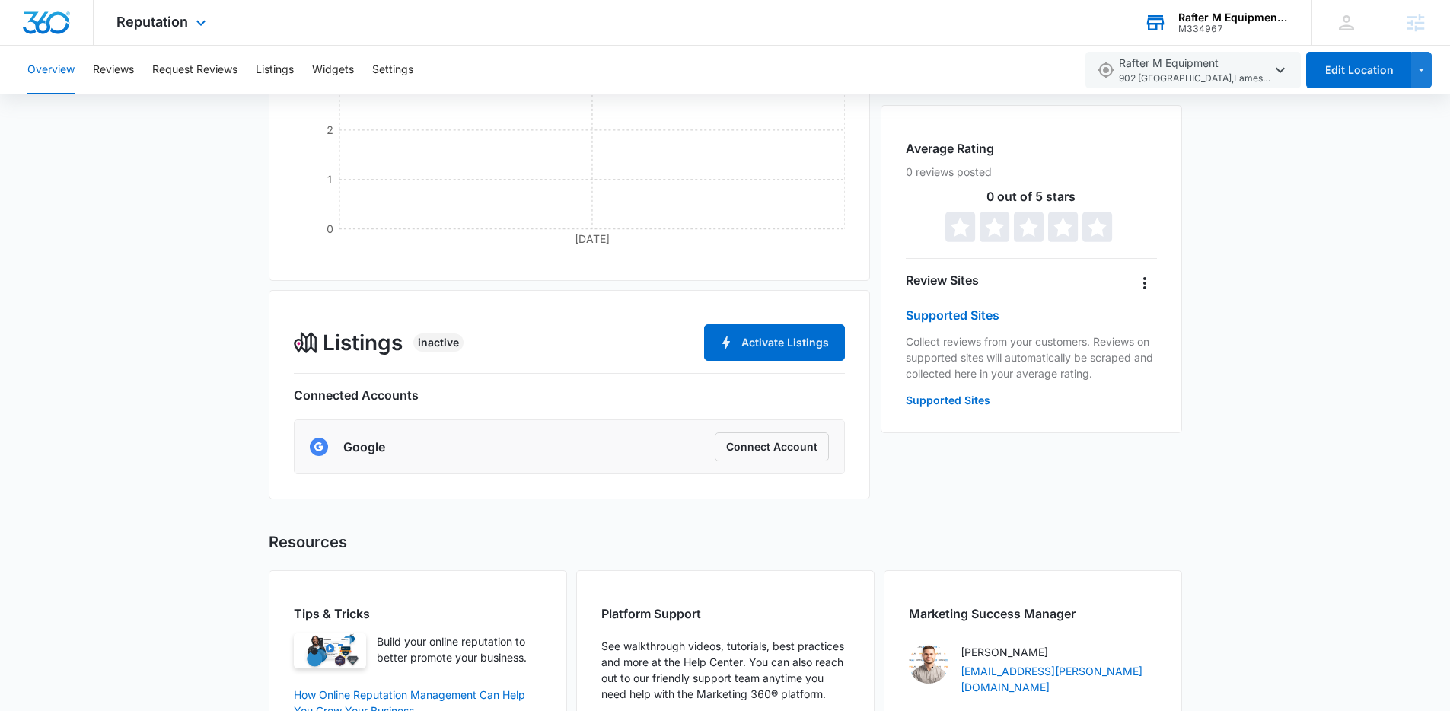
scroll to position [221, 0]
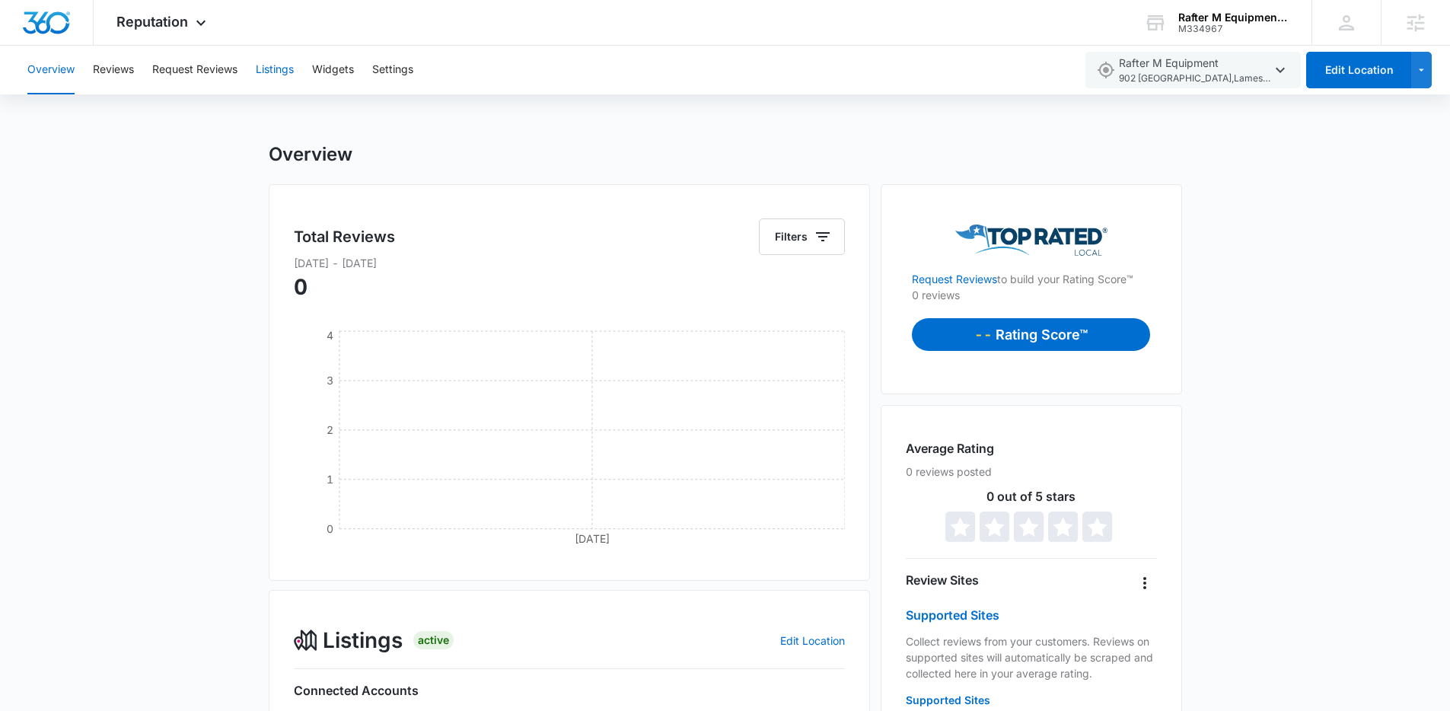
click at [275, 78] on button "Listings" at bounding box center [275, 70] width 38 height 49
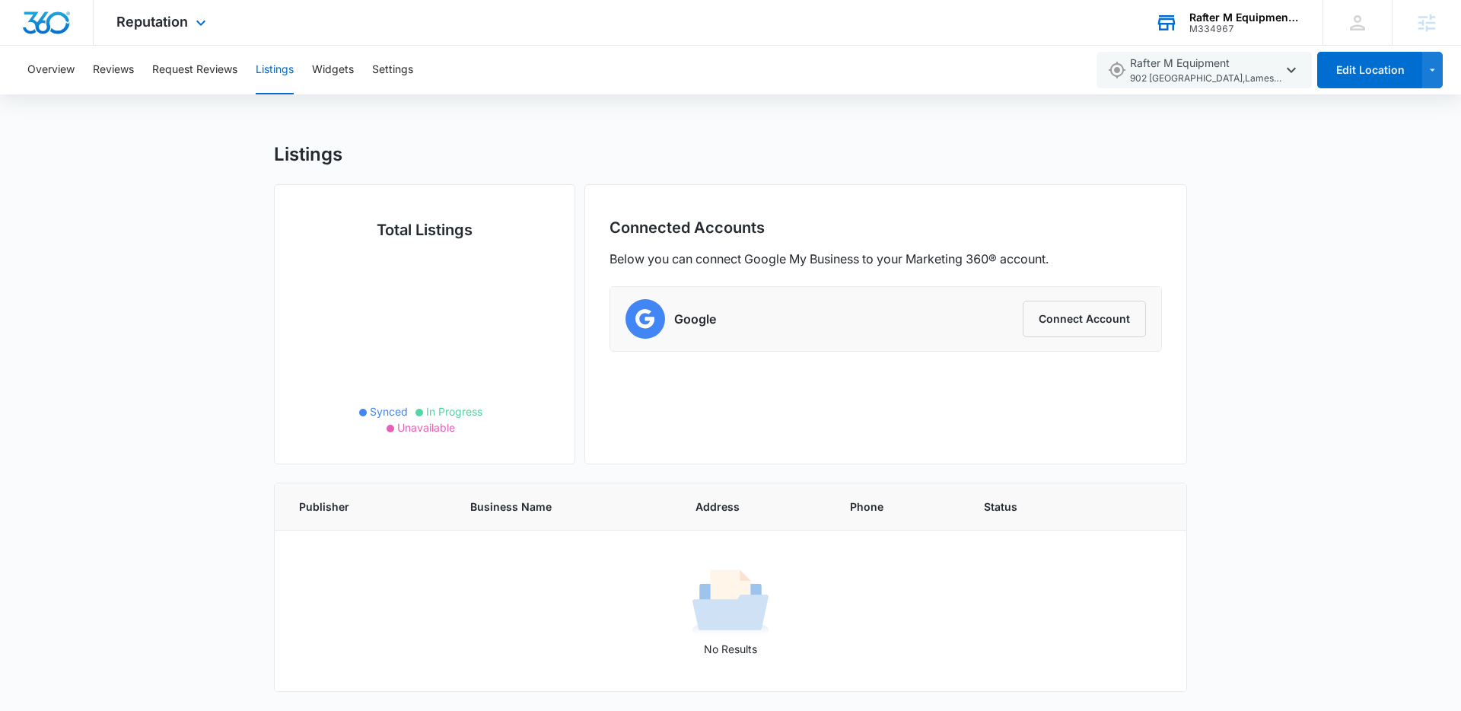
click at [1222, 9] on div "Rafter M Equipment LLC M334967 Your Accounts View All" at bounding box center [1227, 22] width 190 height 45
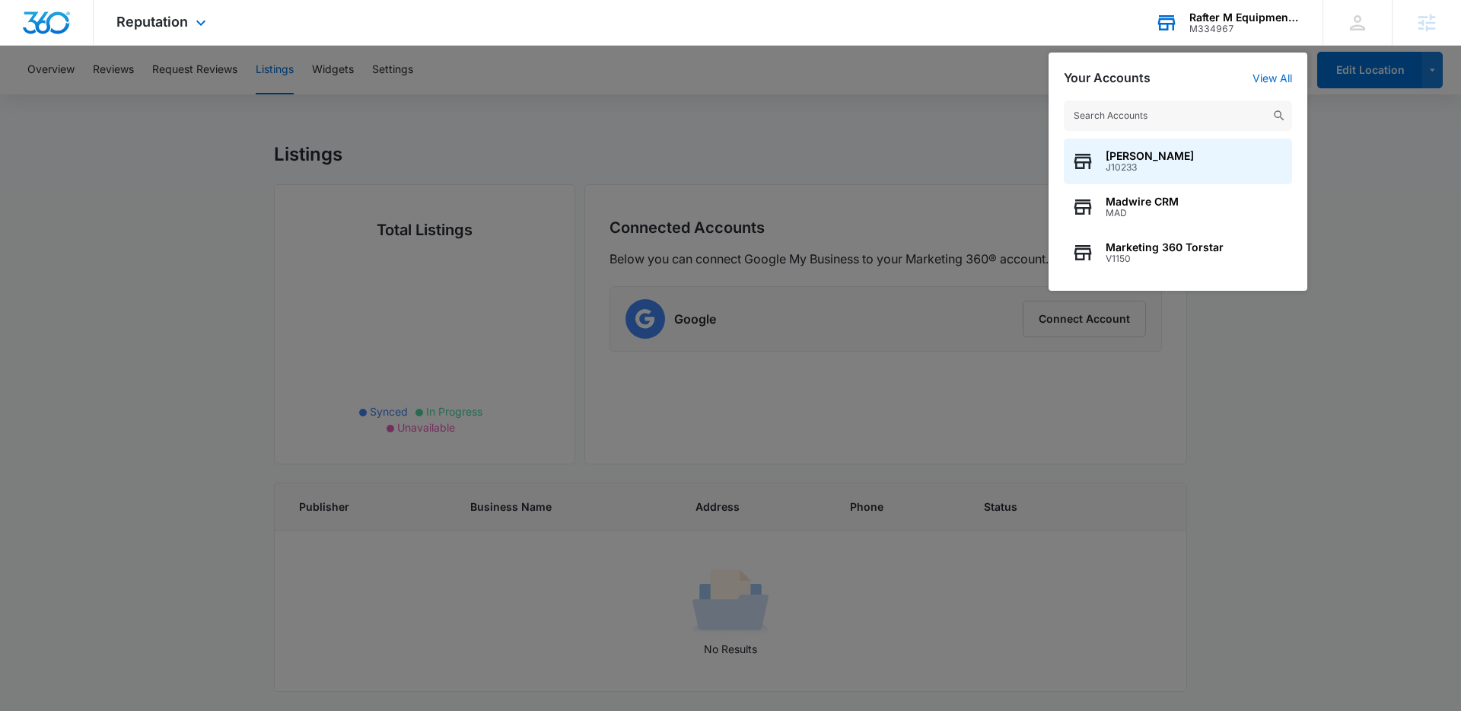
click at [1155, 114] on input "text" at bounding box center [1178, 115] width 228 height 30
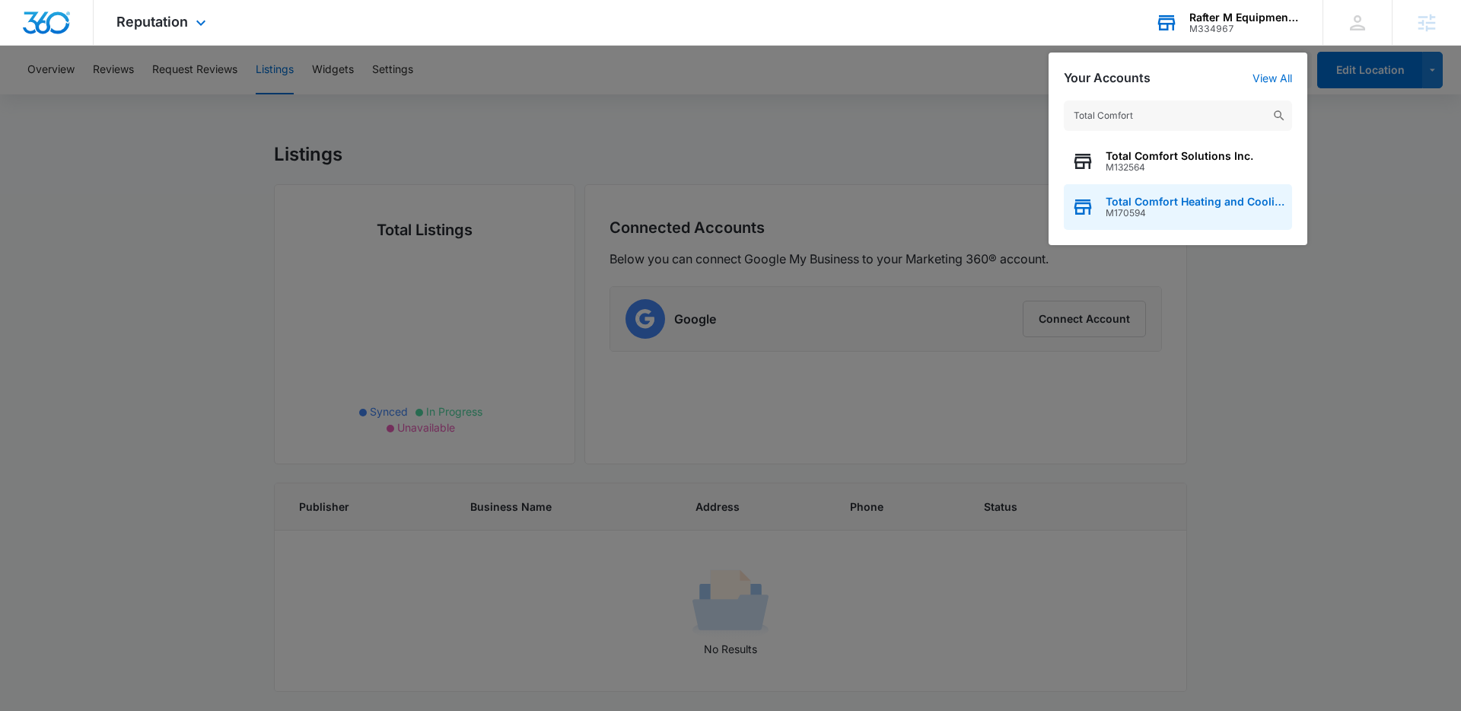
type input "Total Comfort"
click at [1161, 211] on span "M170594" at bounding box center [1195, 213] width 179 height 11
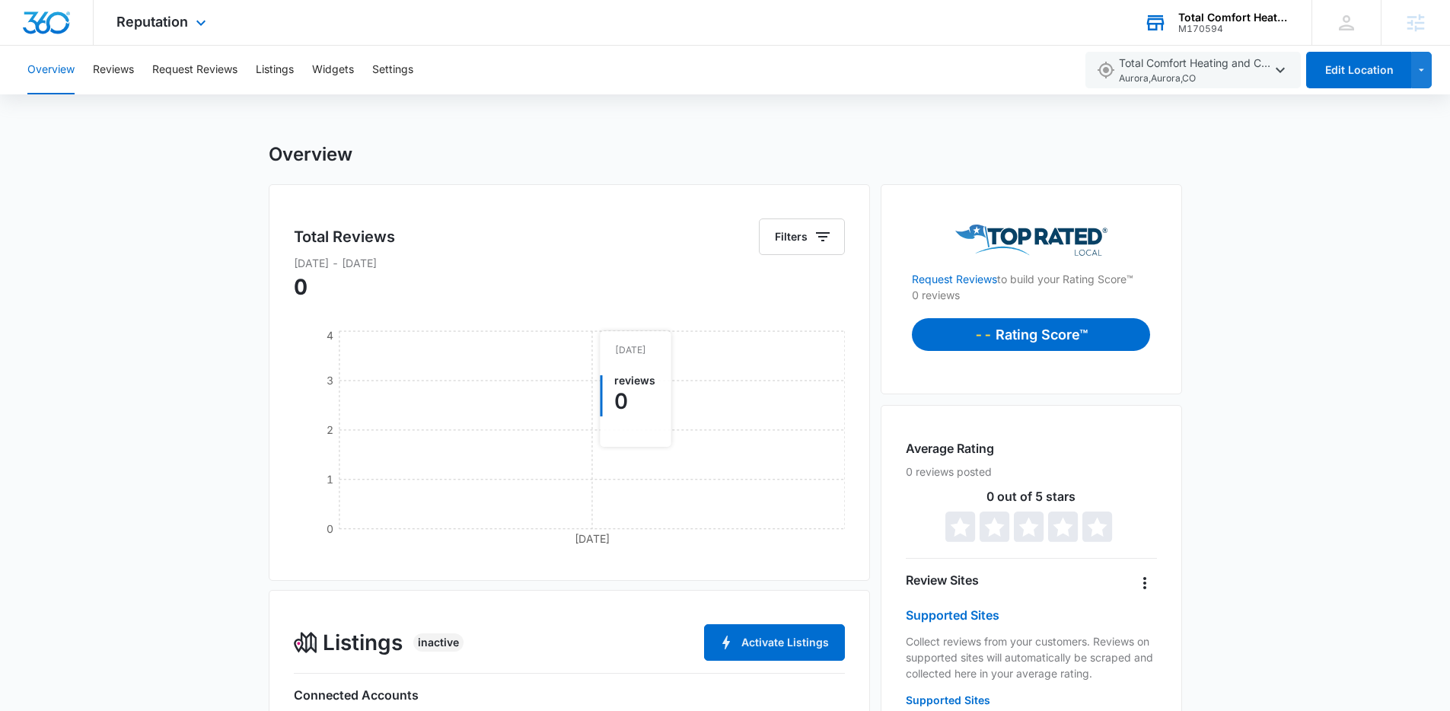
scroll to position [409, 0]
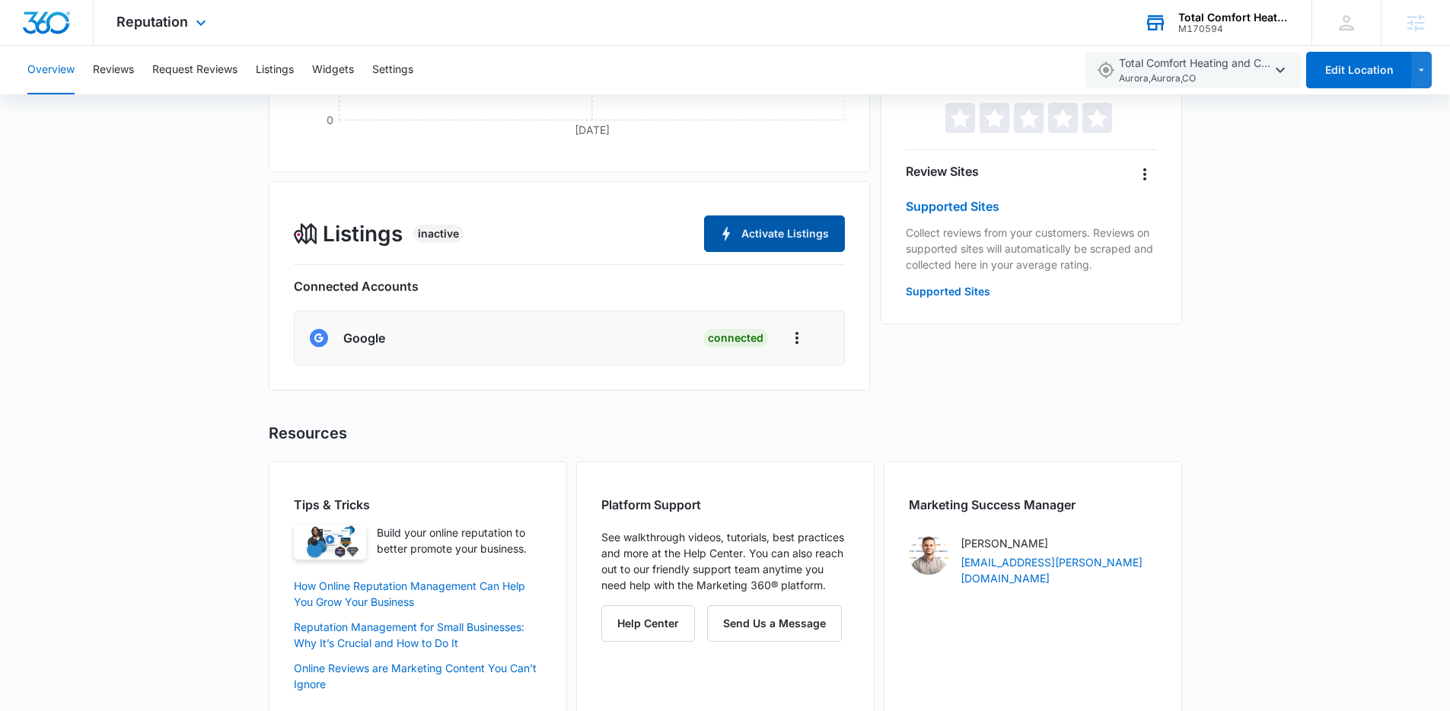
click at [733, 237] on icon "button" at bounding box center [726, 234] width 18 height 18
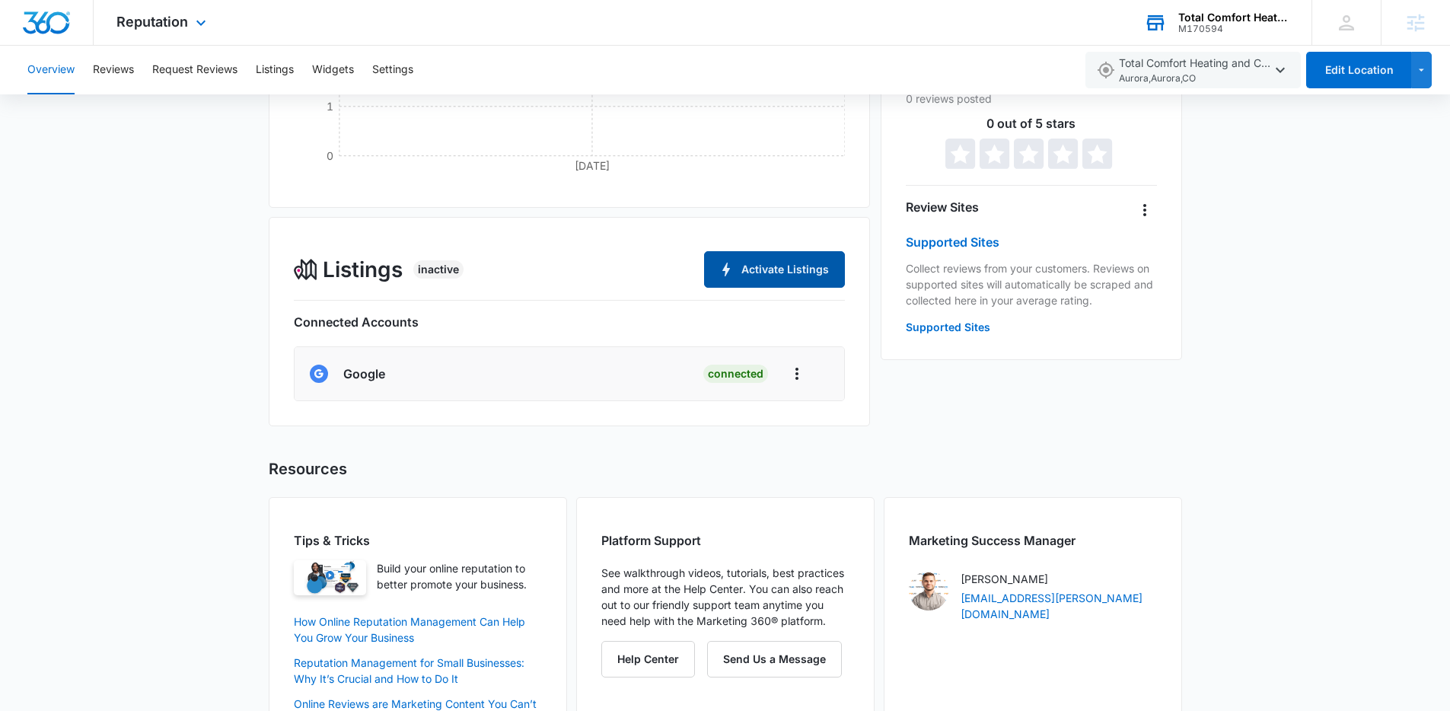
scroll to position [0, 0]
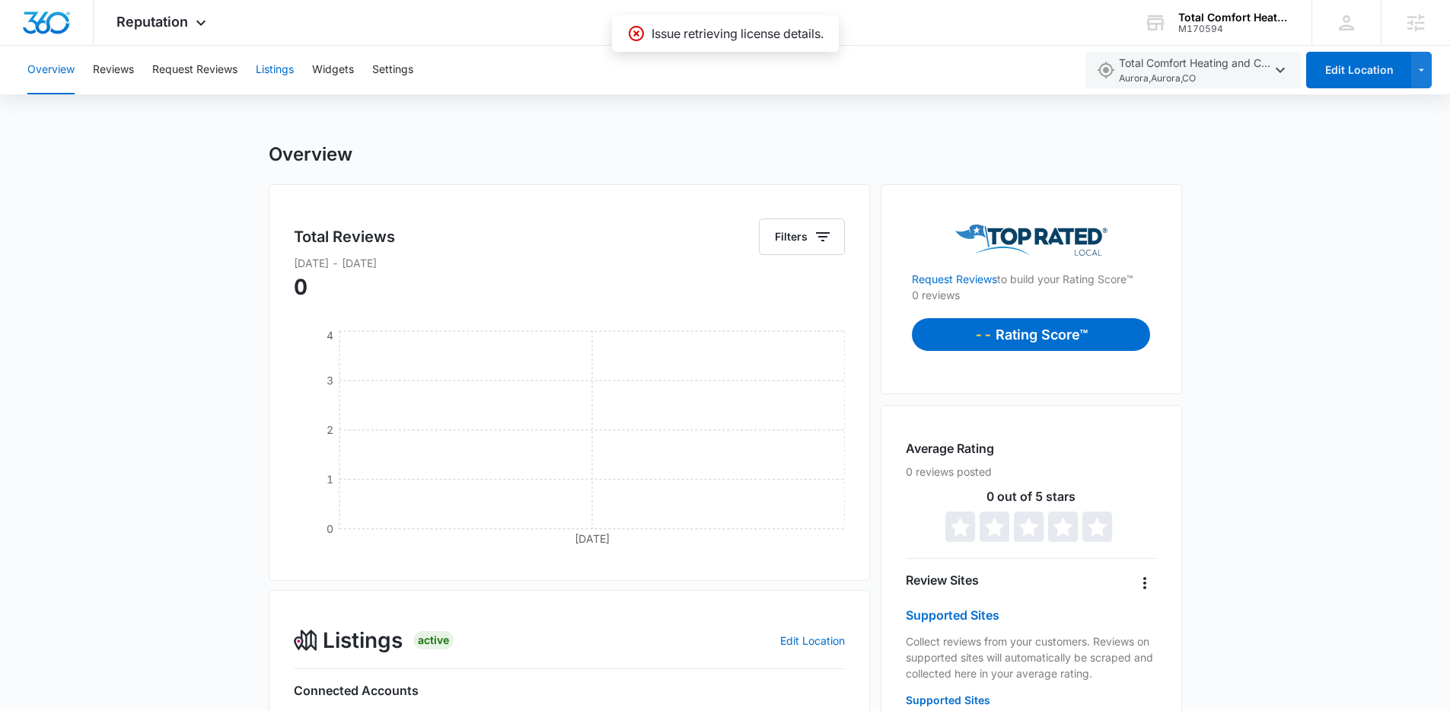
click at [275, 77] on button "Listings" at bounding box center [275, 70] width 38 height 49
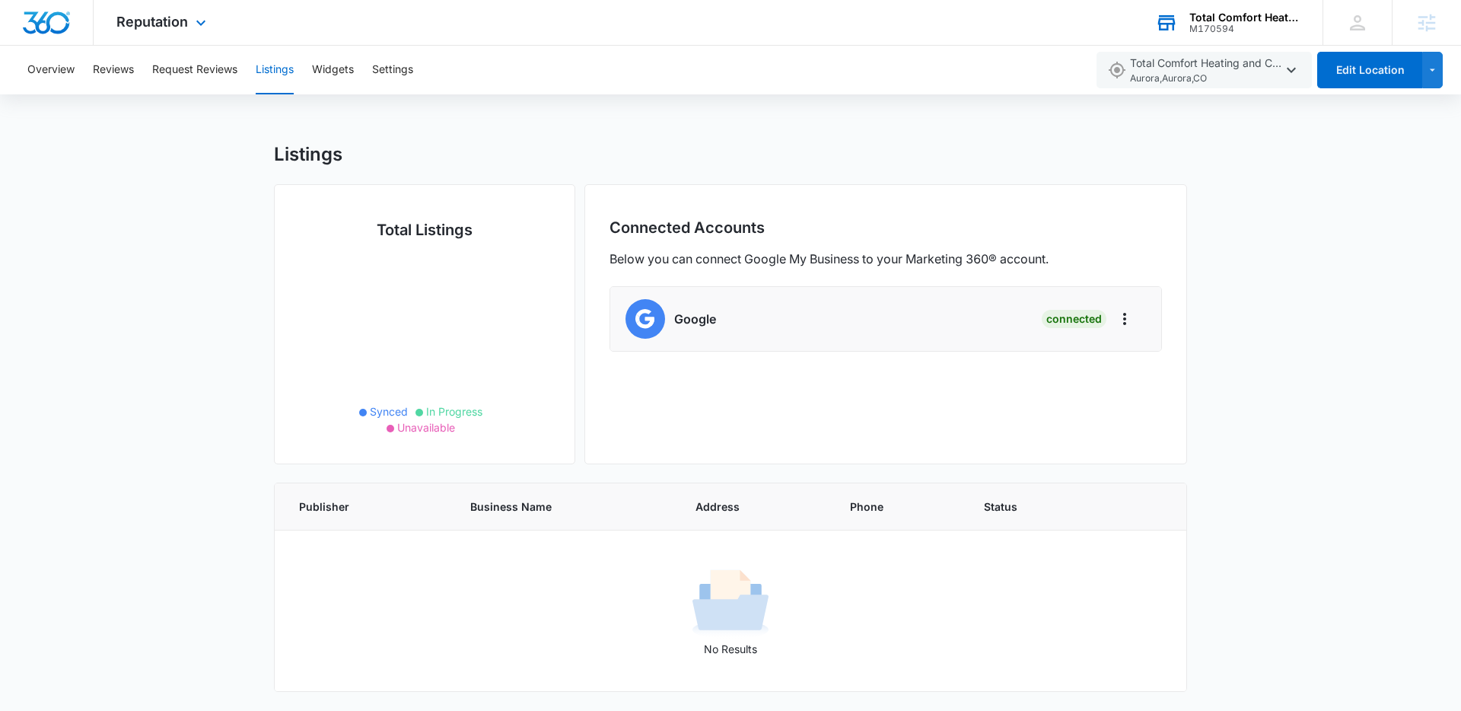
click at [1197, 24] on div "M170594" at bounding box center [1245, 29] width 111 height 11
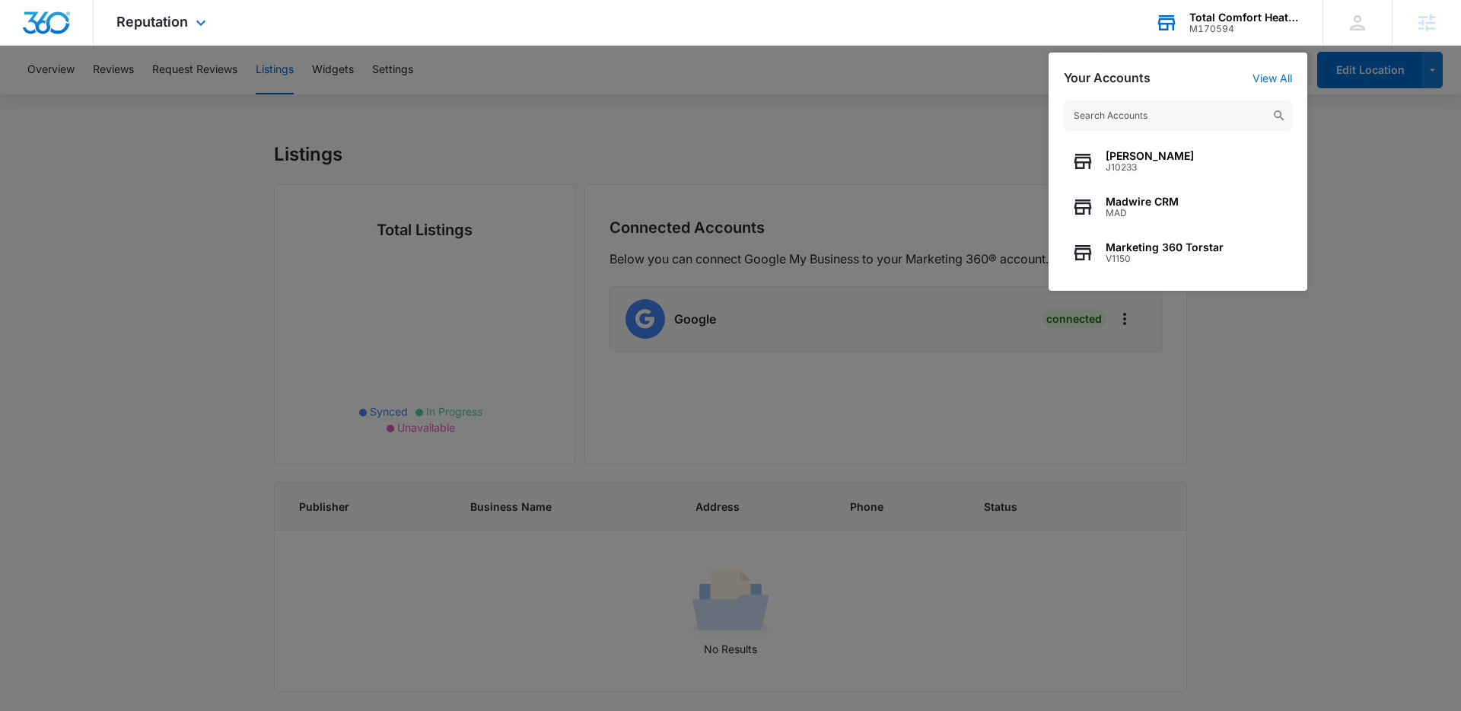
click at [1131, 120] on input "text" at bounding box center [1178, 115] width 228 height 30
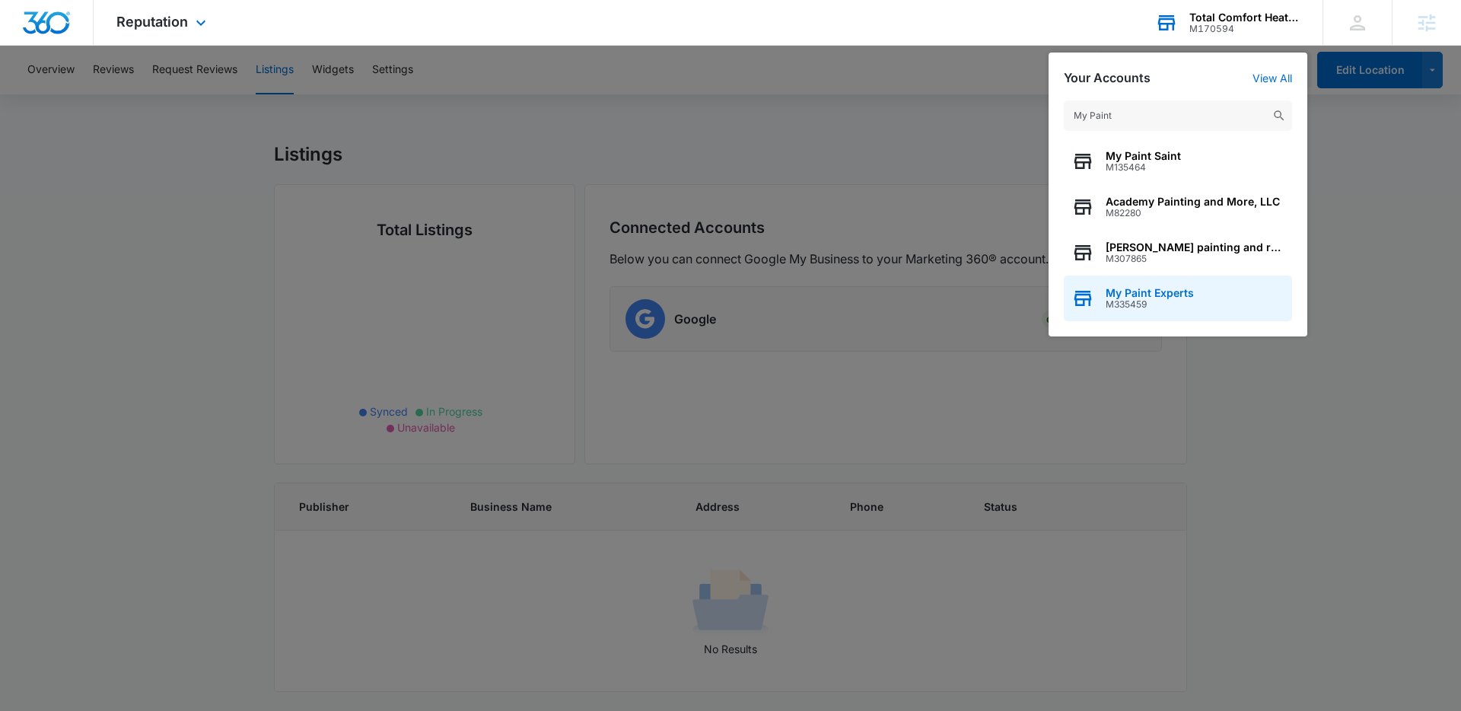
type input "My Paint"
click at [1151, 304] on span "M335459" at bounding box center [1150, 304] width 88 height 11
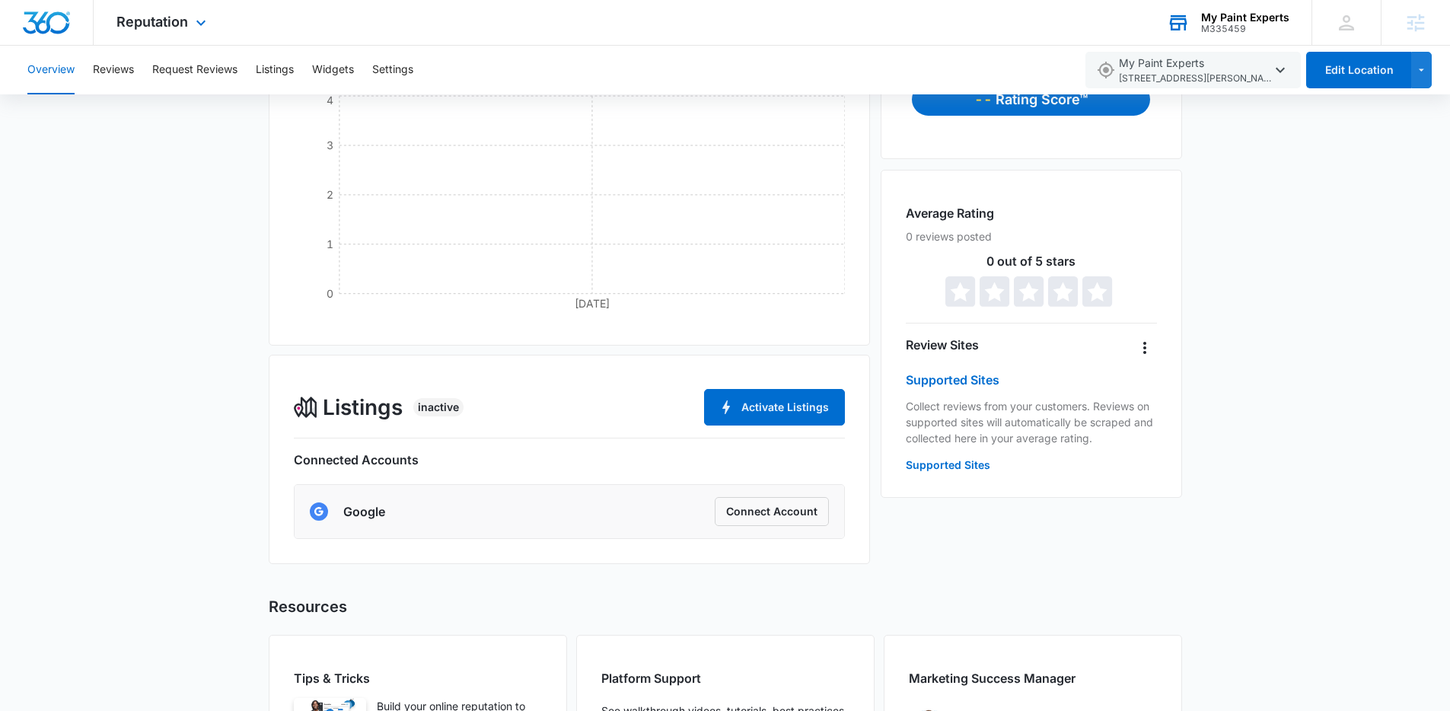
scroll to position [164, 0]
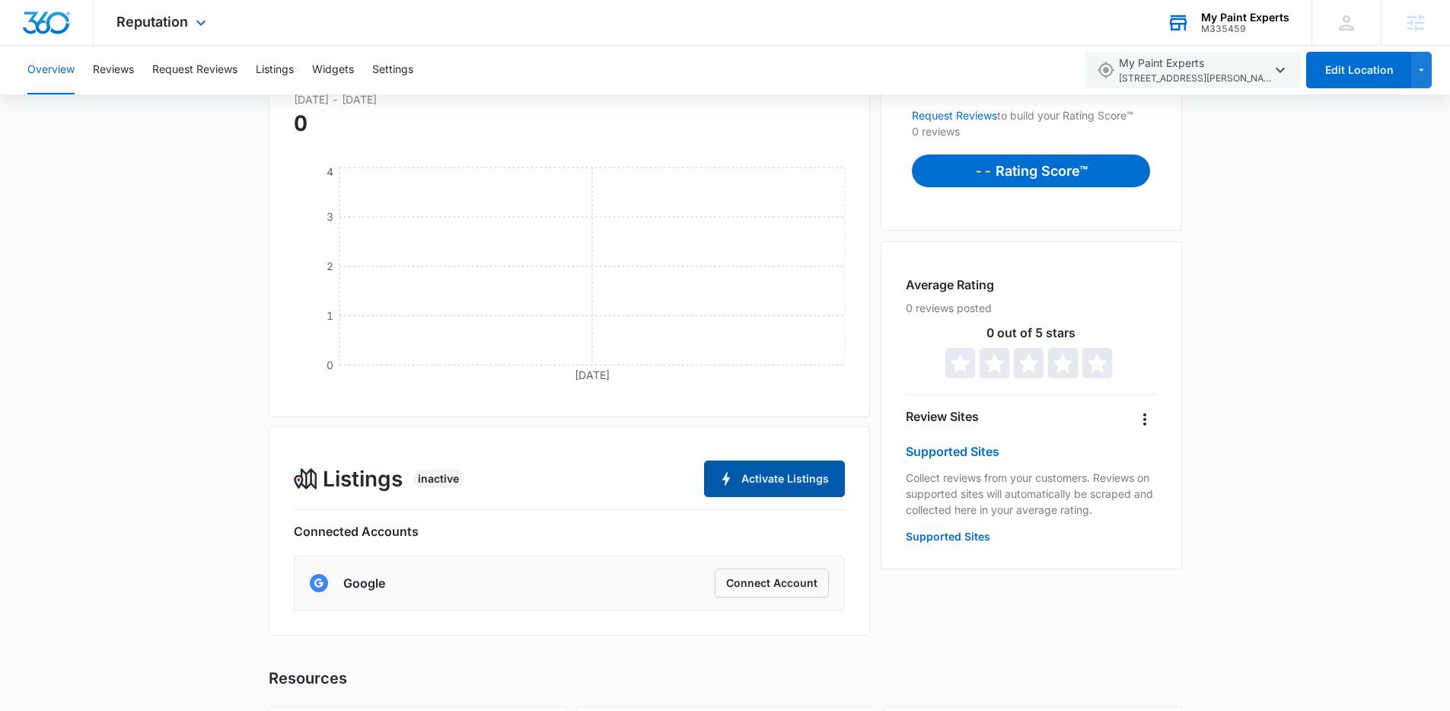
click at [814, 464] on button "Activate Listings" at bounding box center [774, 478] width 141 height 37
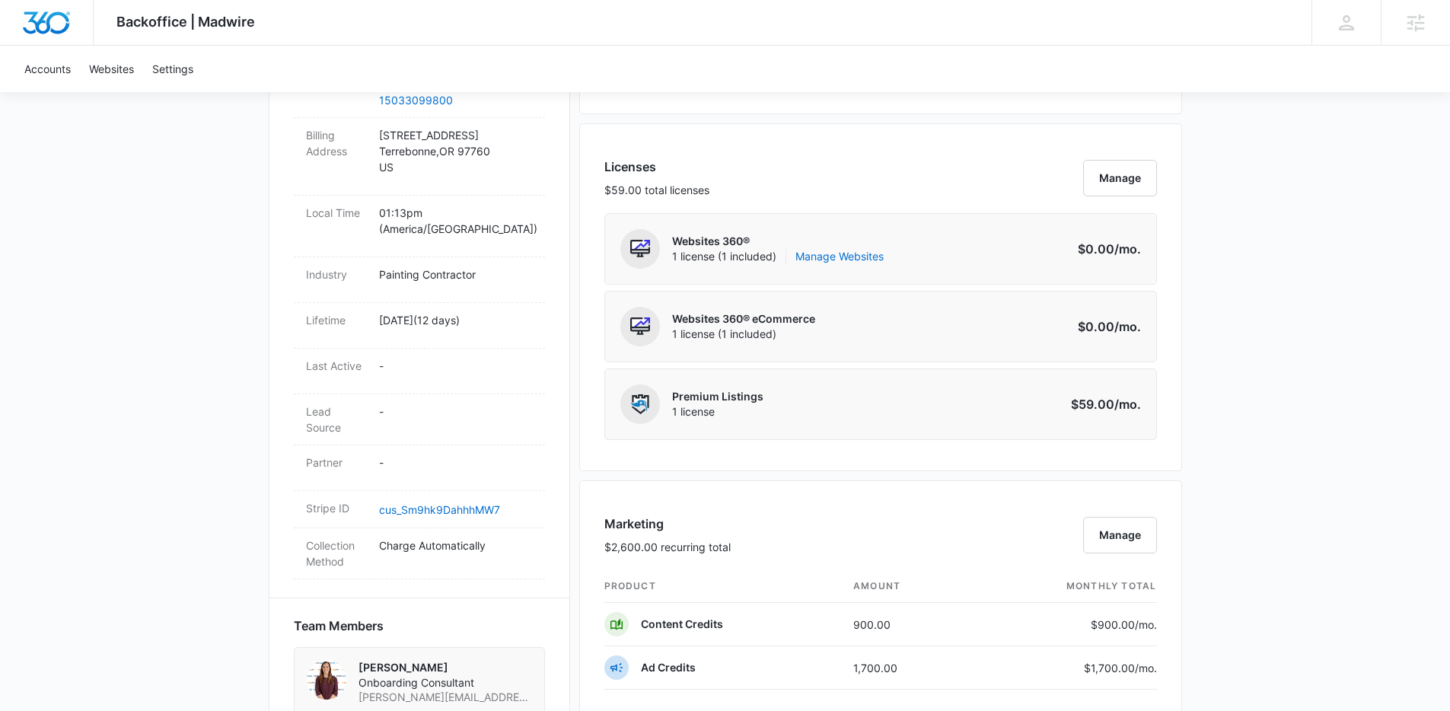
scroll to position [567, 0]
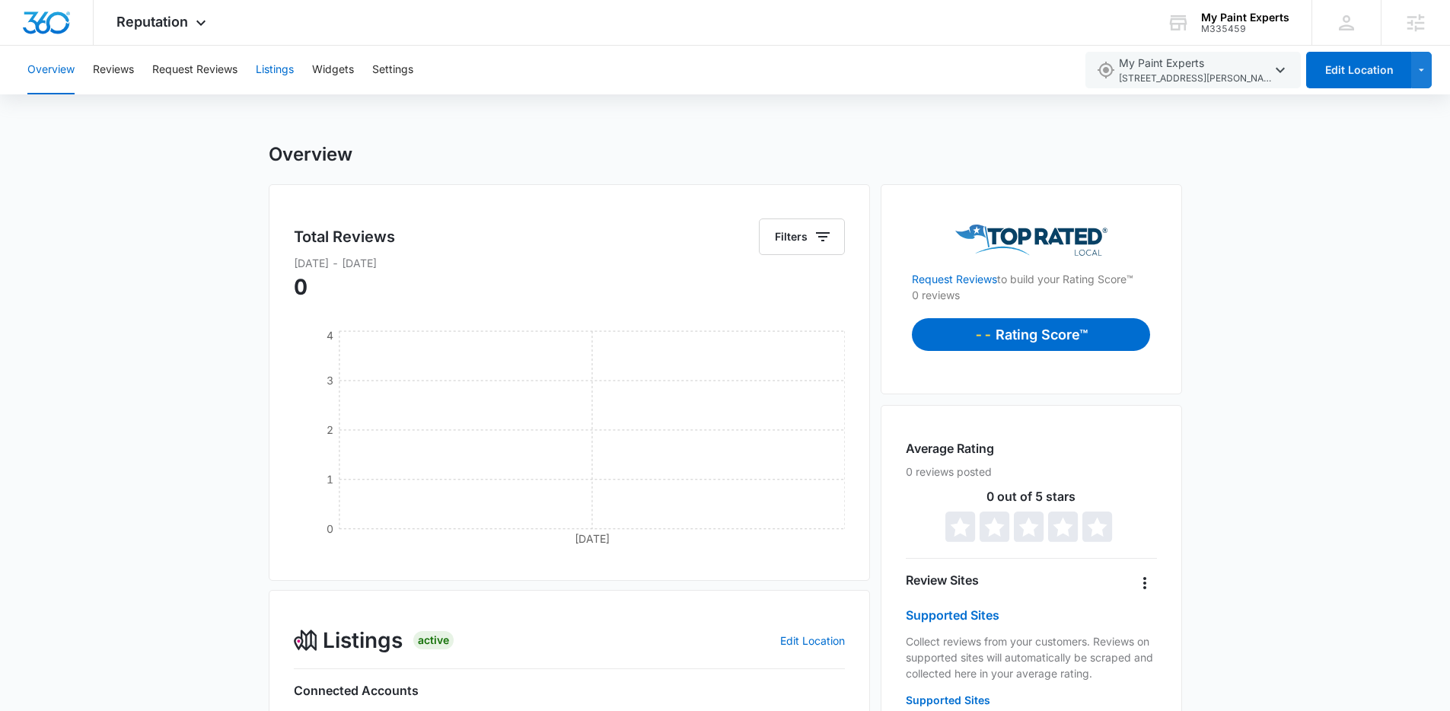
click at [279, 66] on button "Listings" at bounding box center [275, 70] width 38 height 49
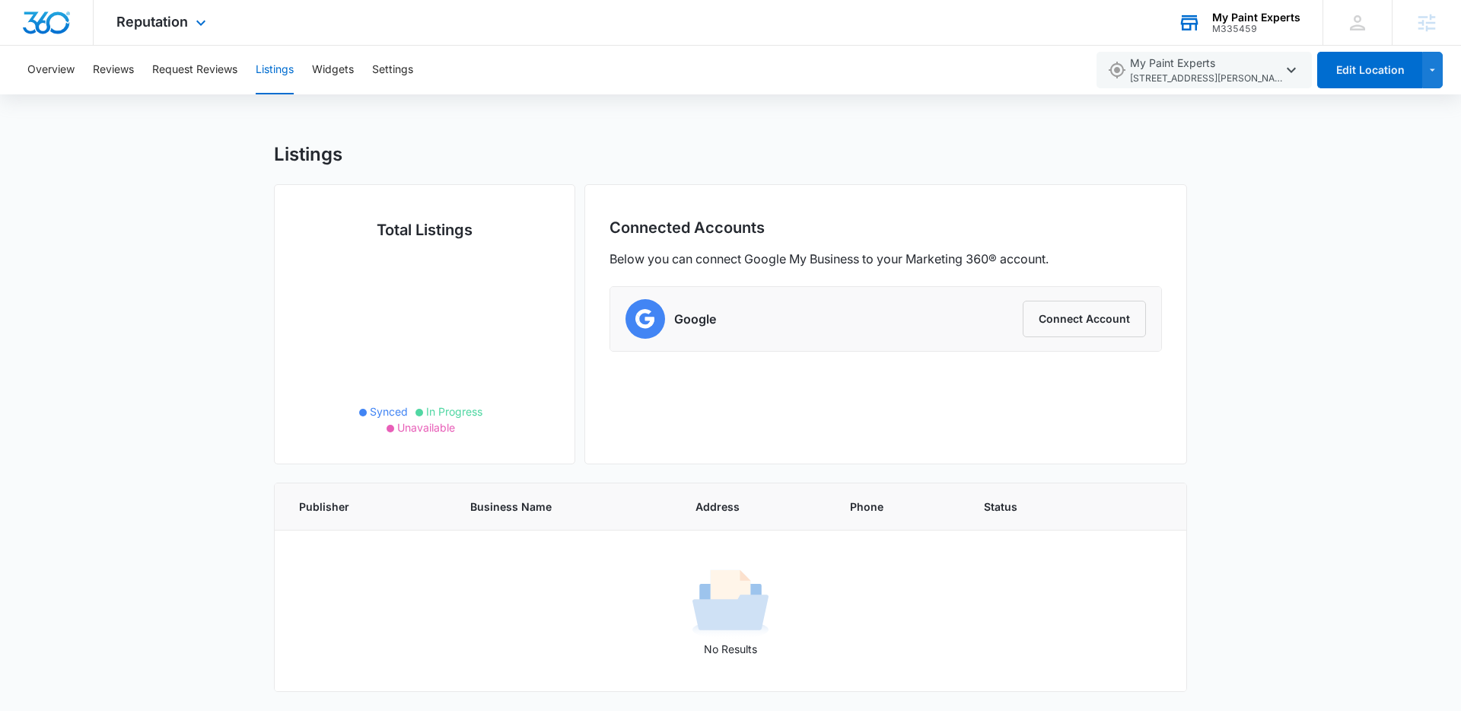
click at [1241, 21] on div "My Paint Experts" at bounding box center [1256, 17] width 88 height 12
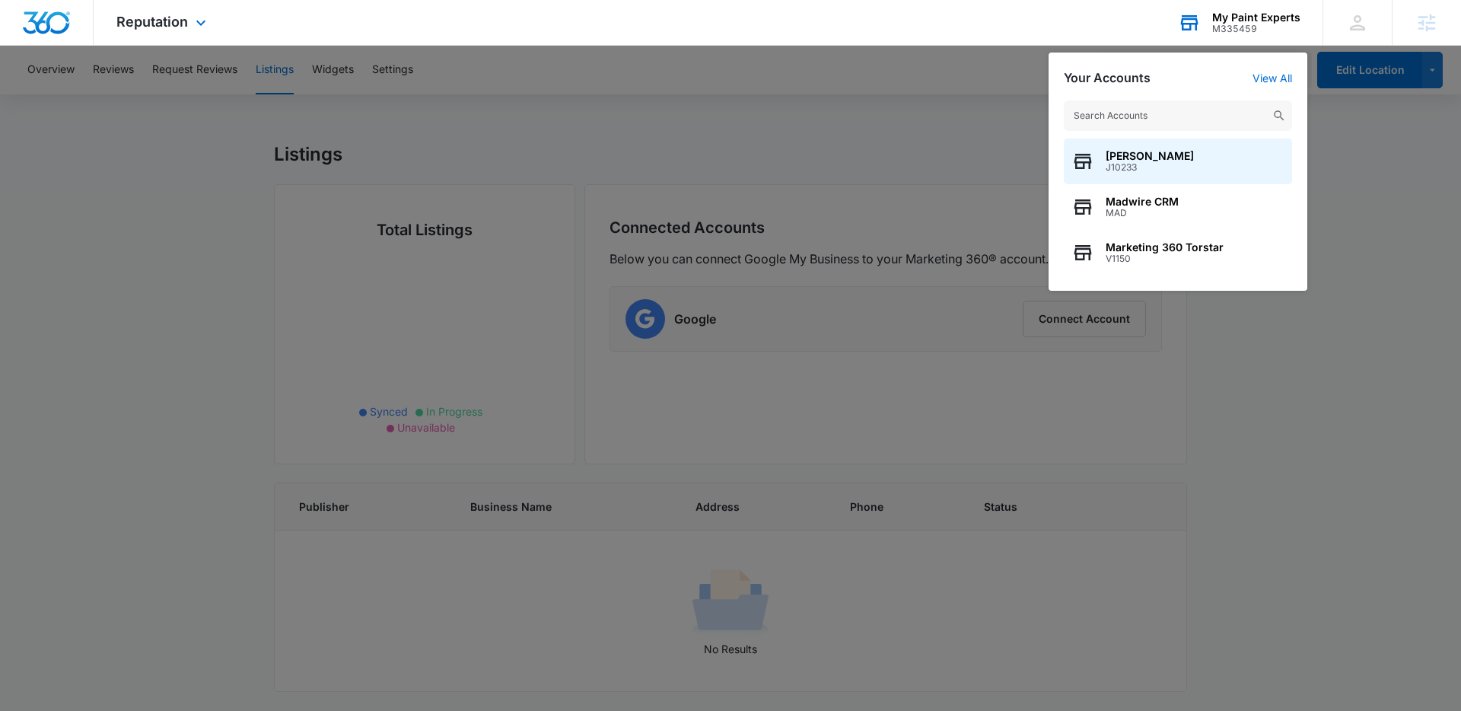
click at [1114, 118] on input "text" at bounding box center [1178, 115] width 228 height 30
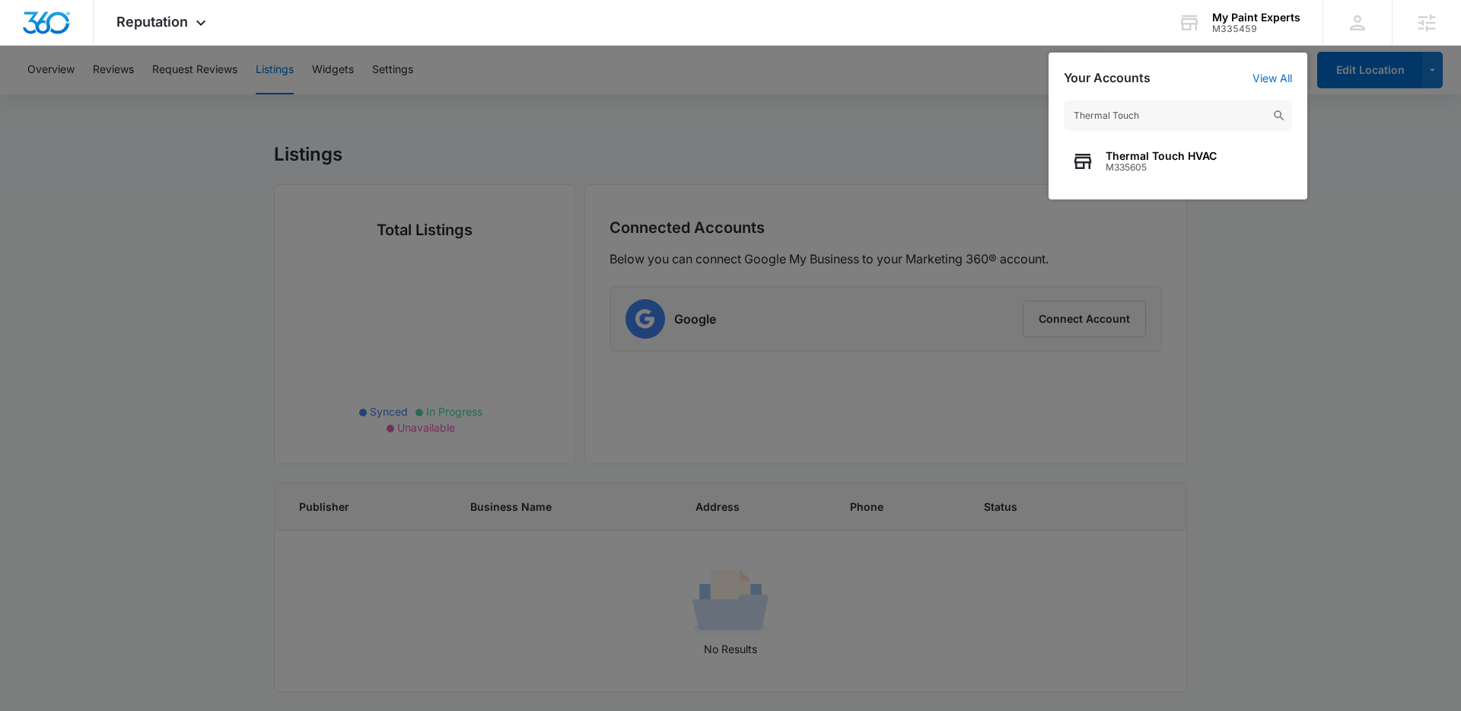
type input "Thermal Touch"
click at [1148, 163] on span "M335605" at bounding box center [1161, 167] width 111 height 11
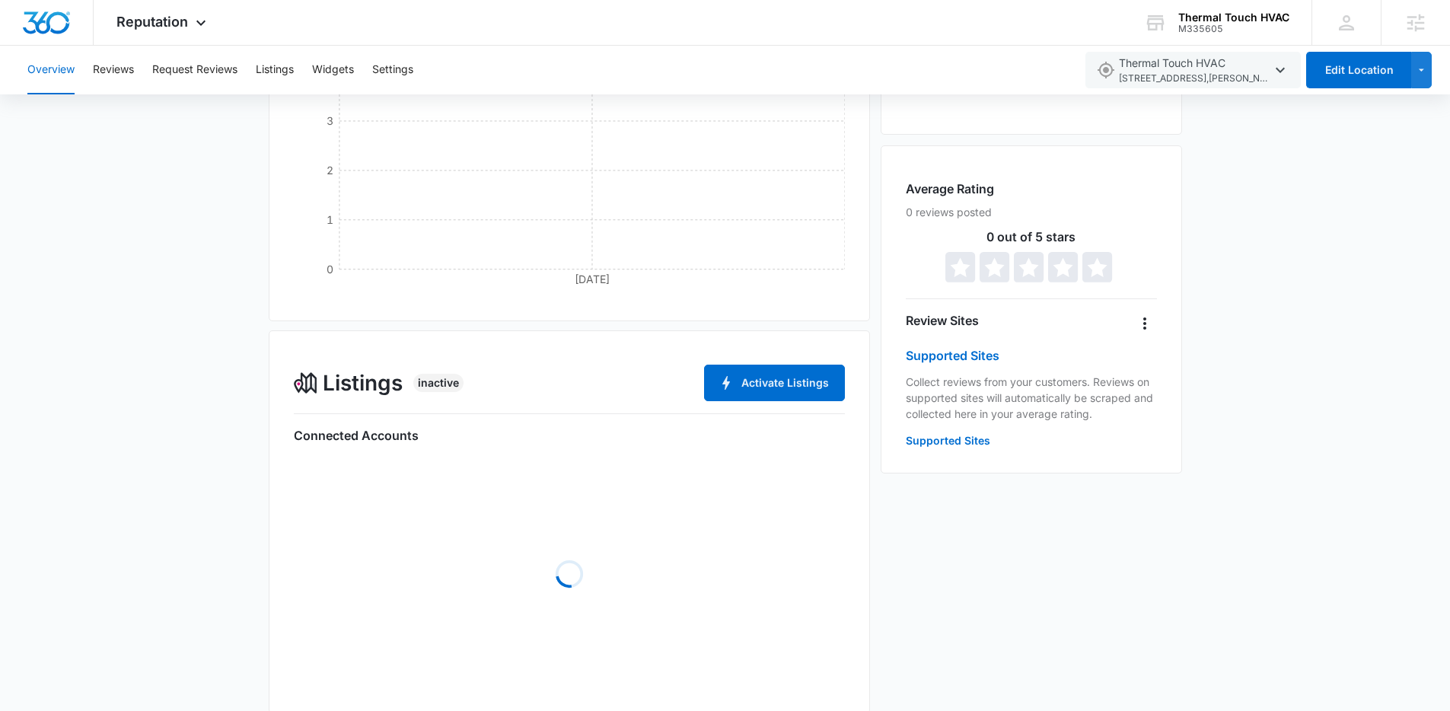
scroll to position [406, 0]
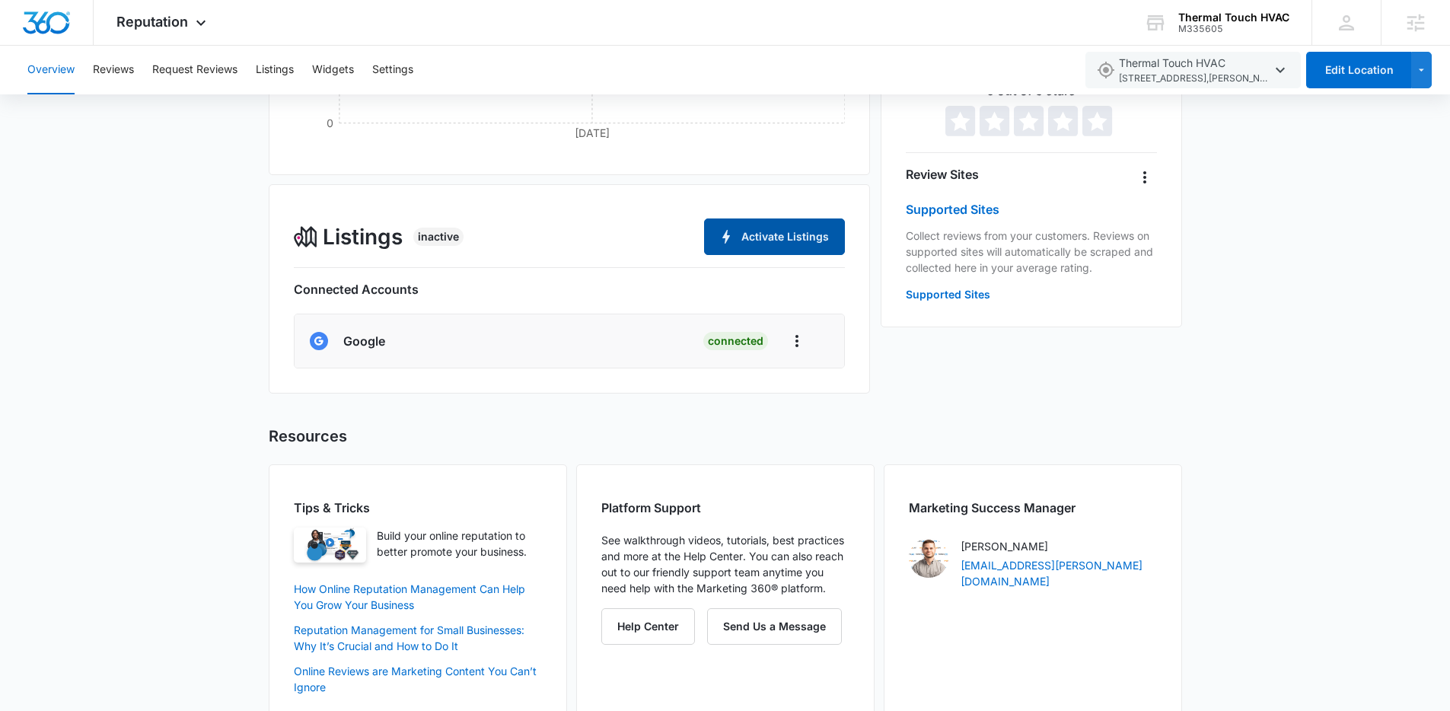
click at [760, 228] on button "Activate Listings" at bounding box center [774, 236] width 141 height 37
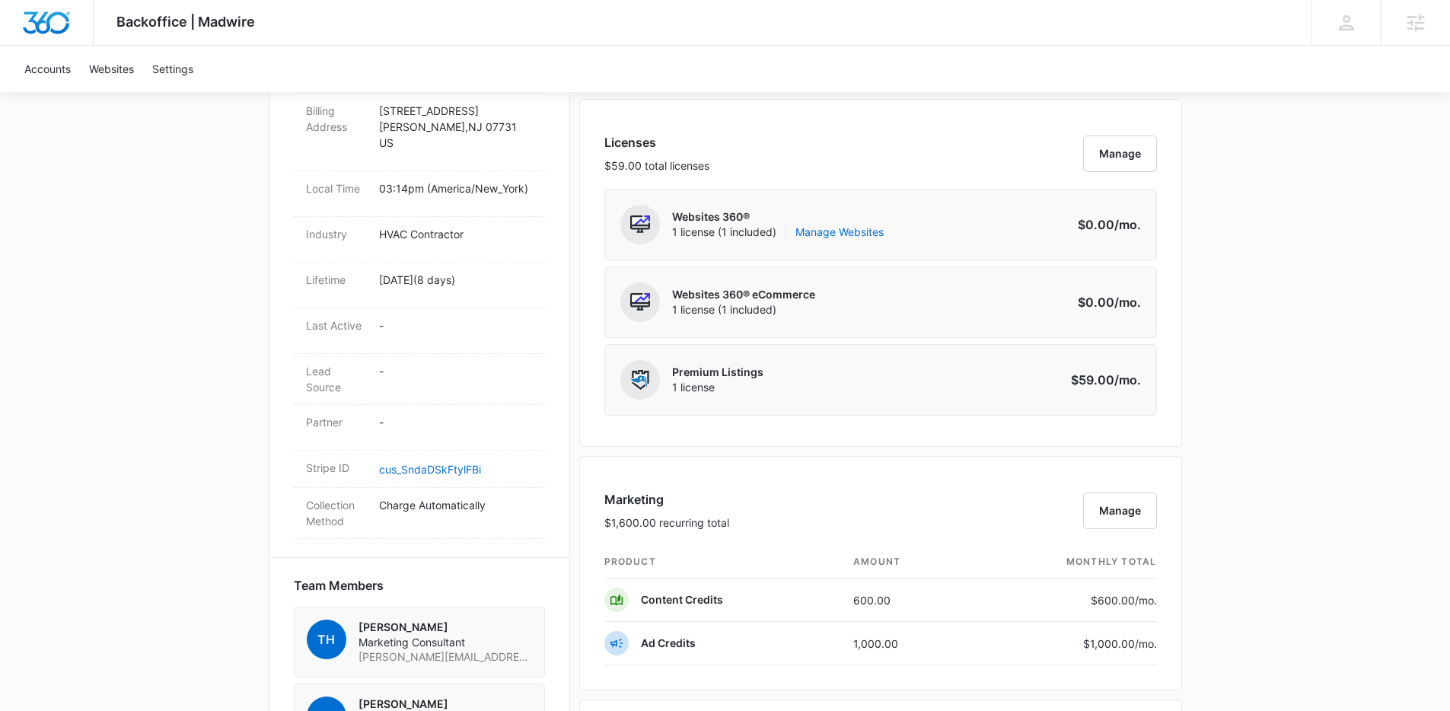
scroll to position [555, 0]
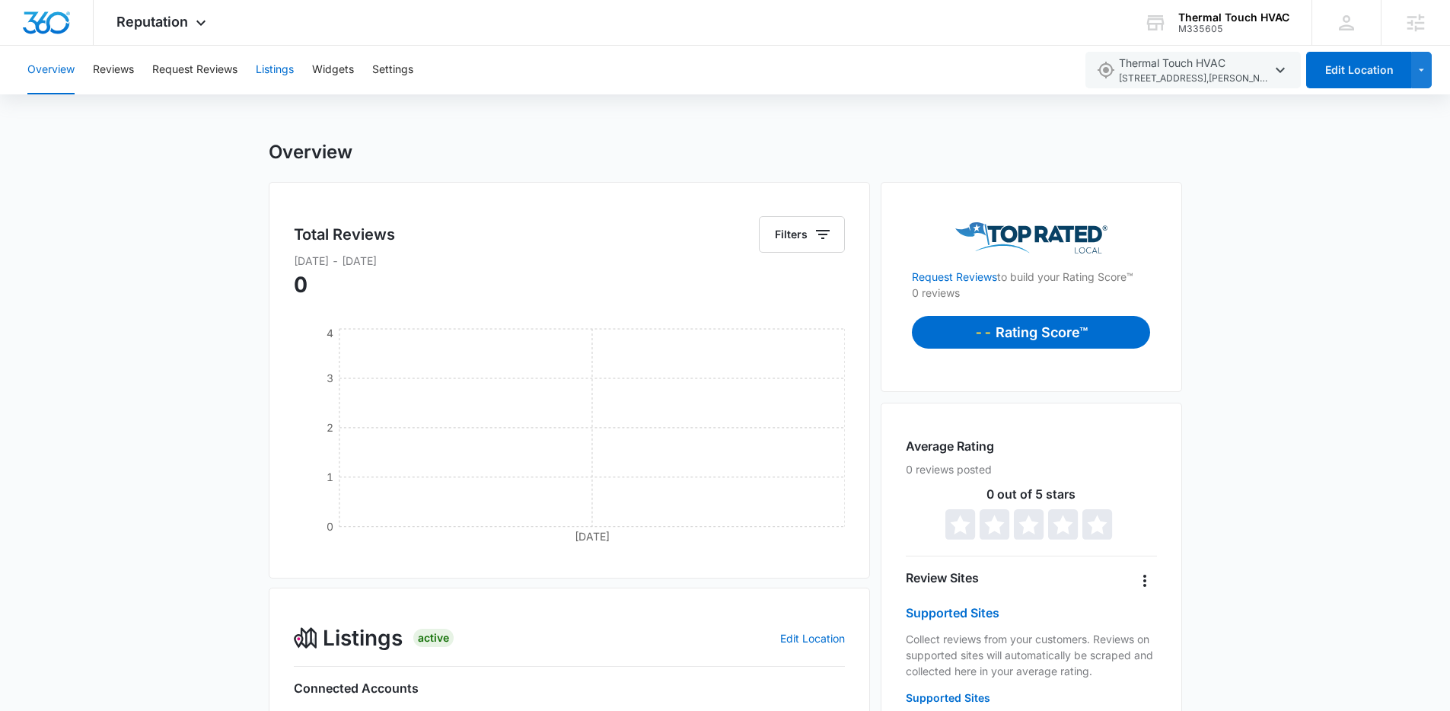
scroll to position [3, 0]
click at [286, 75] on button "Listings" at bounding box center [275, 70] width 38 height 49
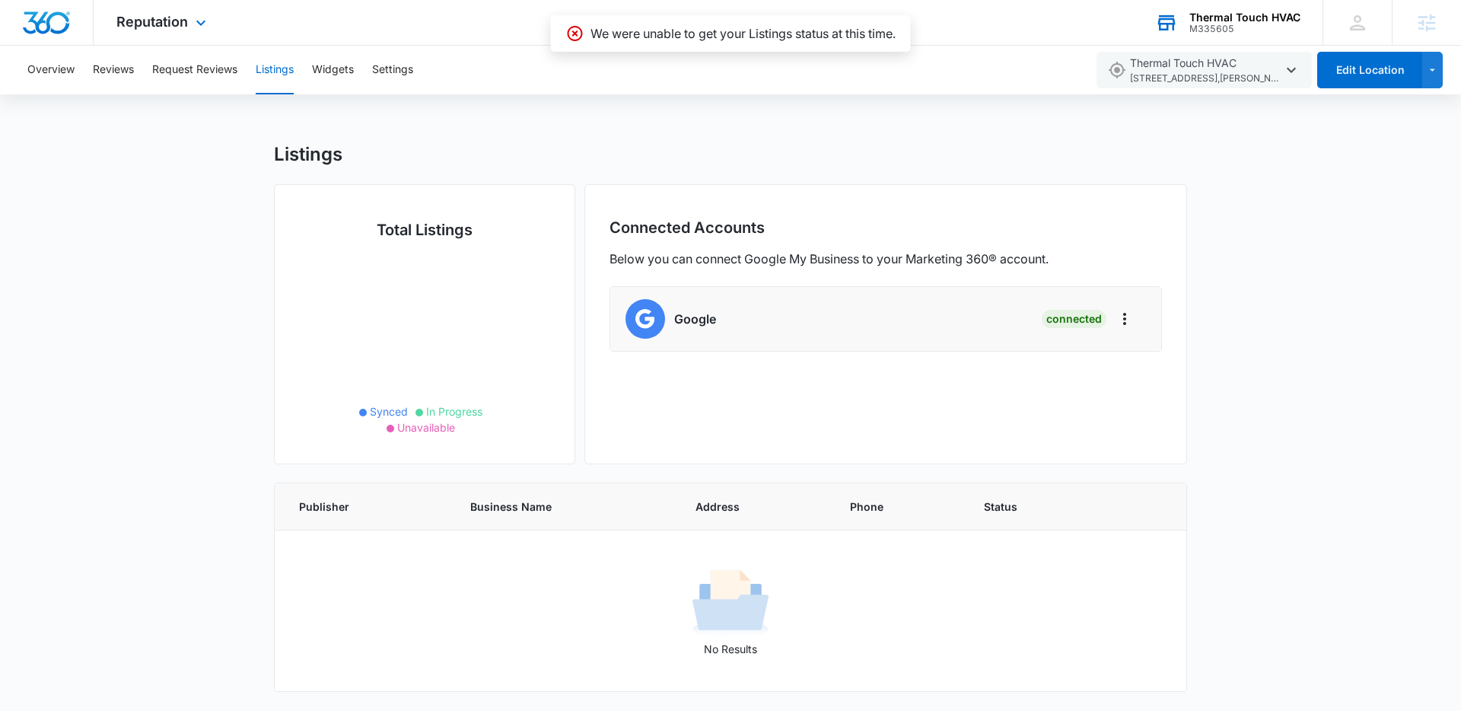
click at [1209, 26] on div "M335605" at bounding box center [1245, 29] width 111 height 11
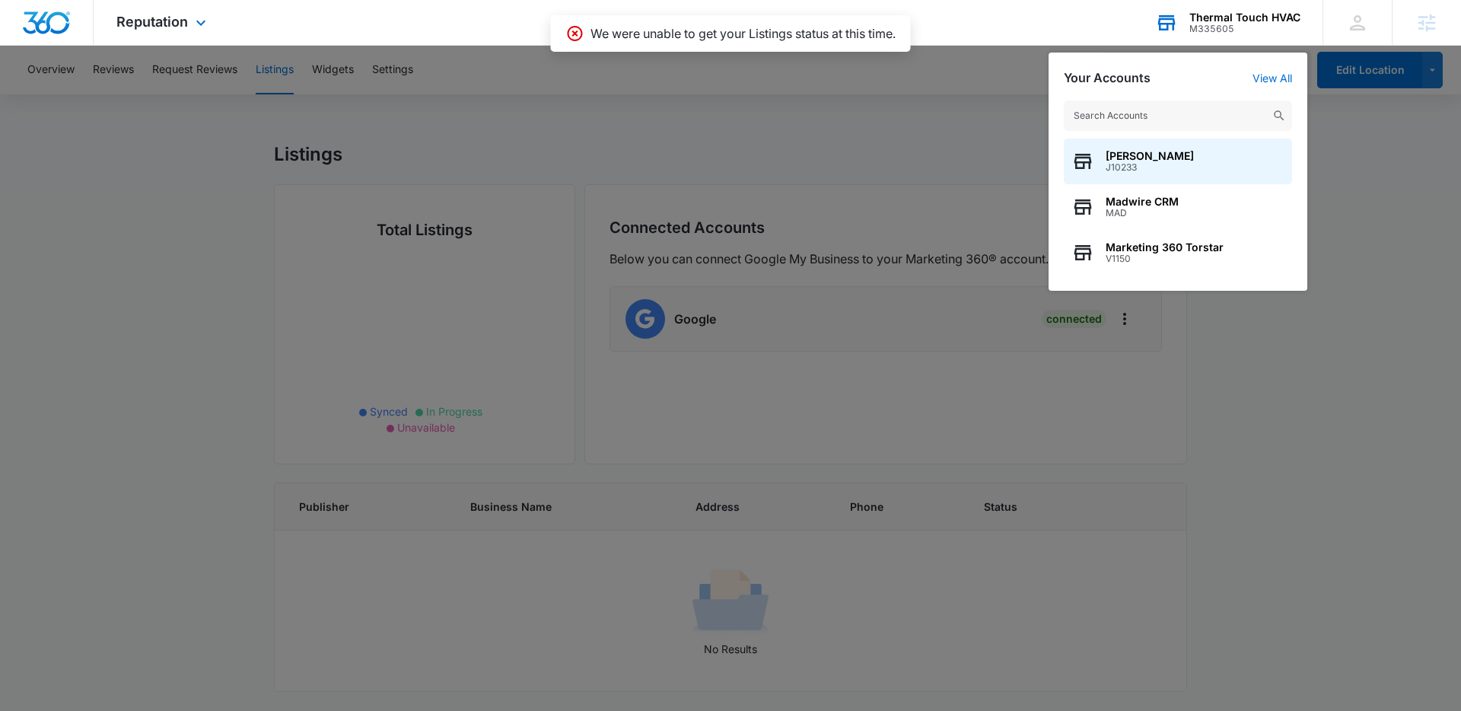
click at [1142, 119] on input "text" at bounding box center [1178, 115] width 228 height 30
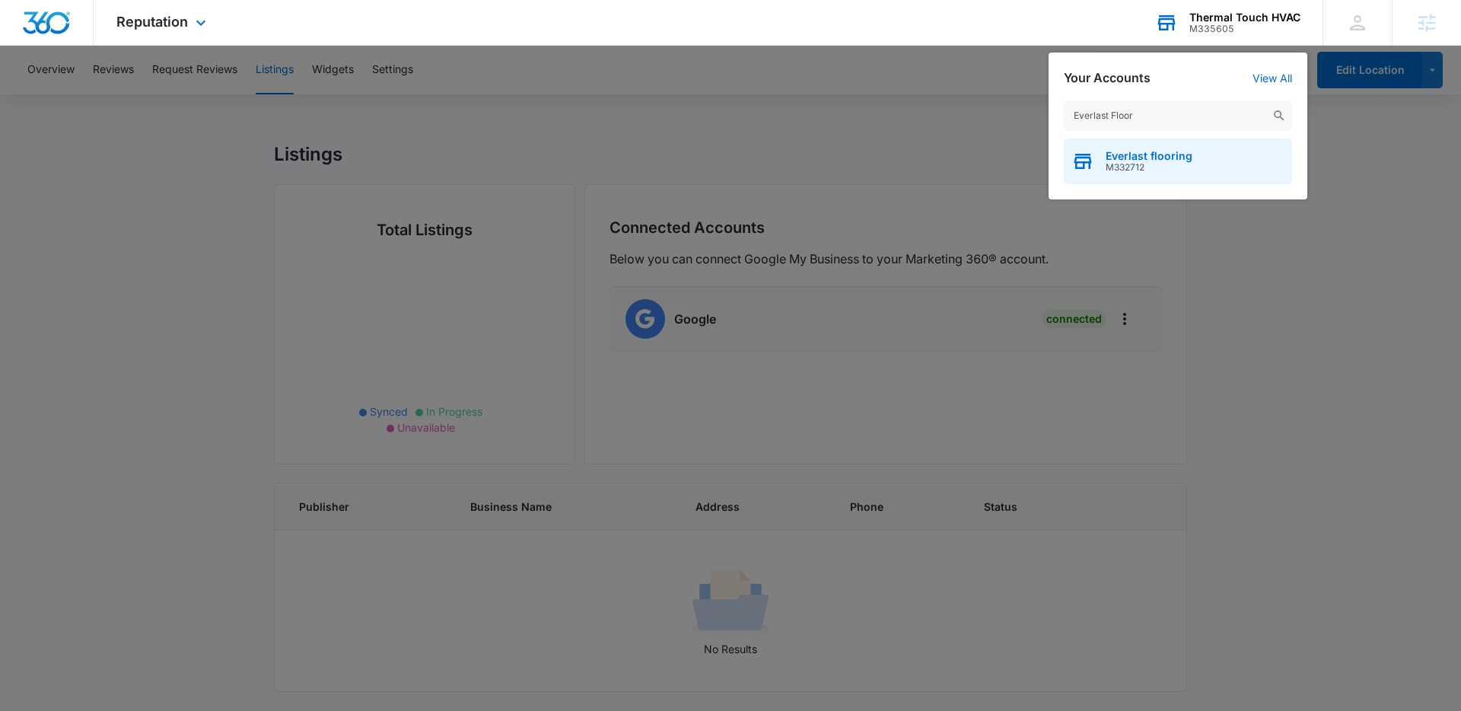
type input "Everlast Floor"
click at [1168, 162] on span "M332712" at bounding box center [1149, 167] width 87 height 11
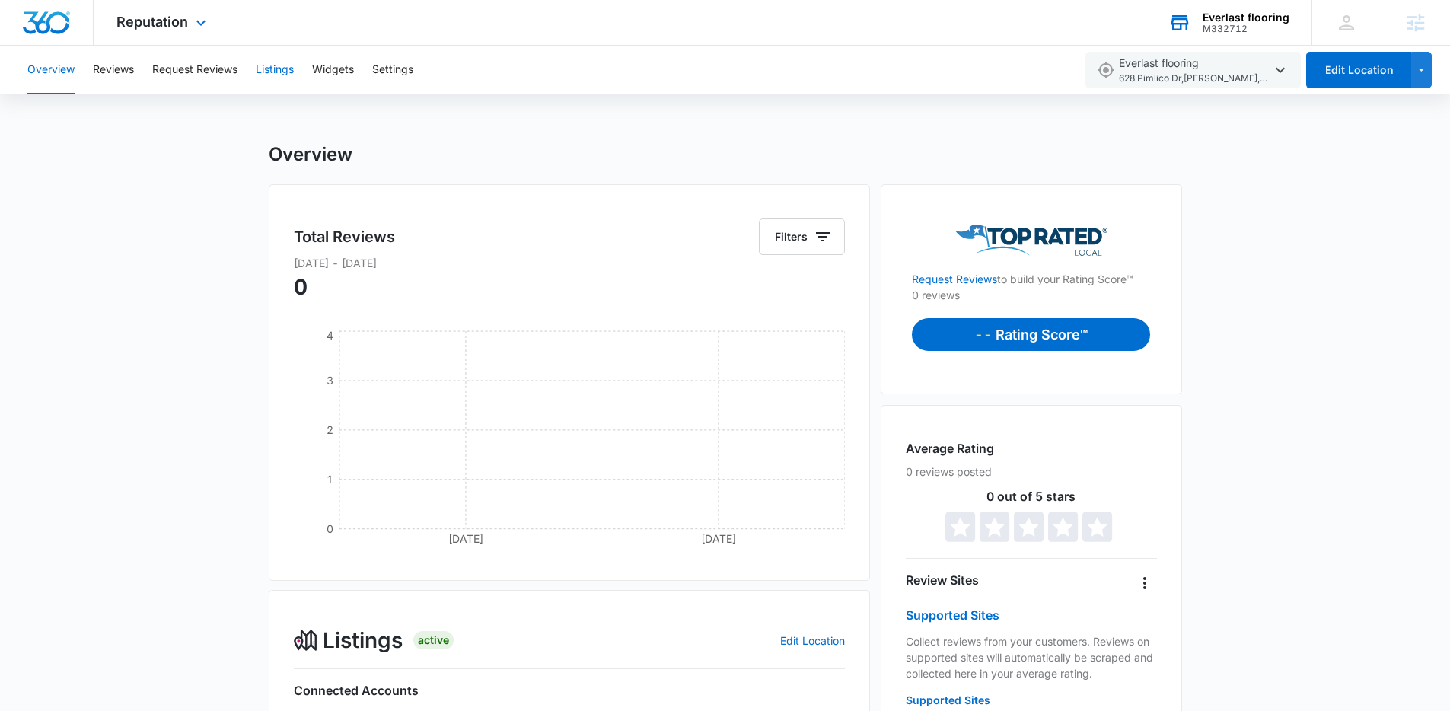
click at [294, 67] on button "Listings" at bounding box center [275, 70] width 38 height 49
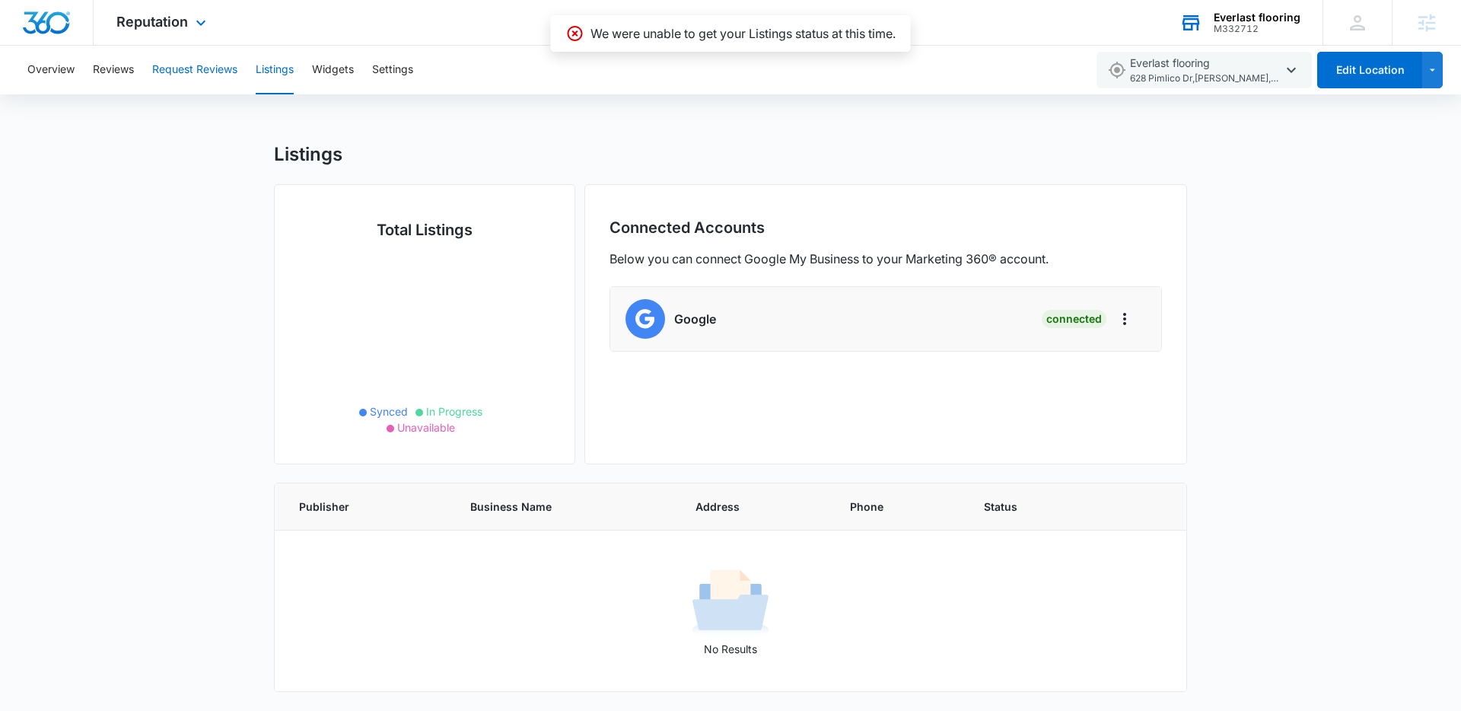
click at [158, 71] on button "Request Reviews" at bounding box center [194, 70] width 85 height 49
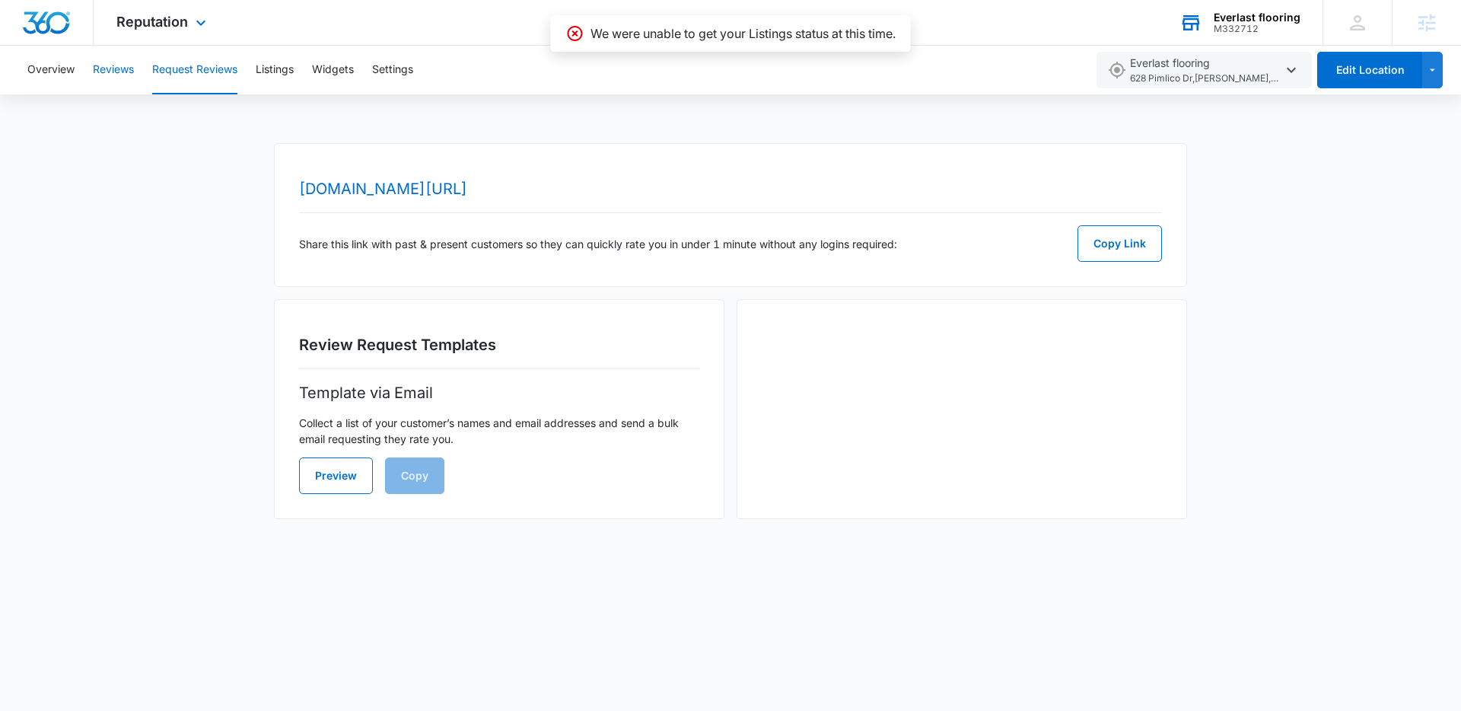
click at [108, 73] on button "Reviews" at bounding box center [113, 70] width 41 height 49
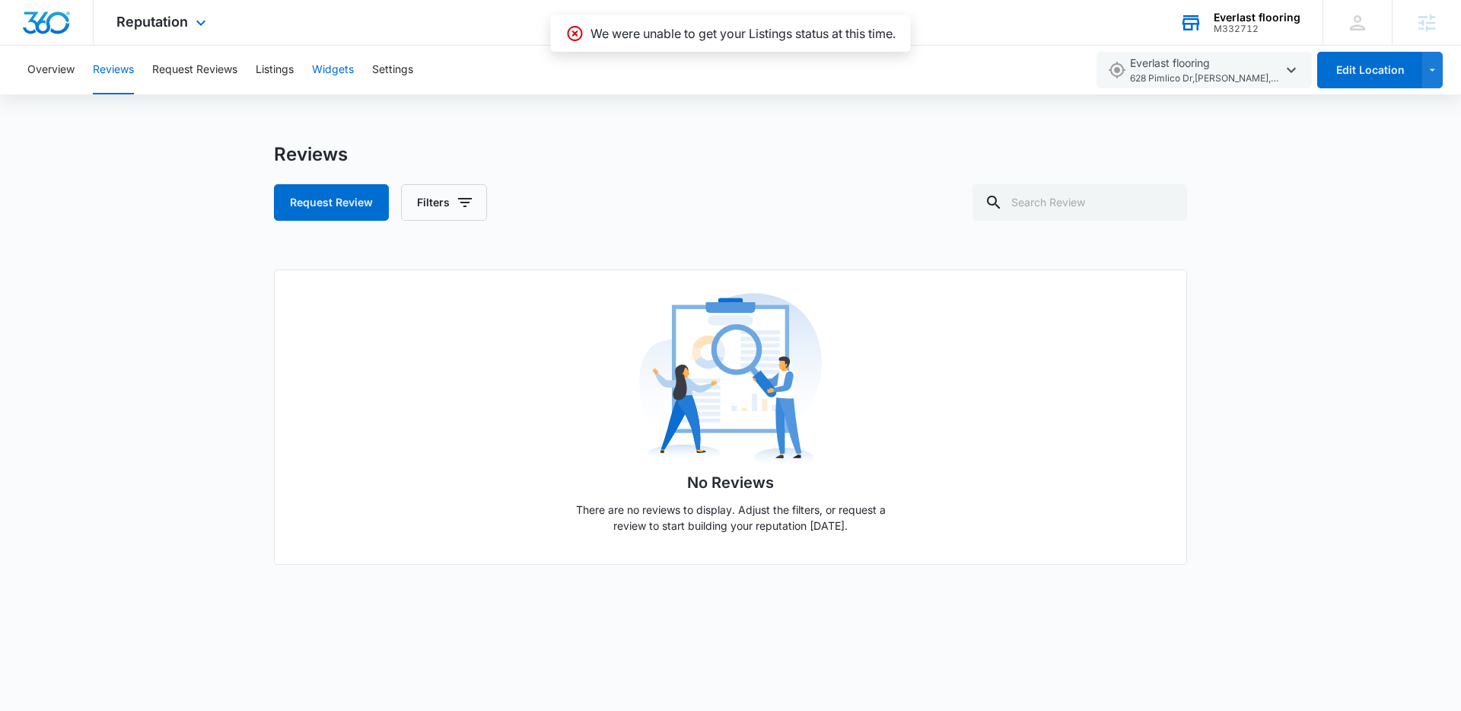
click at [320, 64] on button "Widgets" at bounding box center [333, 70] width 42 height 49
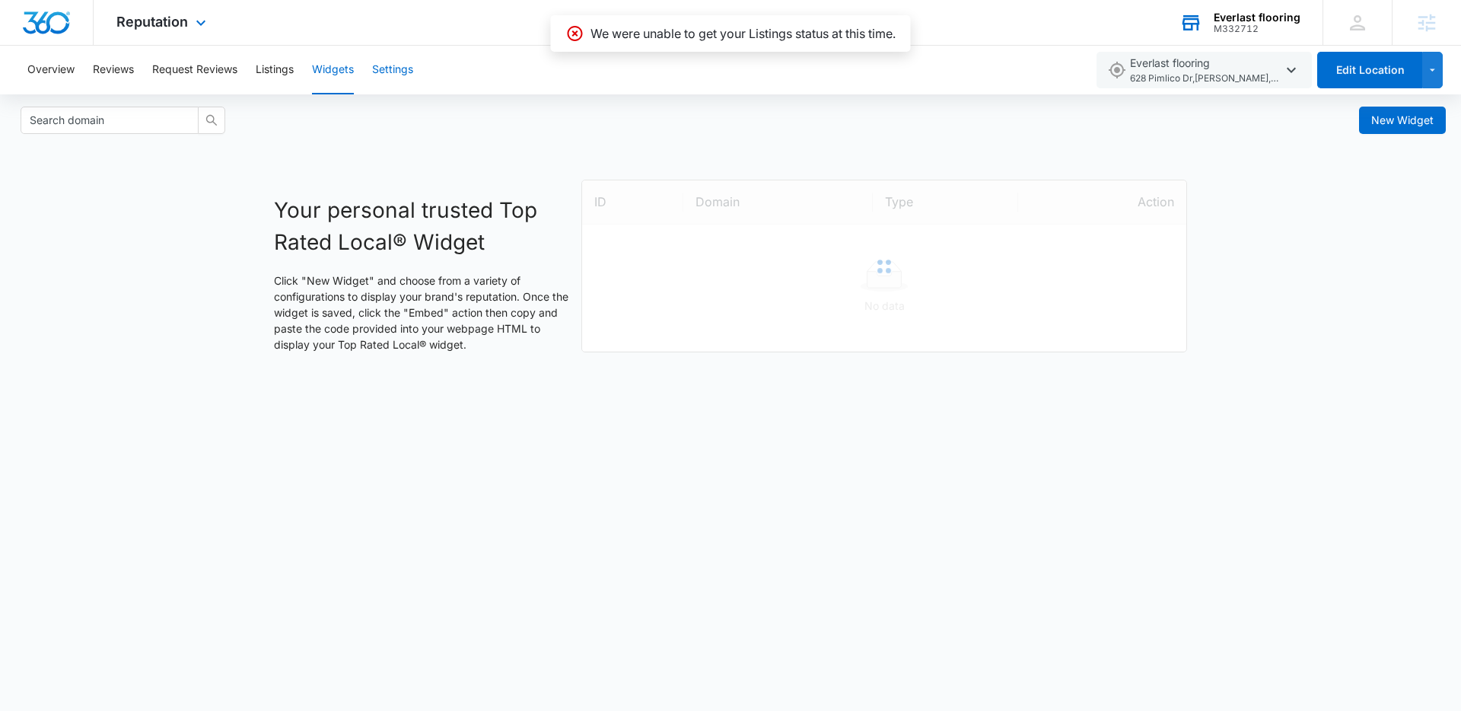
click at [412, 65] on button "Settings" at bounding box center [392, 70] width 41 height 49
